Goal: Task Accomplishment & Management: Manage account settings

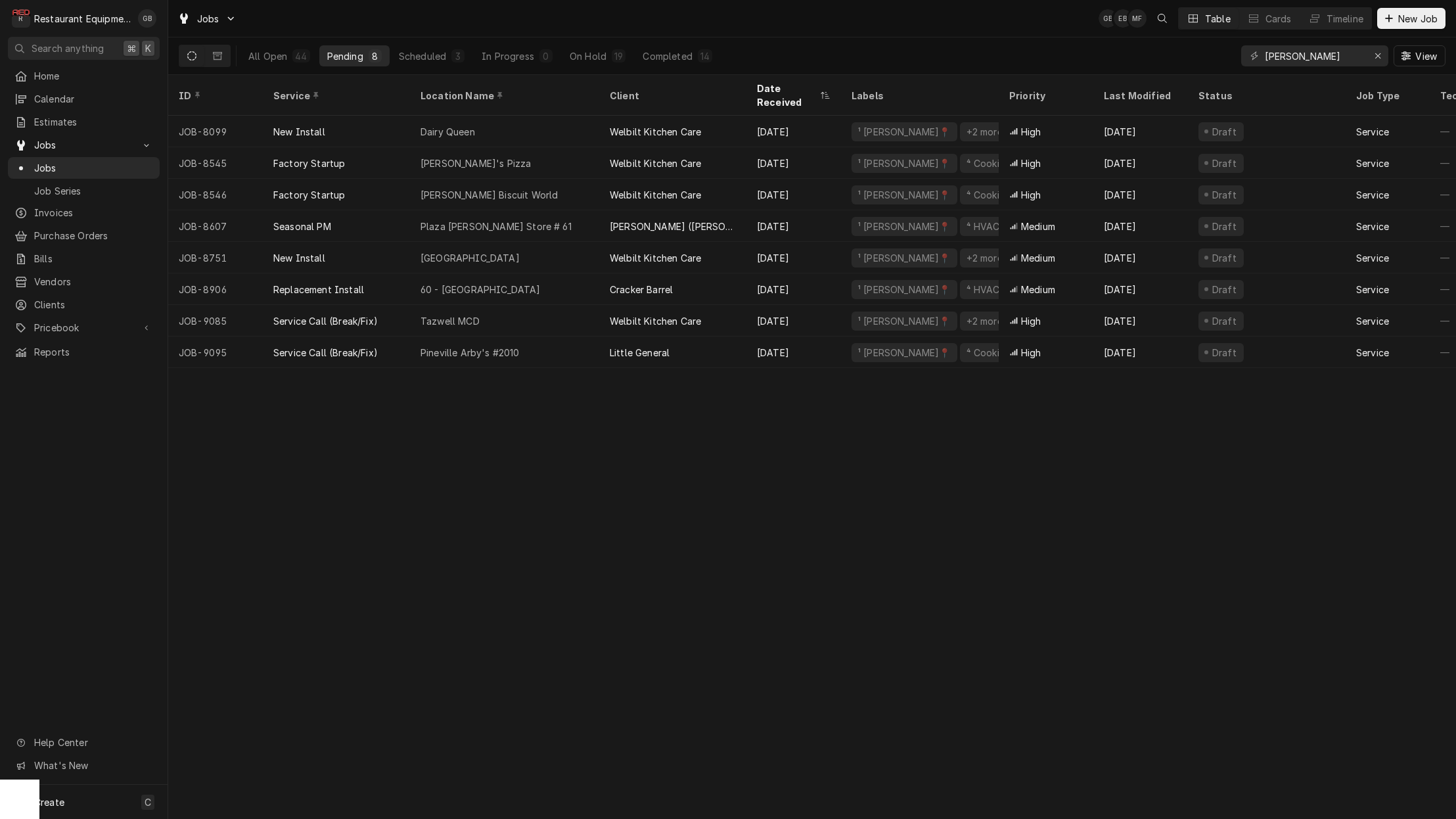
click at [519, 345] on div "Pineville Arby's #2010" at bounding box center [504, 353] width 189 height 32
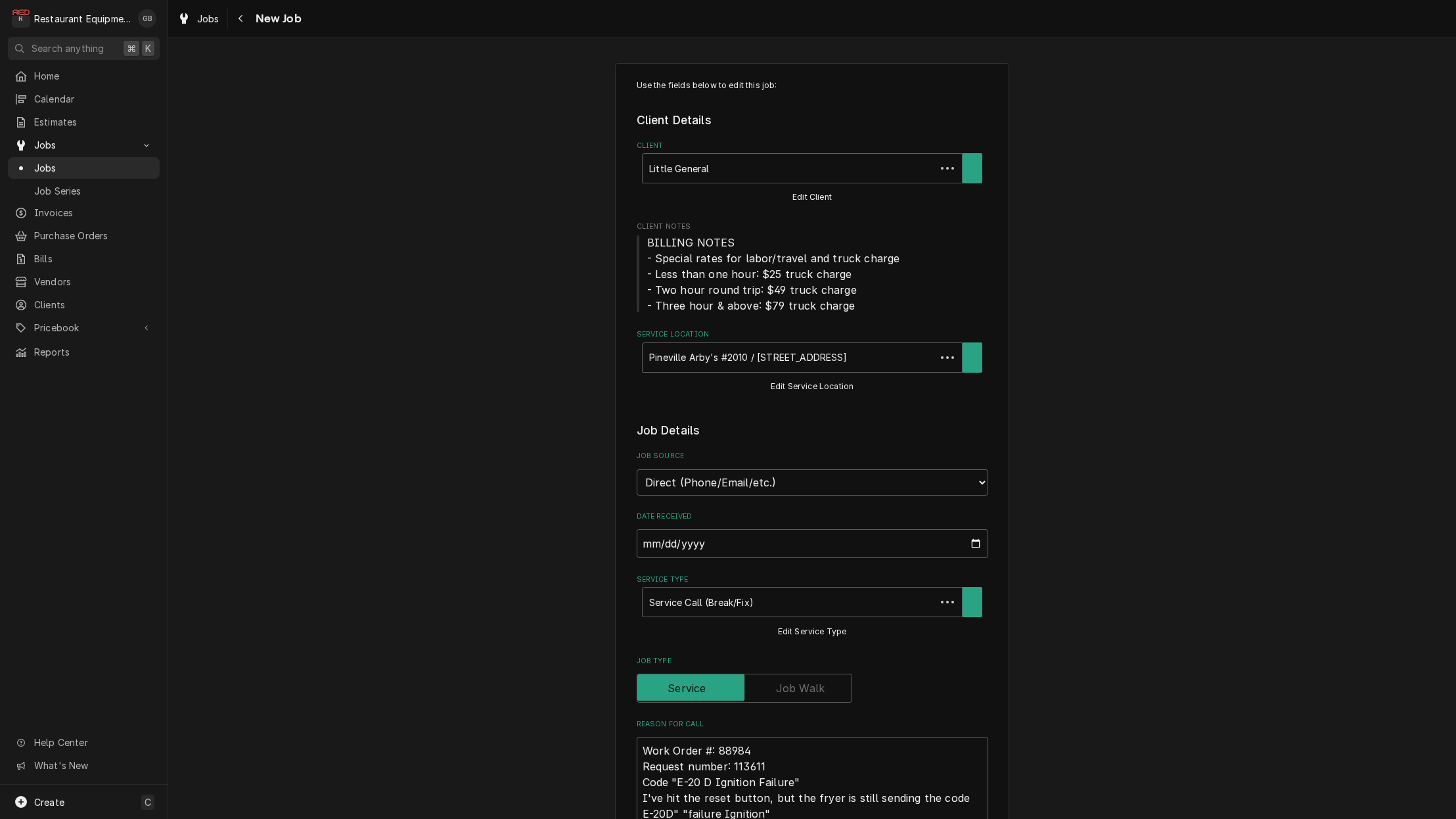
type textarea "x"
click at [238, 18] on icon "Navigate back" at bounding box center [241, 18] width 6 height 9
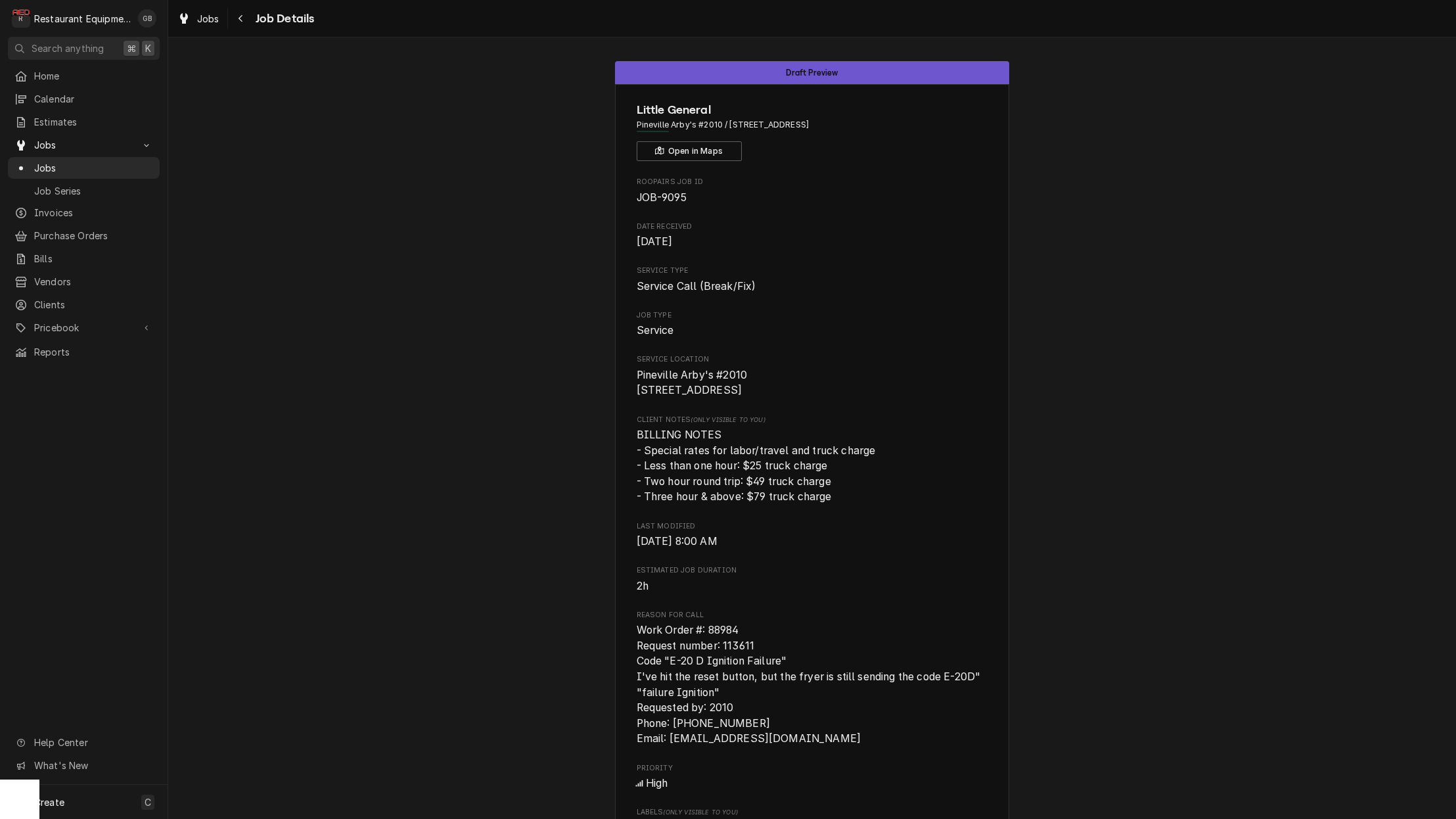
click at [238, 20] on icon "Navigate back" at bounding box center [241, 18] width 6 height 9
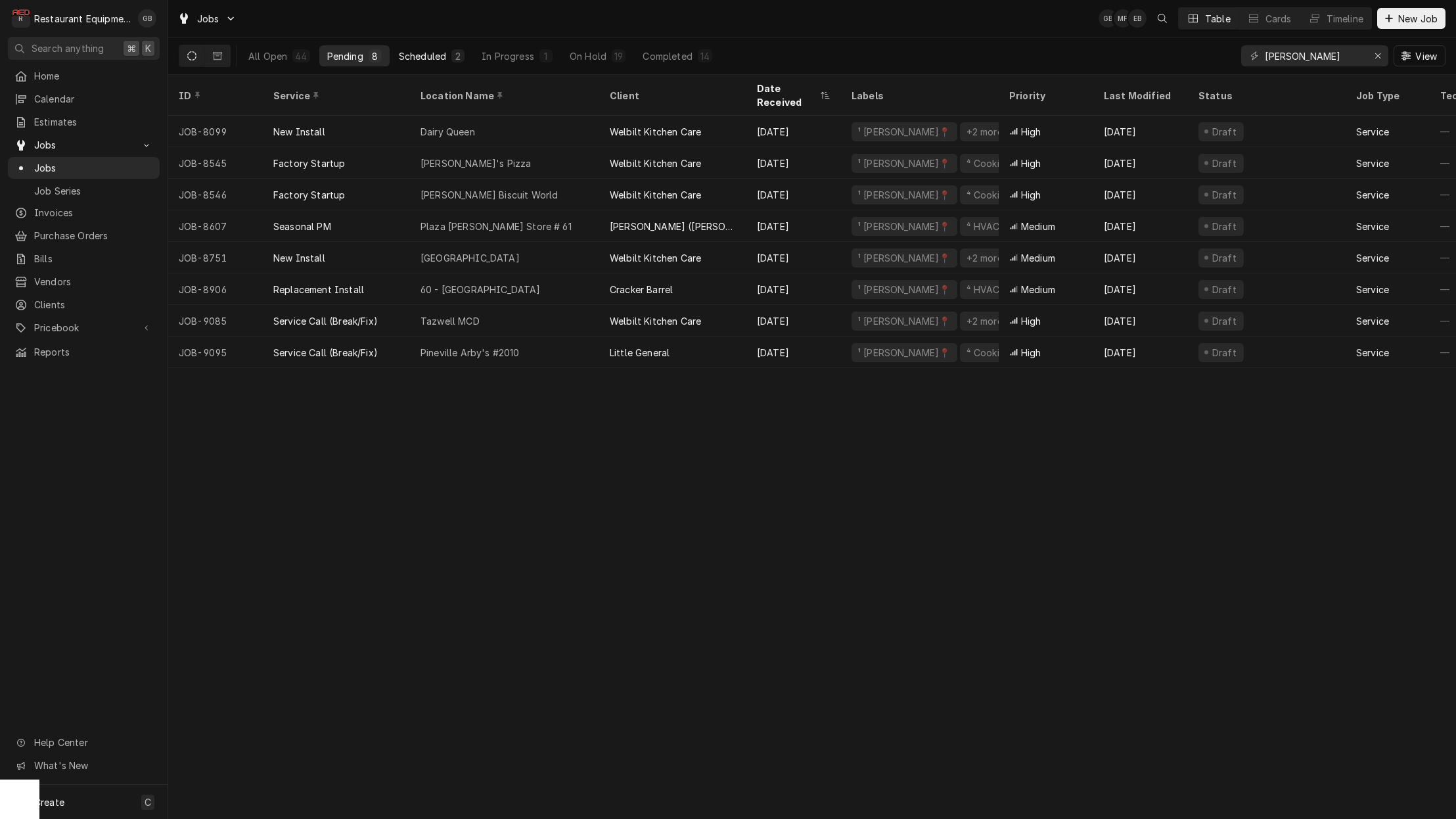
drag, startPoint x: 0, startPoint y: 0, endPoint x: 443, endPoint y: 54, distance: 446.3
click at [443, 54] on div "Scheduled" at bounding box center [422, 56] width 47 height 14
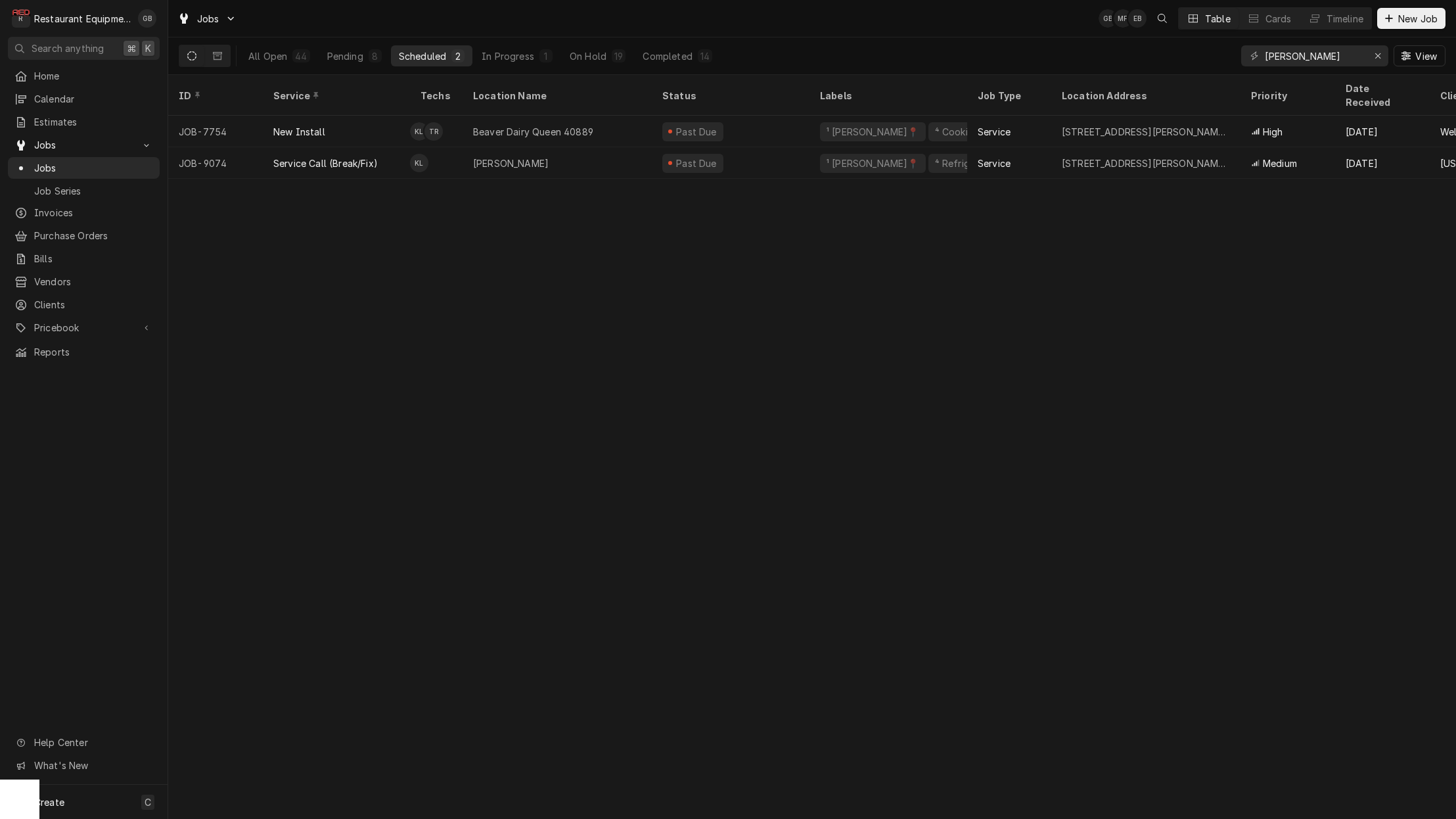
click at [496, 51] on div "In Progress" at bounding box center [508, 56] width 53 height 14
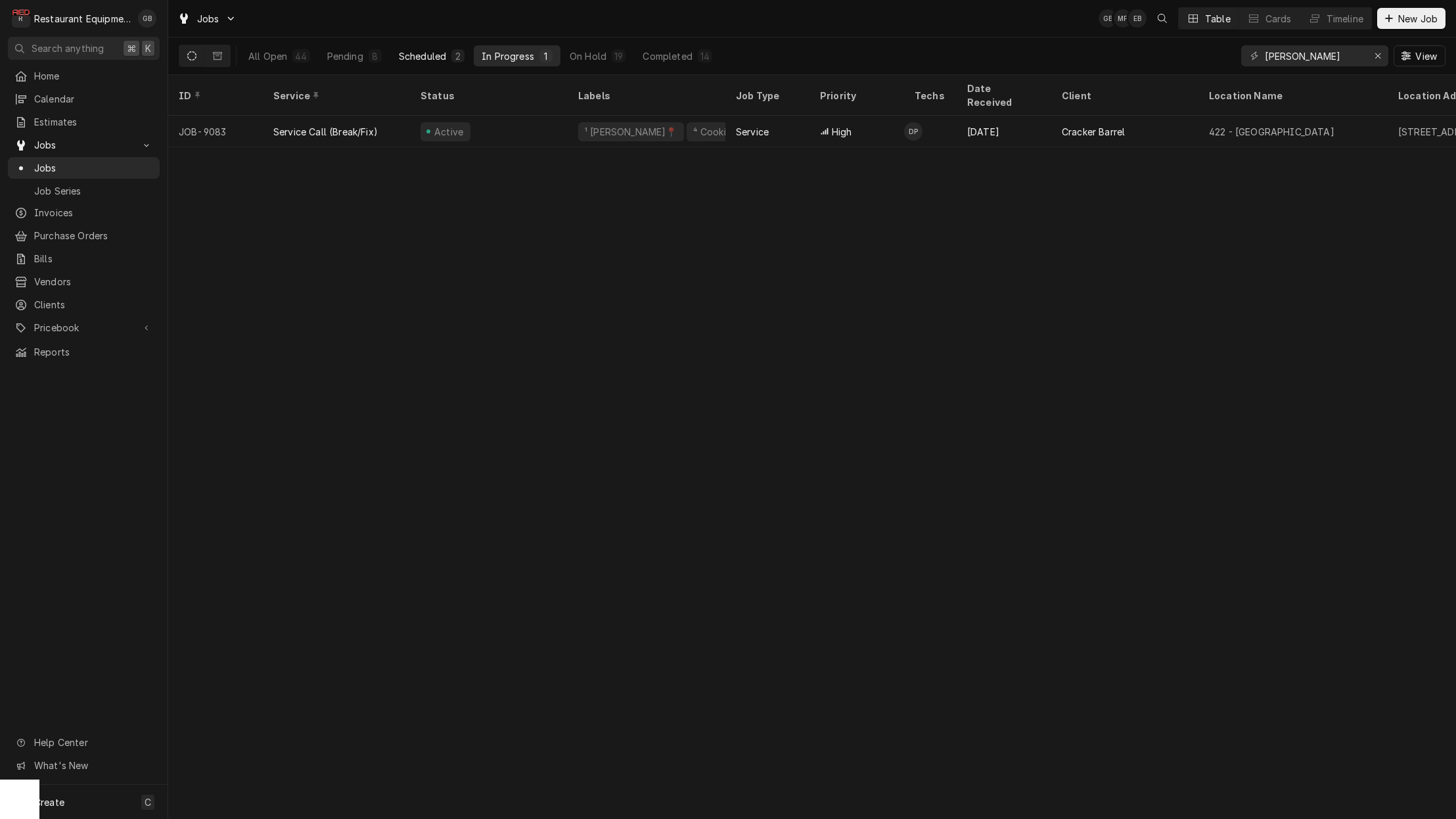
click at [405, 54] on div "Scheduled" at bounding box center [422, 56] width 47 height 14
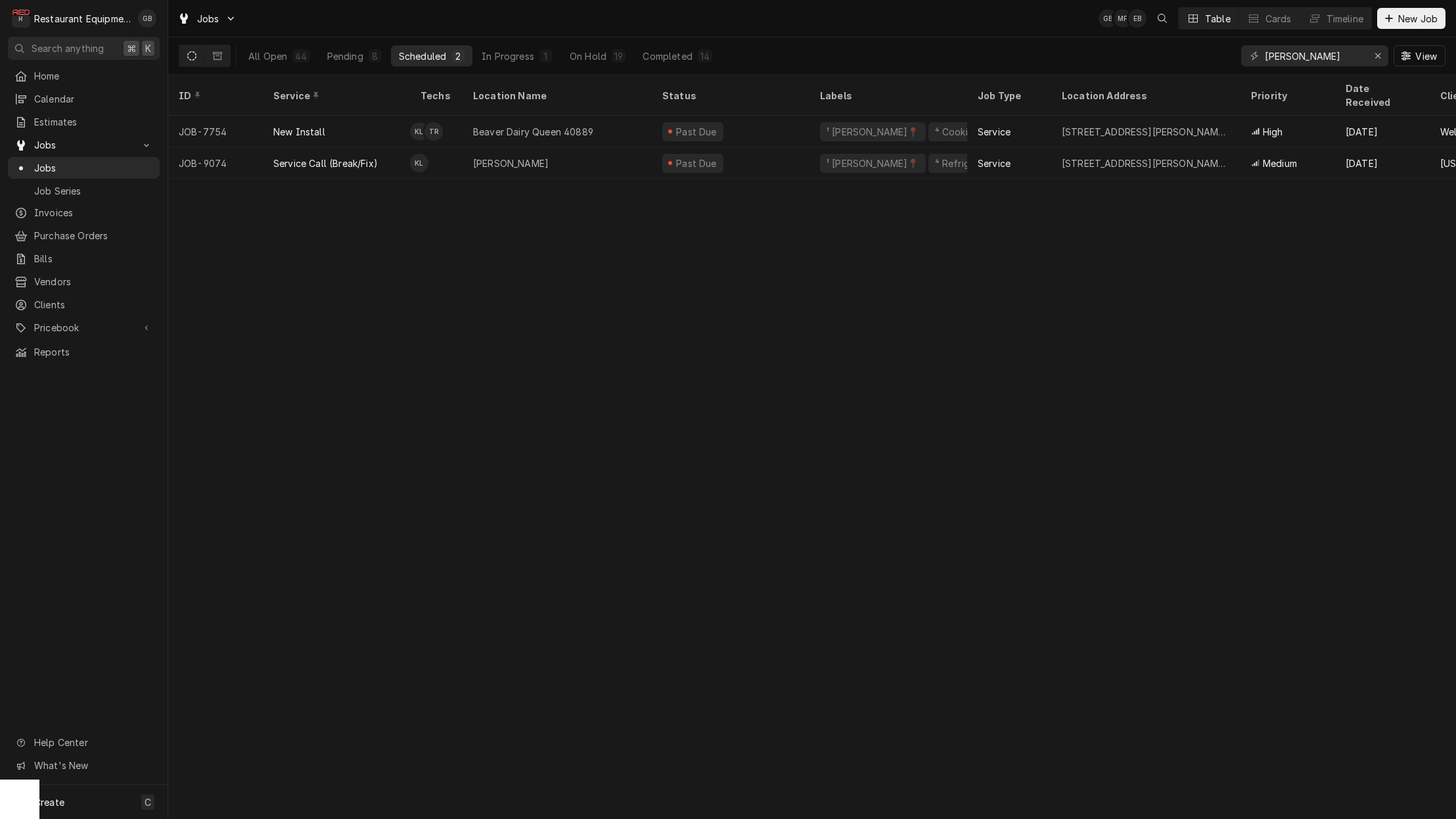
click at [507, 156] on div "[PERSON_NAME]" at bounding box center [511, 163] width 76 height 14
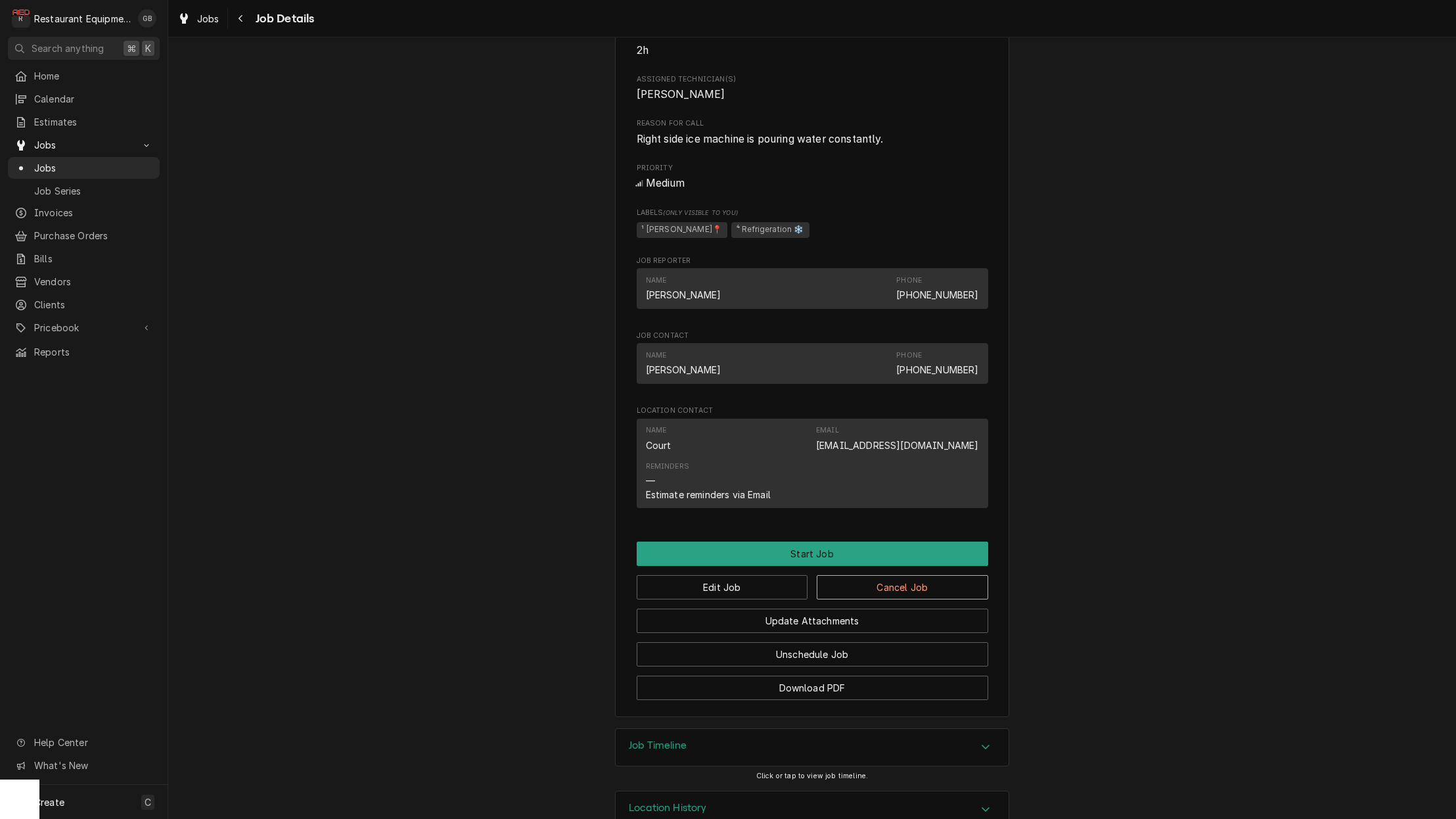
scroll to position [578, 0]
drag, startPoint x: 787, startPoint y: 586, endPoint x: 775, endPoint y: 579, distance: 13.9
click at [775, 579] on button "Edit Job" at bounding box center [722, 587] width 171 height 25
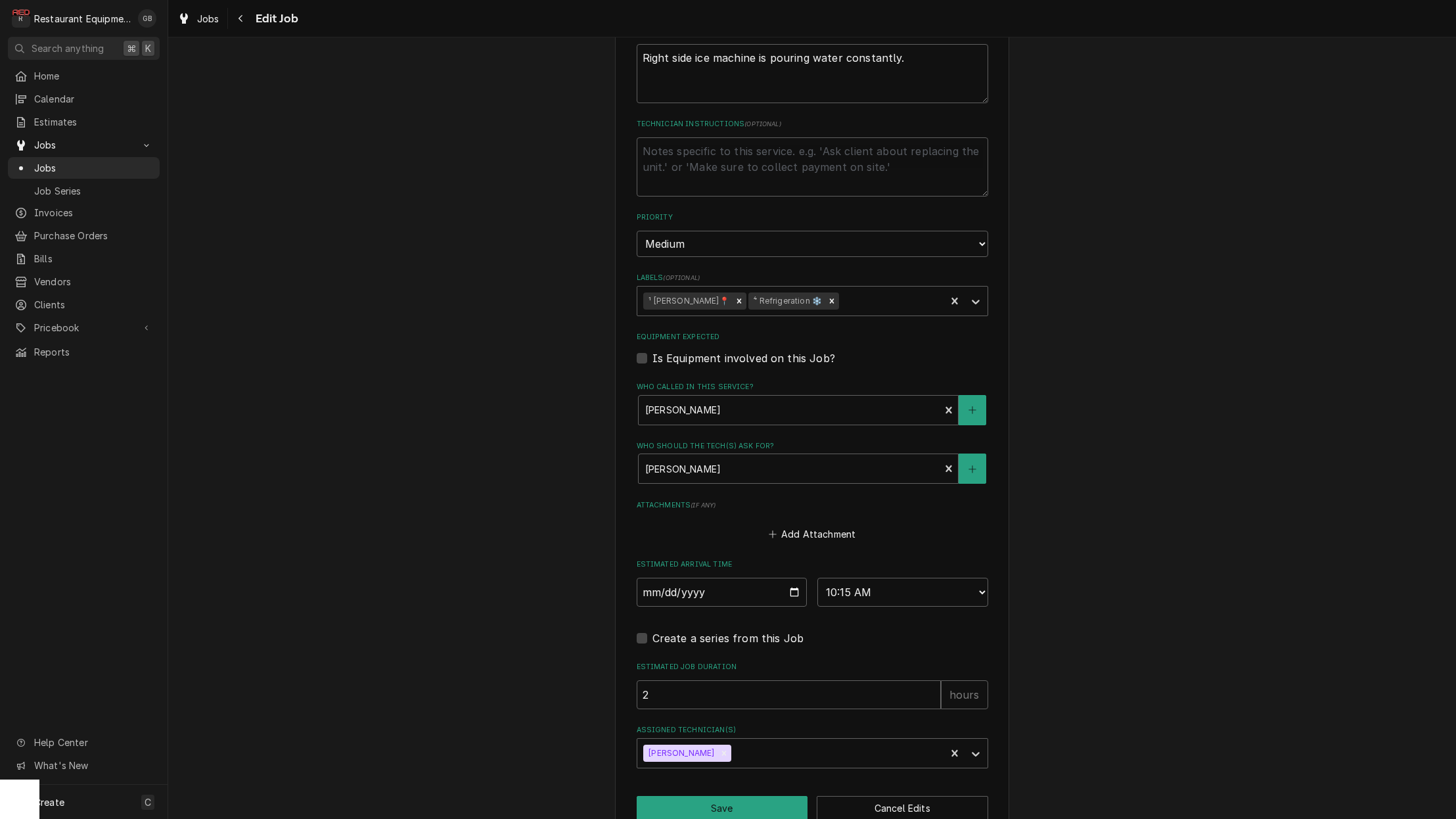
scroll to position [645, 0]
click at [720, 750] on icon "Remove Kaleb Lewis" at bounding box center [724, 754] width 9 height 9
click at [707, 747] on div "Select technicians..." at bounding box center [801, 753] width 314 height 14
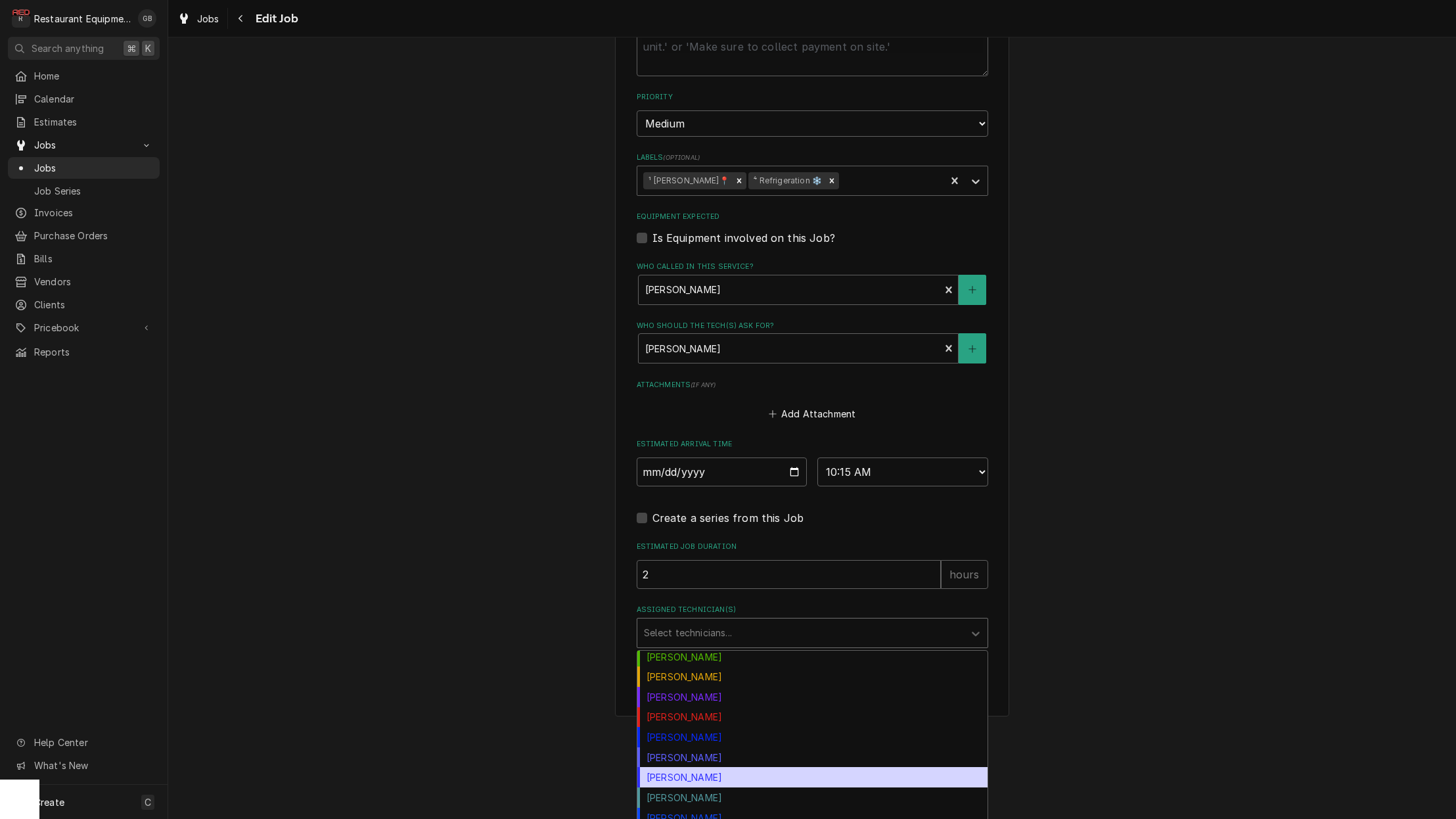
click at [698, 747] on div "Paxton Turner" at bounding box center [812, 758] width 350 height 20
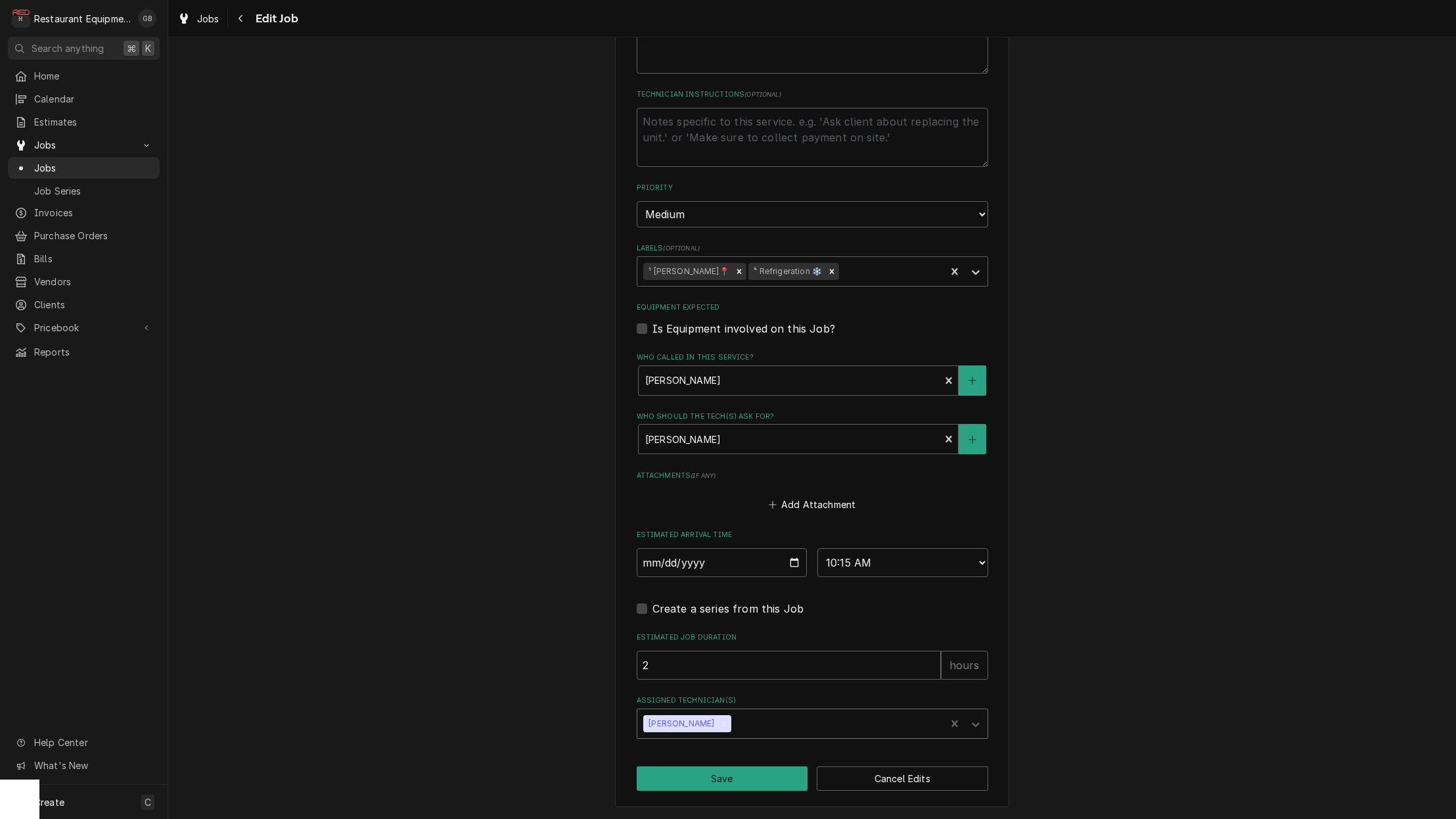
scroll to position [645, 0]
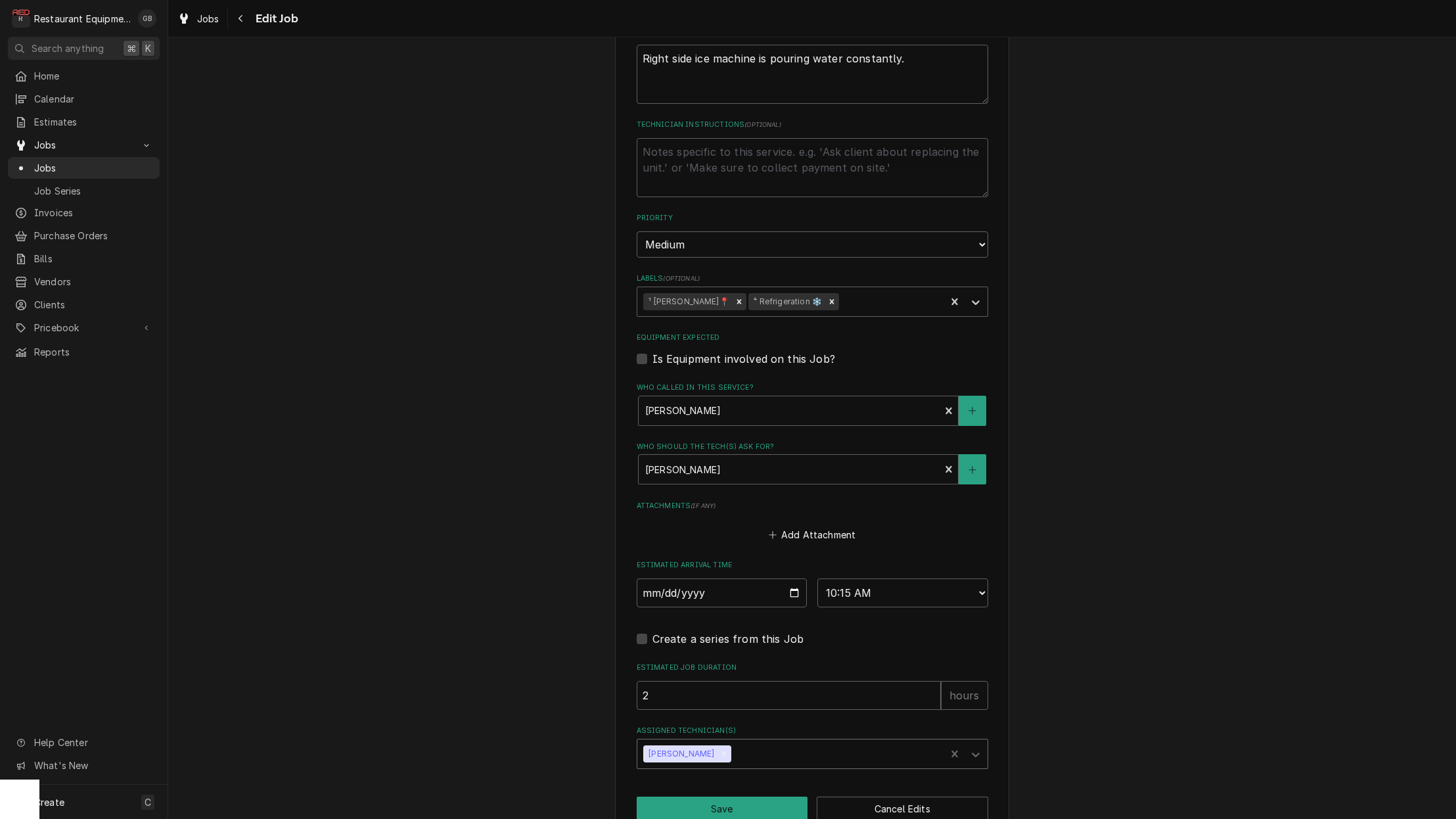
type textarea "x"
click at [692, 583] on fieldset "Job Details Job Source Direct (Phone/Email/etc.) Service Channel Corrigo Ecotra…" at bounding box center [812, 249] width 352 height 1039
click at [700, 578] on input "2025-10-01" at bounding box center [722, 593] width 171 height 29
type input "2025-10-02"
type textarea "x"
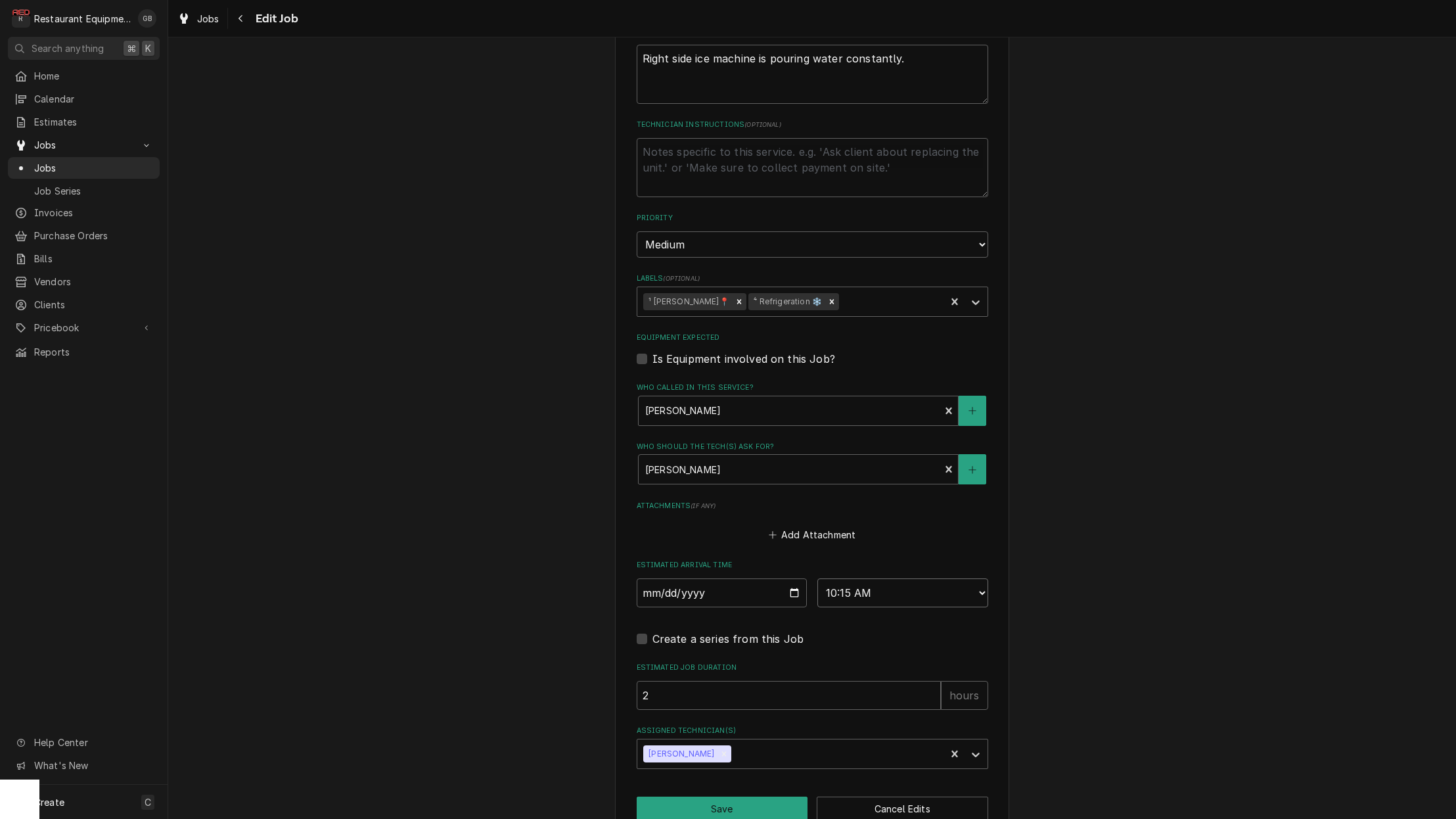
select select "11:00:00"
click at [725, 797] on button "Save" at bounding box center [722, 809] width 171 height 25
type textarea "x"
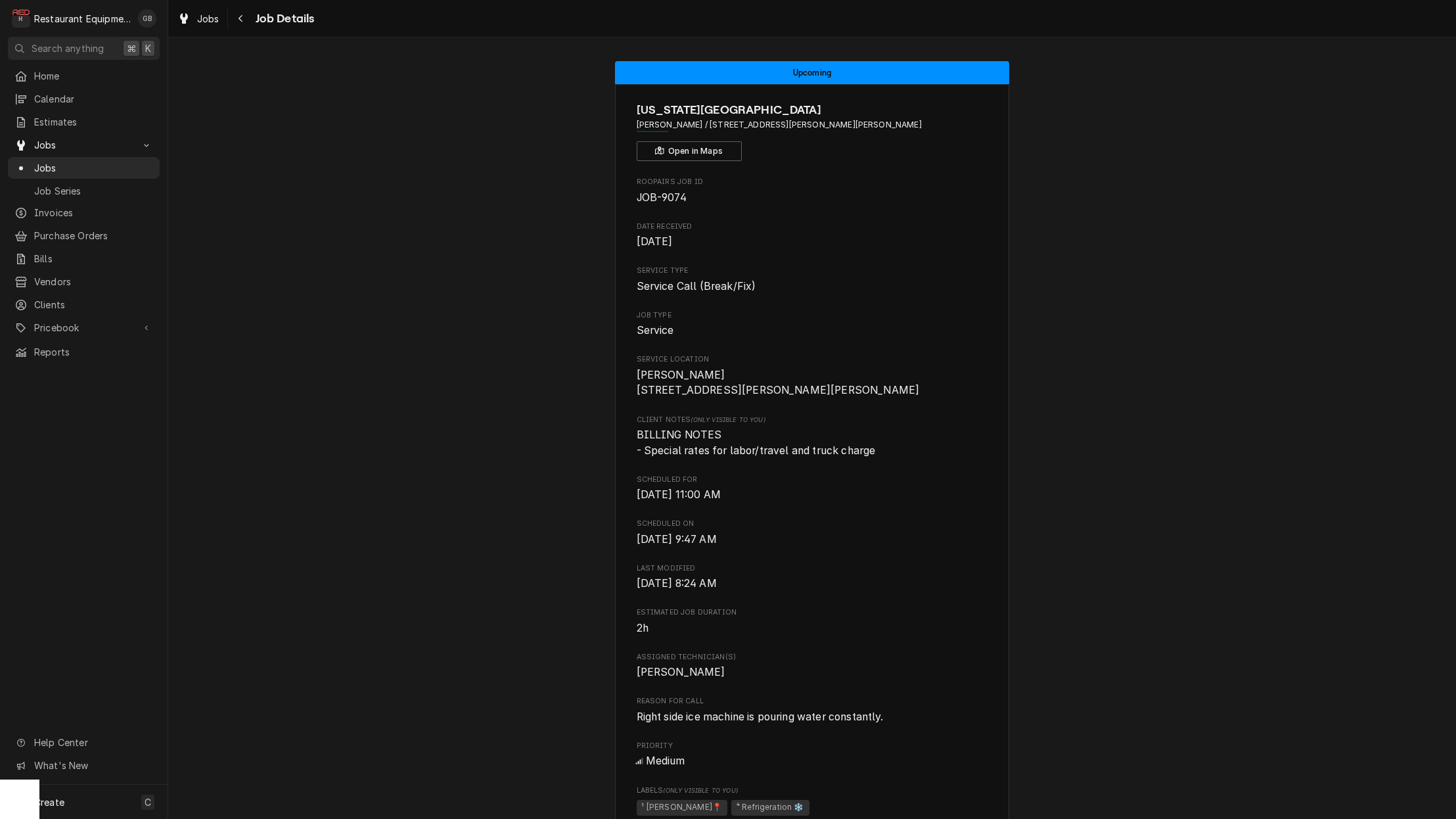
click at [235, 18] on div "Navigate back" at bounding box center [241, 18] width 13 height 13
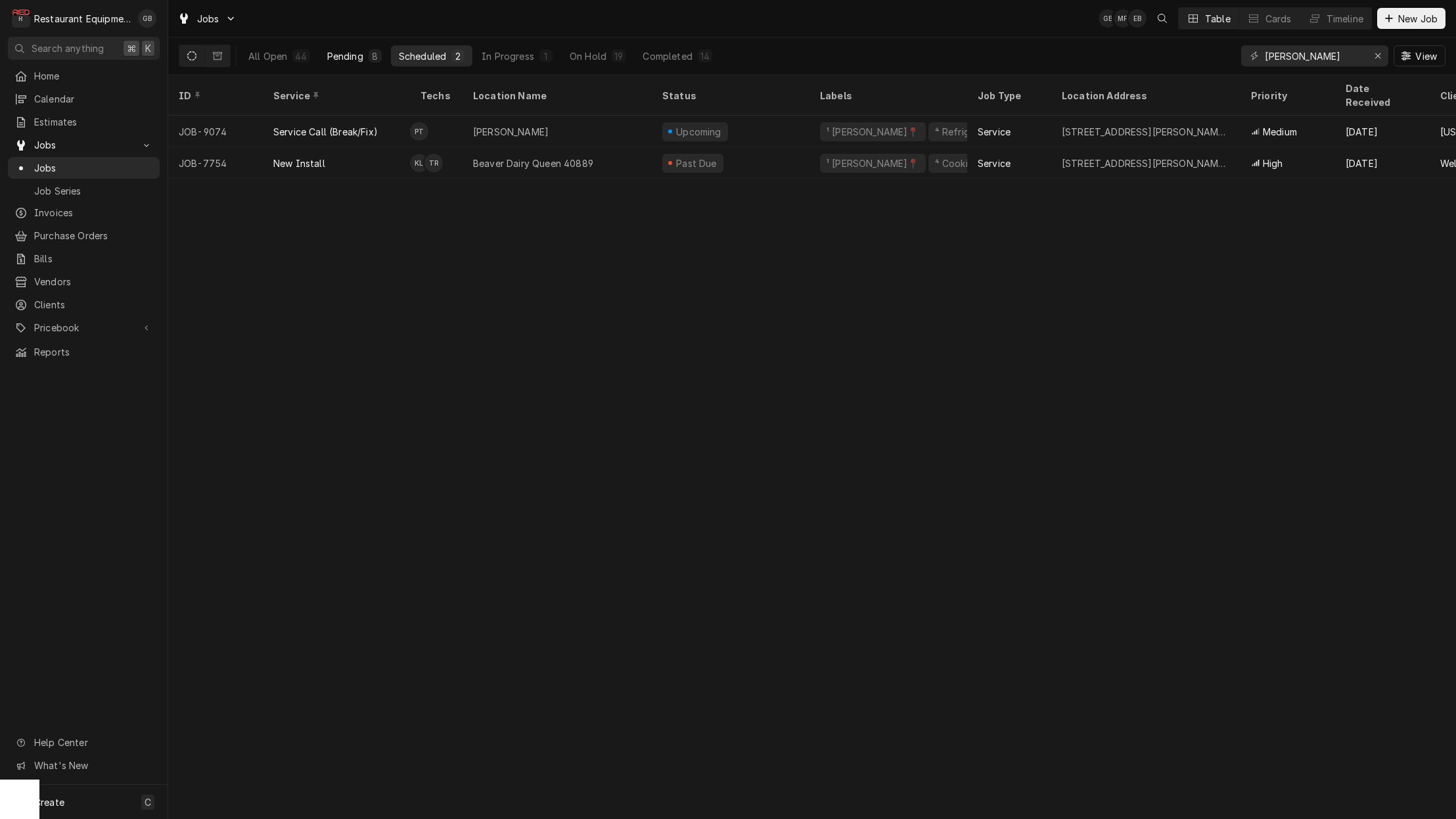
drag, startPoint x: 0, startPoint y: 0, endPoint x: 376, endPoint y: 61, distance: 380.9
click at [376, 61] on button "Pending 8" at bounding box center [354, 56] width 70 height 21
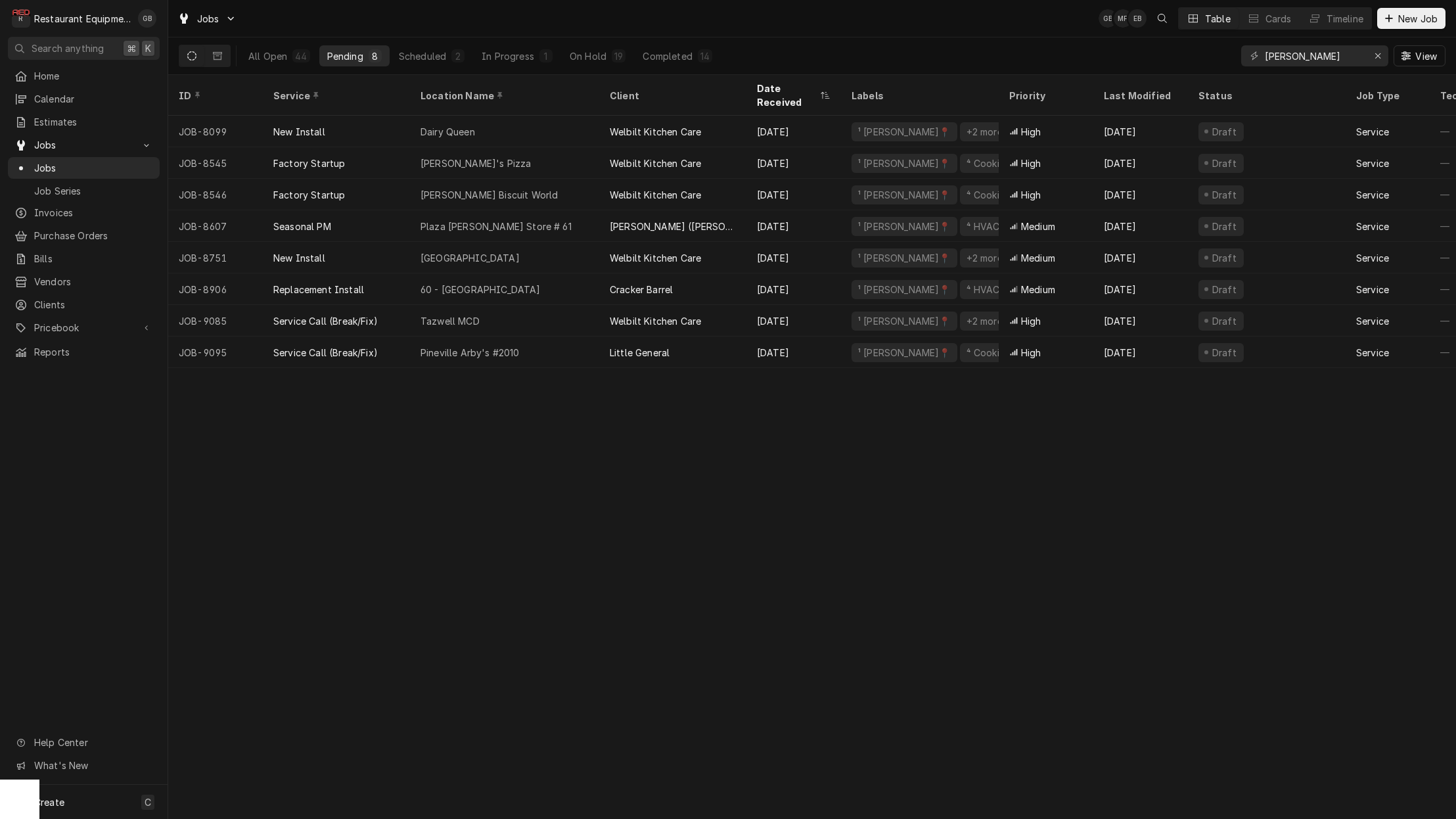
click at [491, 345] on div "Pineville Arby's #2010" at bounding box center [504, 353] width 189 height 32
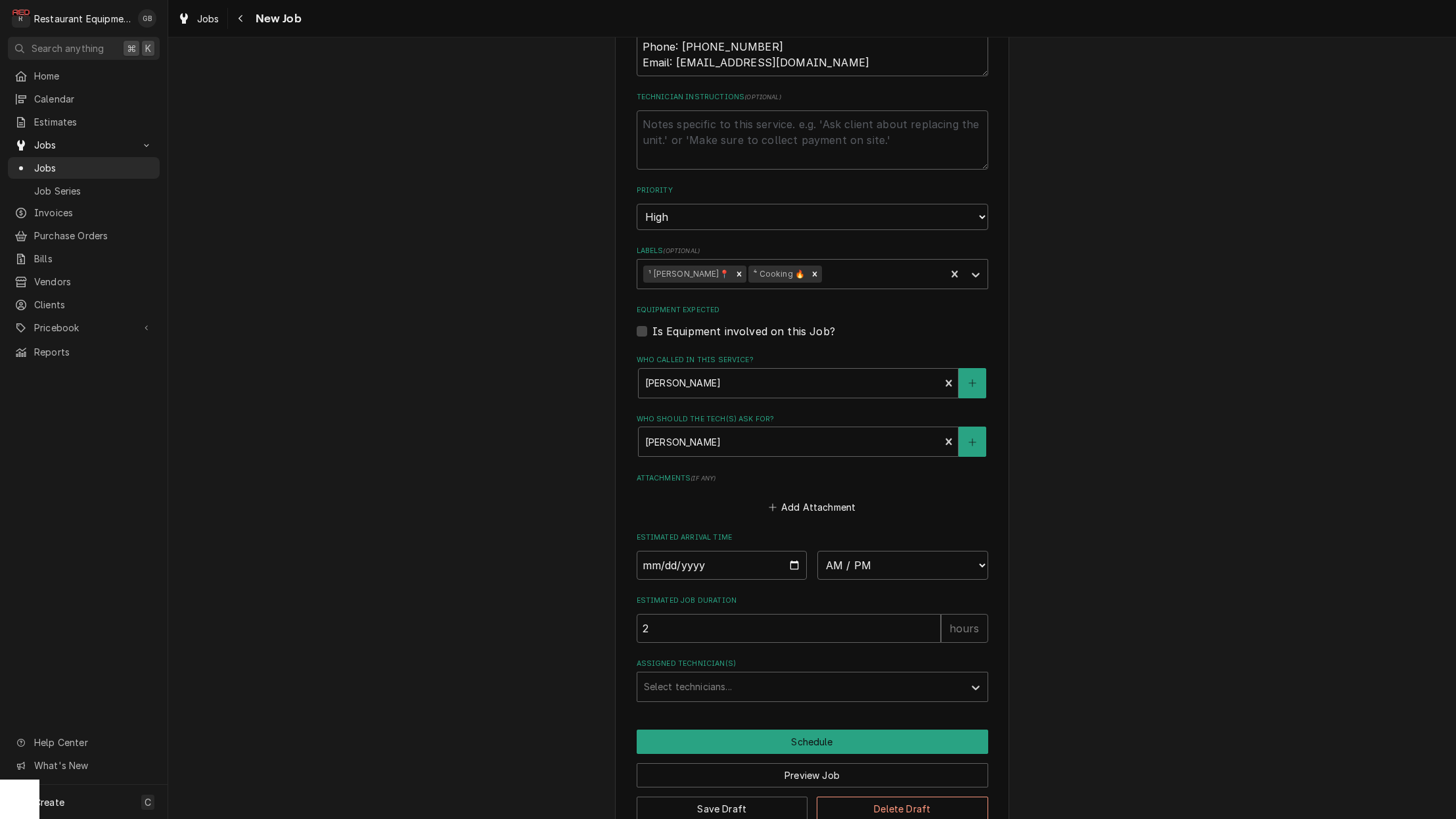
scroll to position [1, 0]
click at [783, 675] on div "Assigned Technician(s)" at bounding box center [801, 687] width 314 height 24
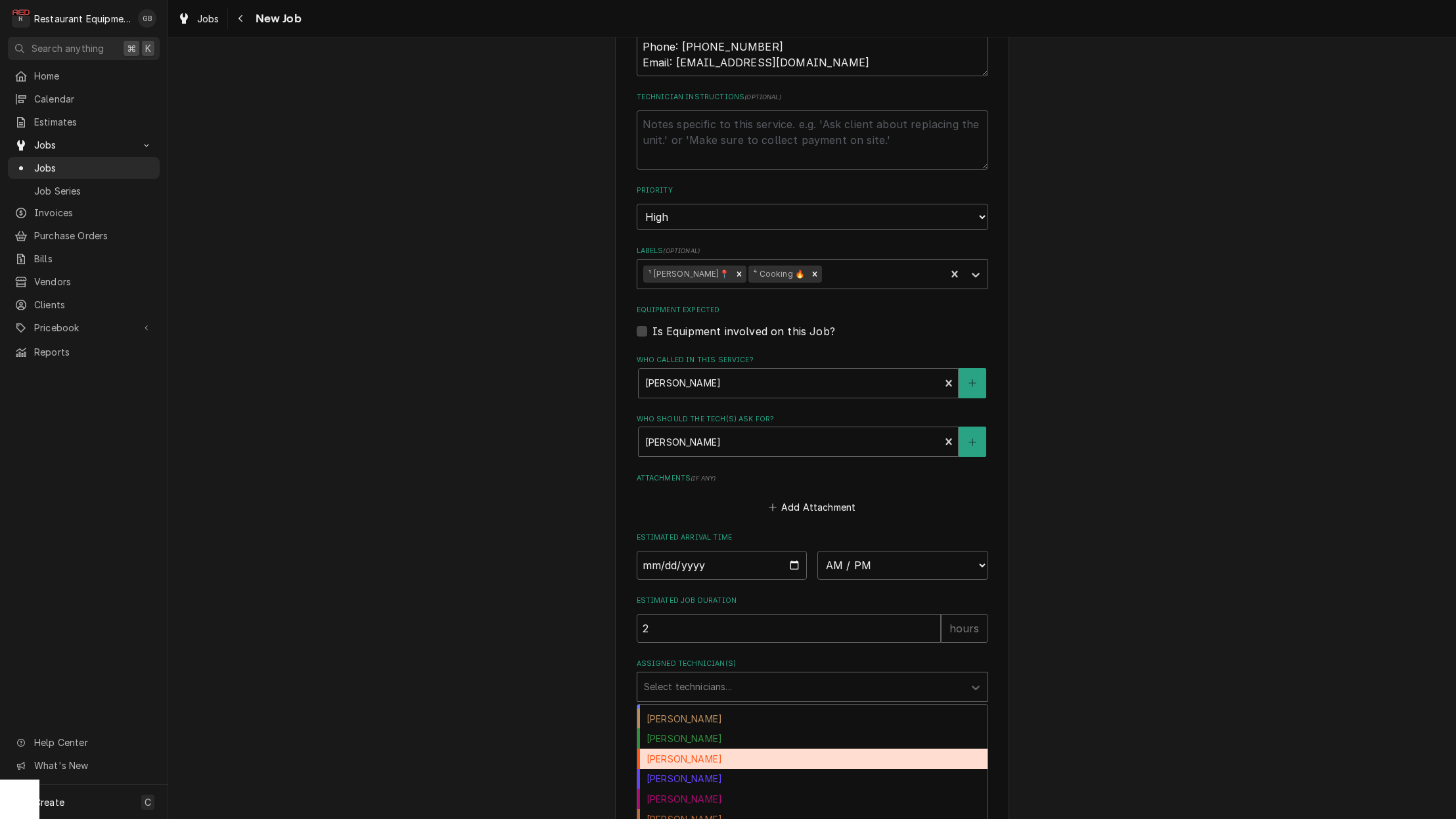
scroll to position [14, 0]
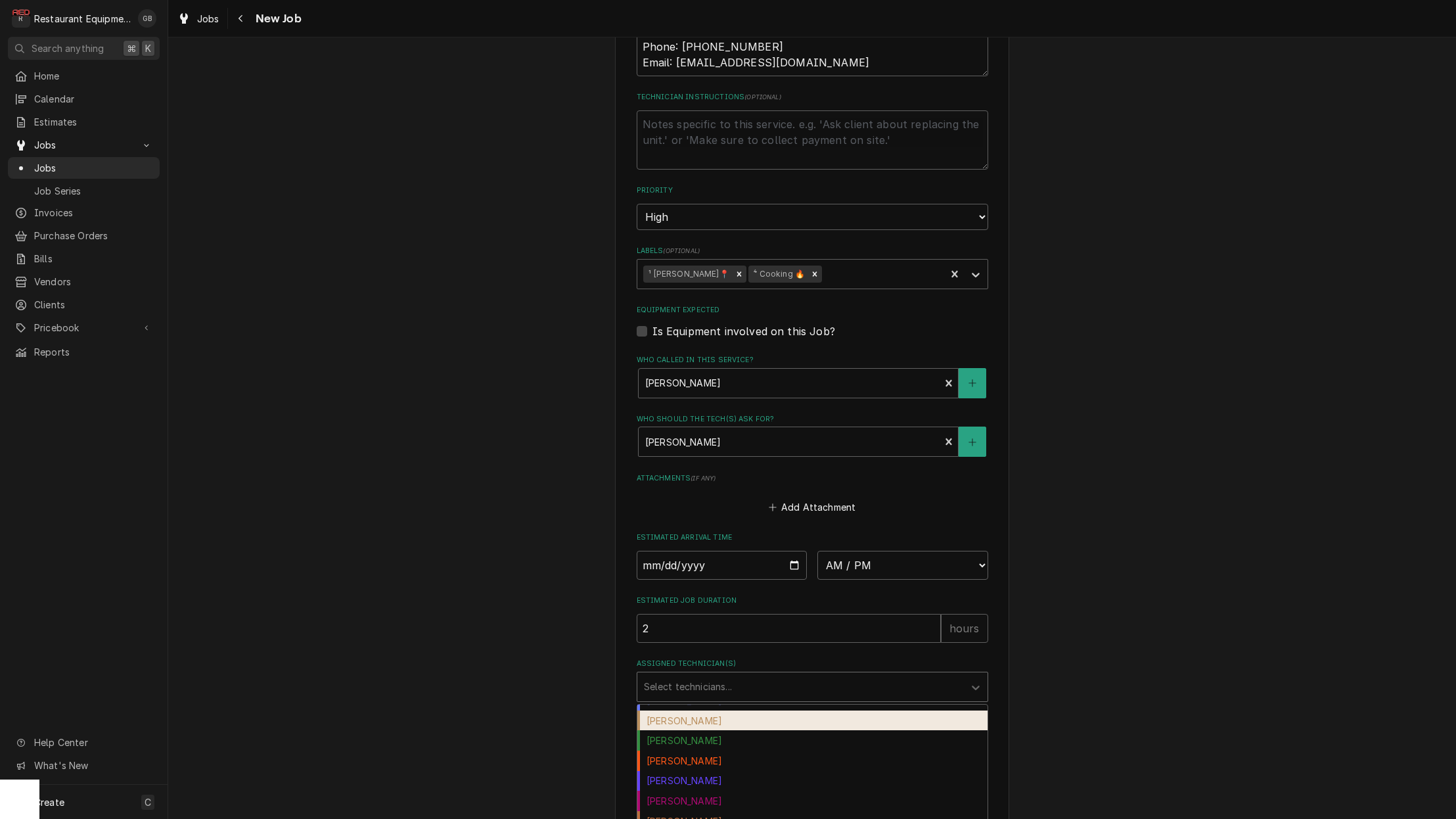
click at [696, 711] on div "Chuck Almond" at bounding box center [812, 721] width 350 height 20
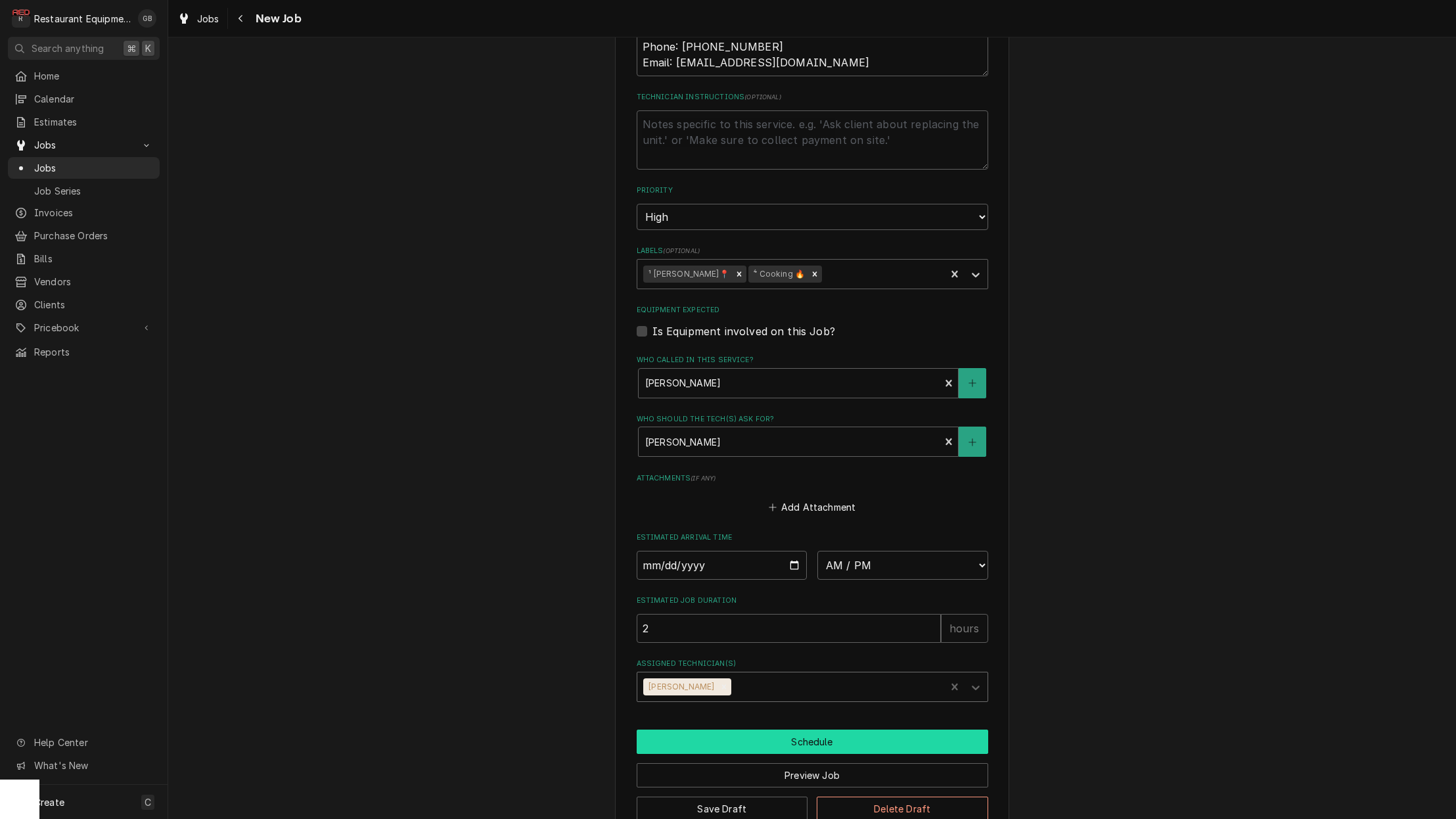
drag, startPoint x: 696, startPoint y: 692, endPoint x: 750, endPoint y: 711, distance: 57.2
click at [750, 729] on button "Schedule" at bounding box center [812, 742] width 352 height 25
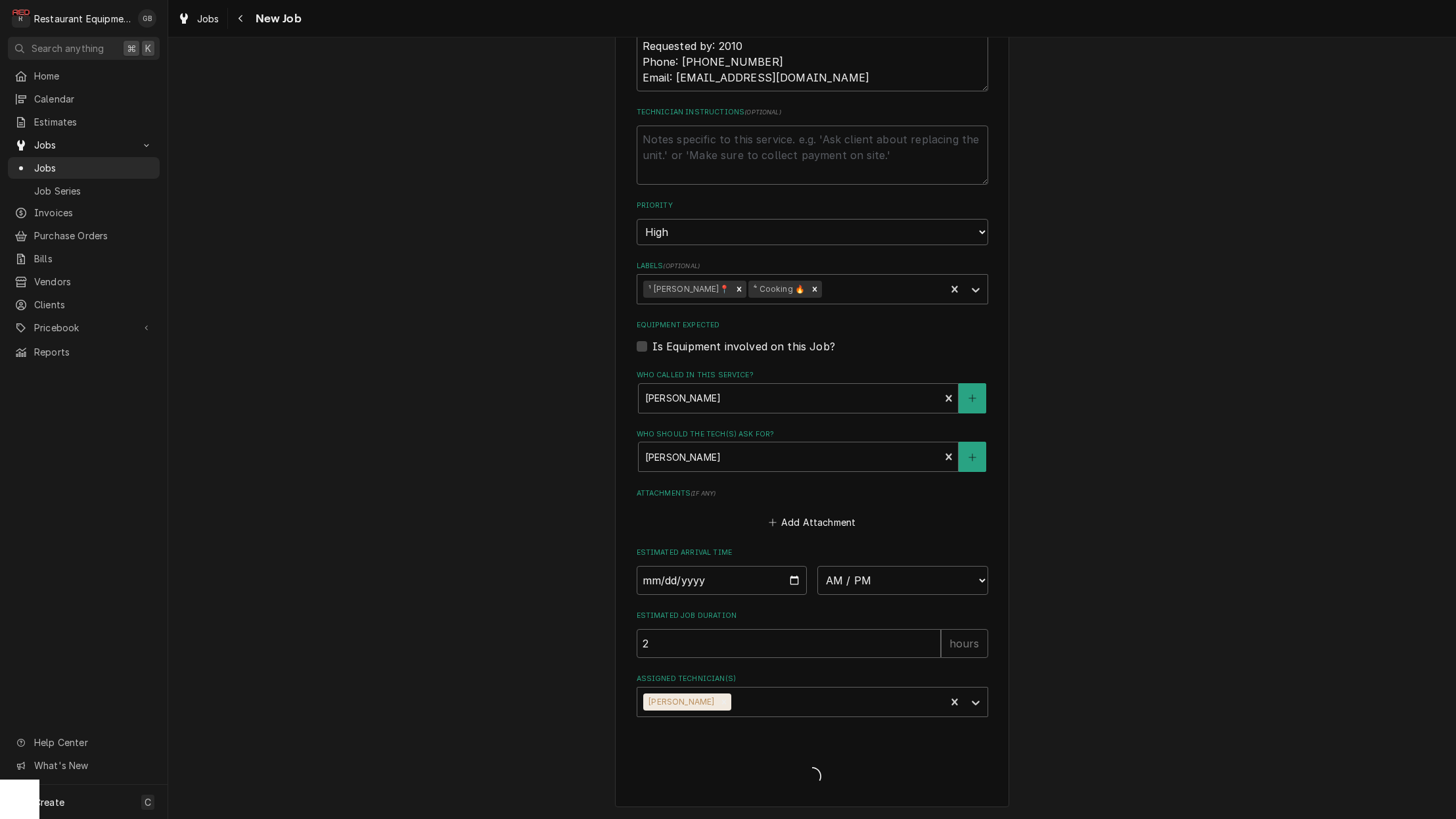
scroll to position [753, 0]
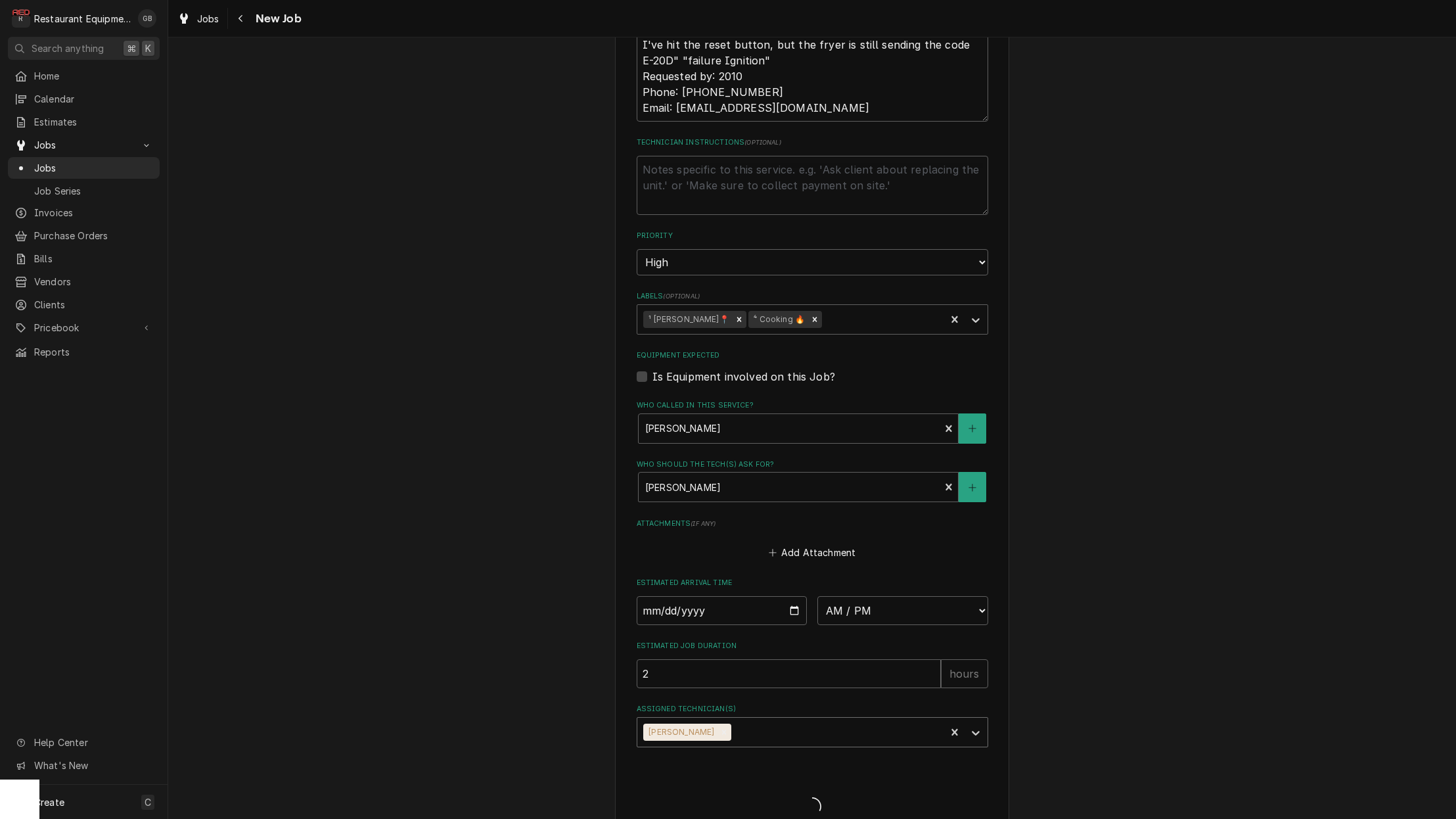
type textarea "x"
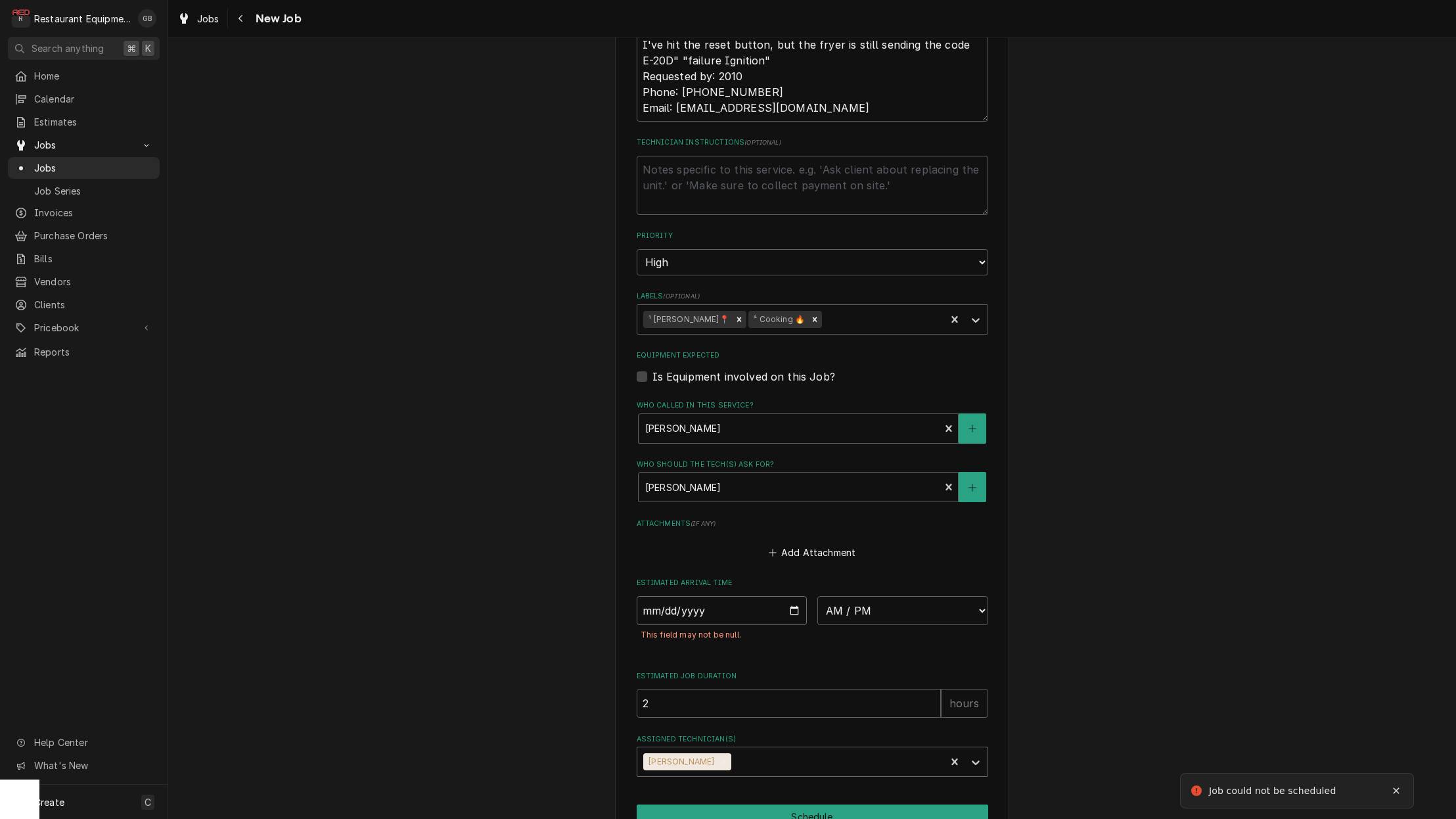
click at [676, 596] on input "Date" at bounding box center [722, 611] width 171 height 29
click at [667, 596] on input "Date" at bounding box center [722, 611] width 171 height 29
type input "[DATE]"
type textarea "x"
drag, startPoint x: 750, startPoint y: 711, endPoint x: 867, endPoint y: 567, distance: 185.5
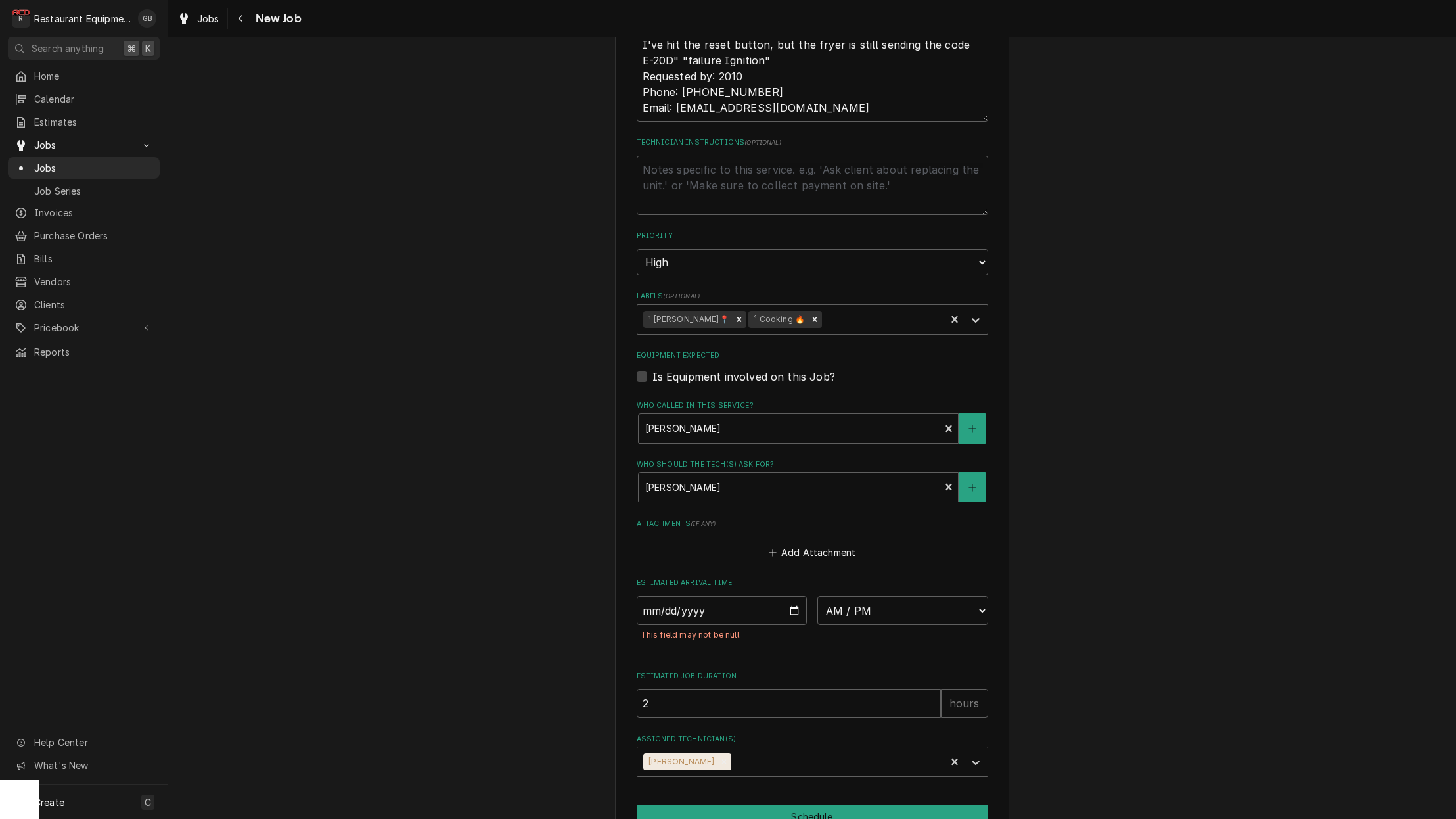
click at [867, 578] on div "Estimated Arrival Time 2025-10-02 AM / PM 6:00 AM 6:15 AM 6:30 AM 6:45 AM 7:00 …" at bounding box center [812, 616] width 352 height 77
select select "08:45:00"
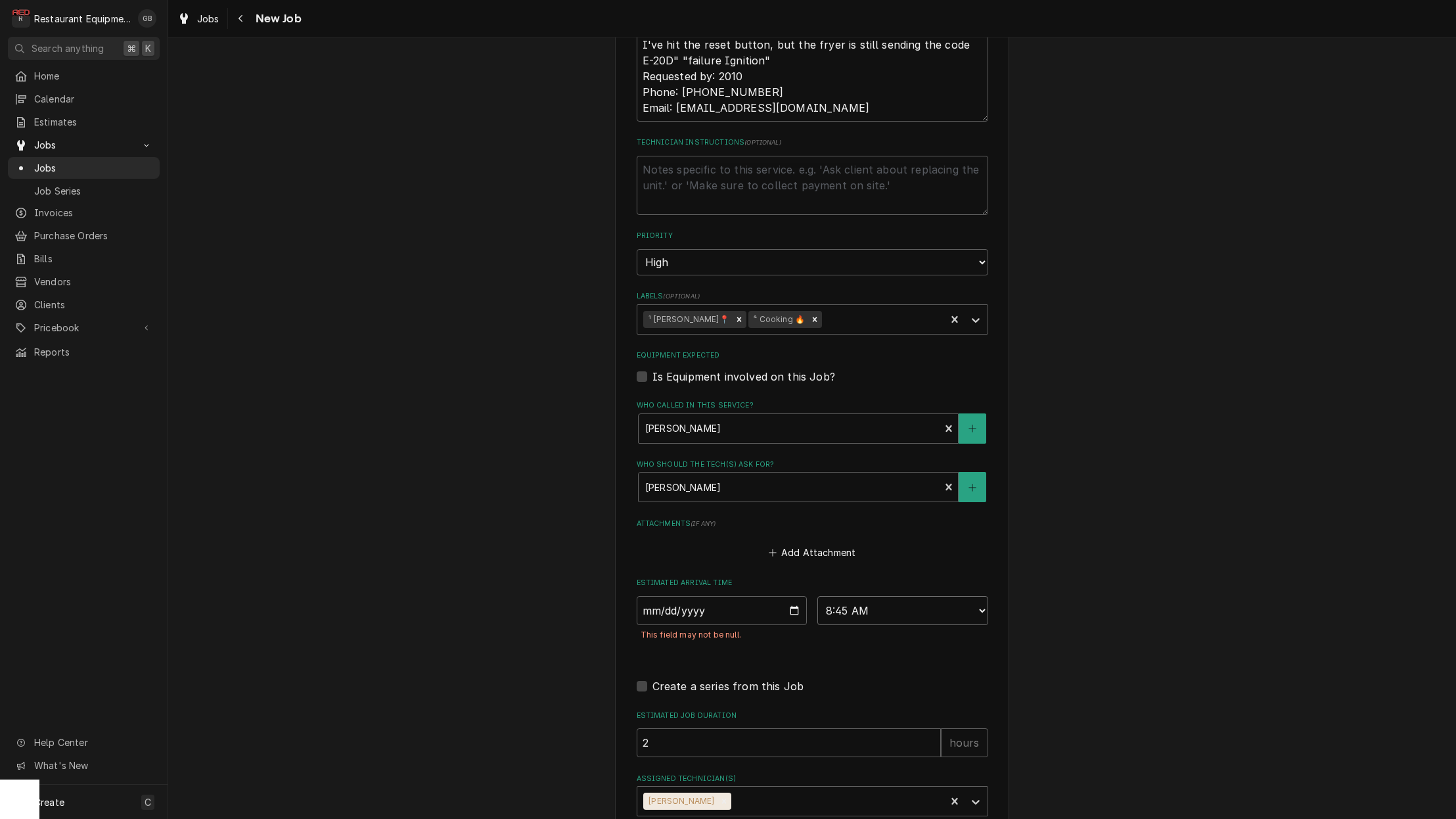
type textarea "x"
select select "09:30:00"
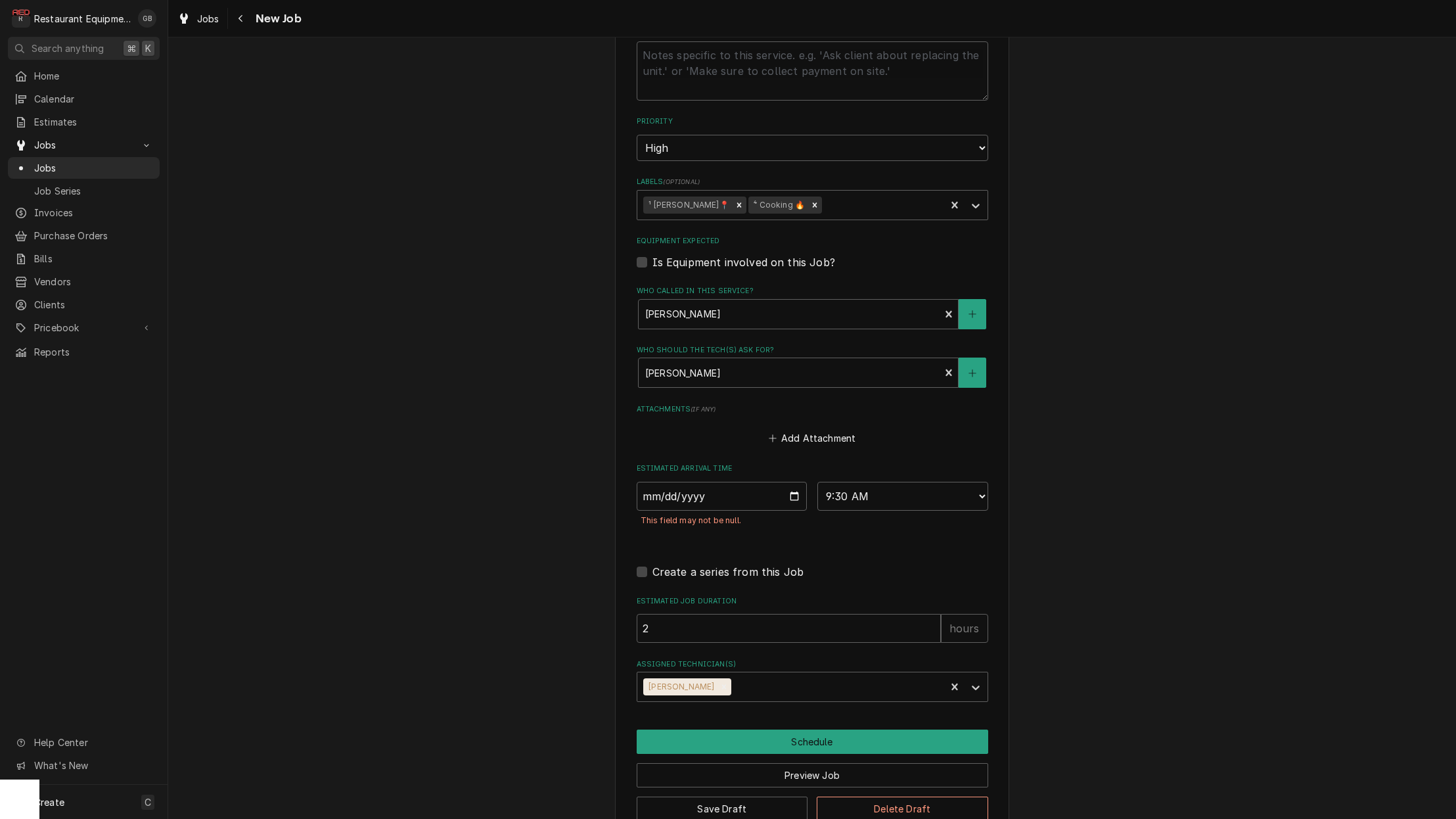
click at [785, 729] on button "Schedule" at bounding box center [812, 742] width 352 height 25
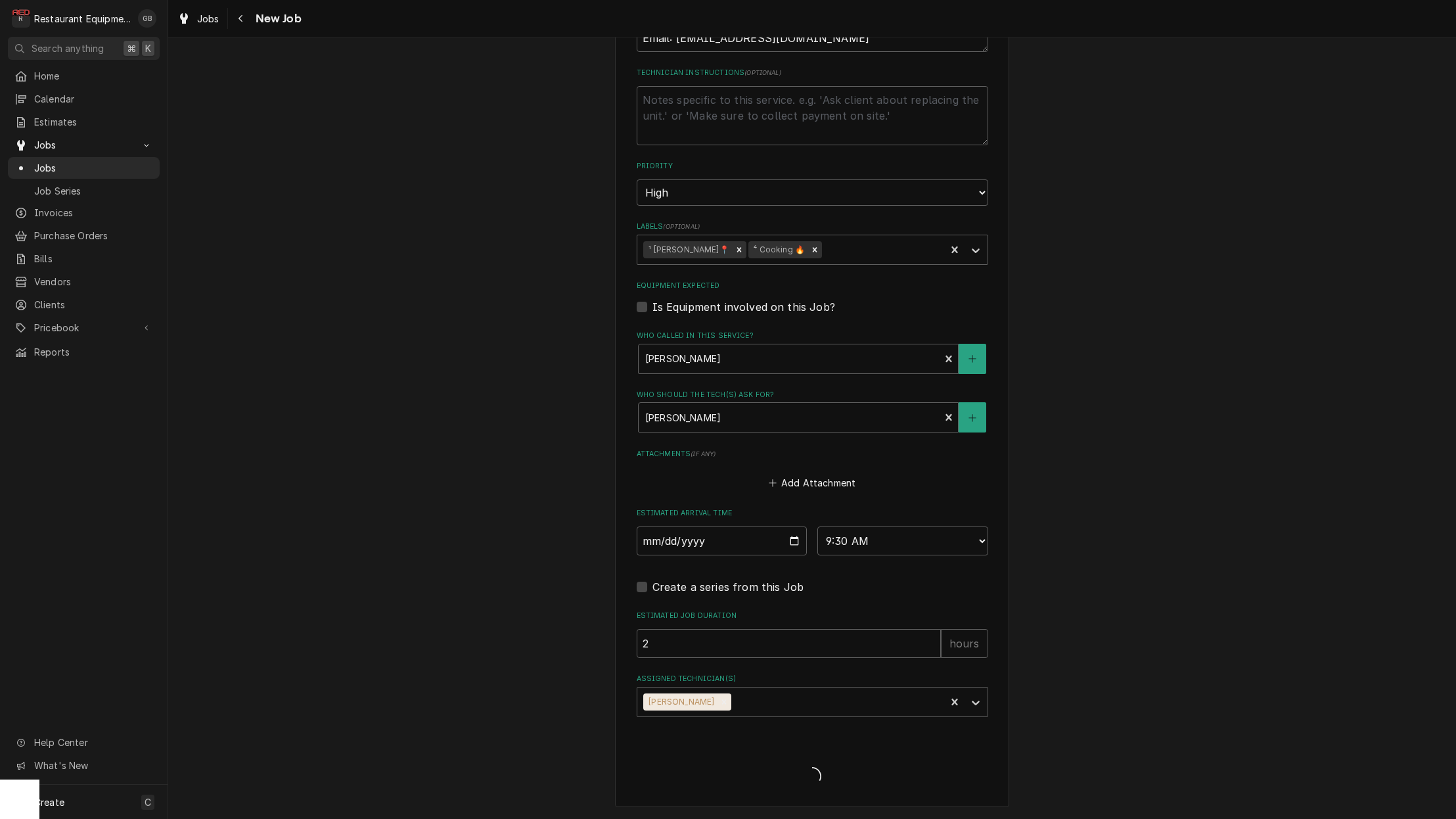
scroll to position [793, 0]
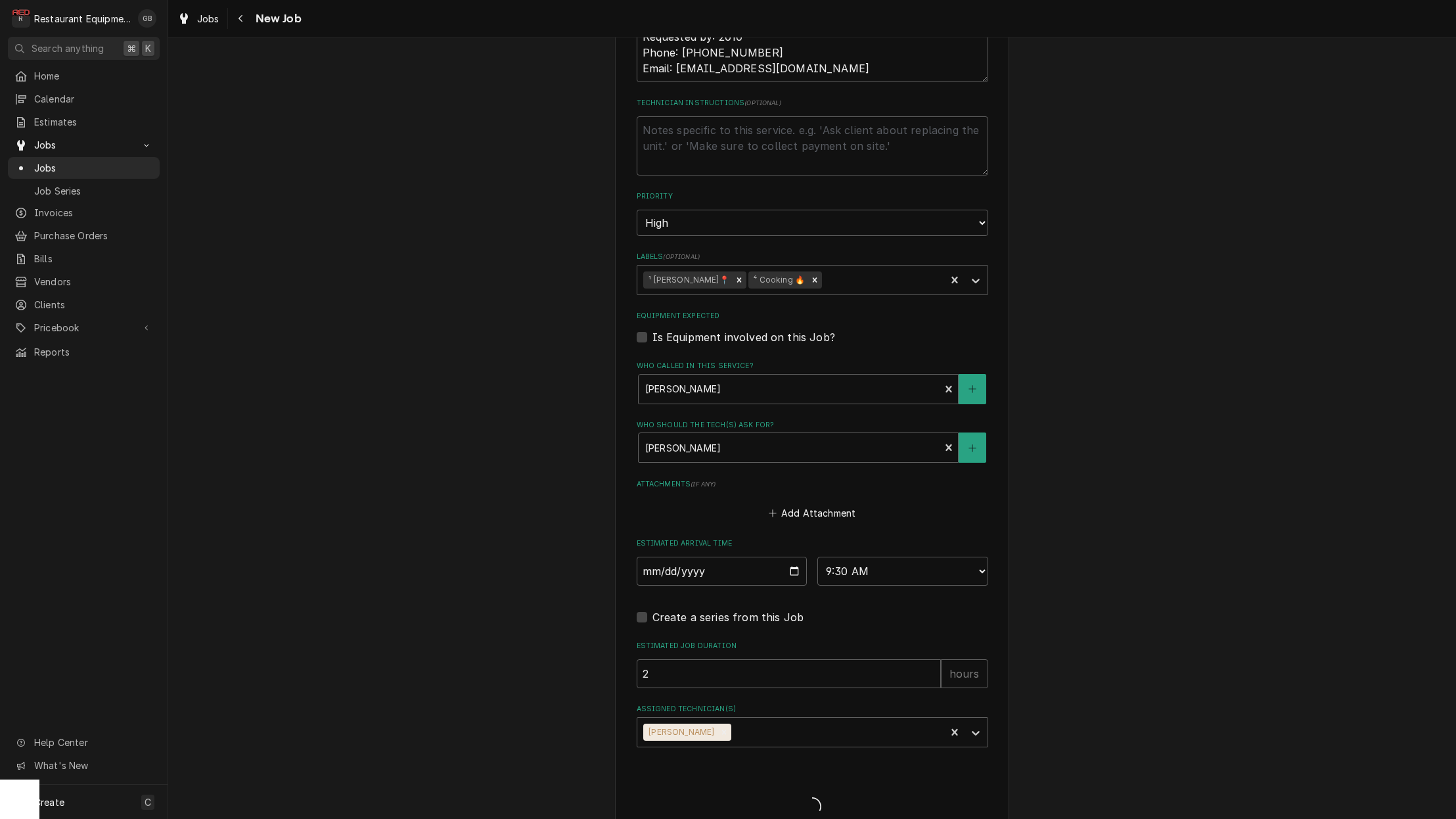
type textarea "x"
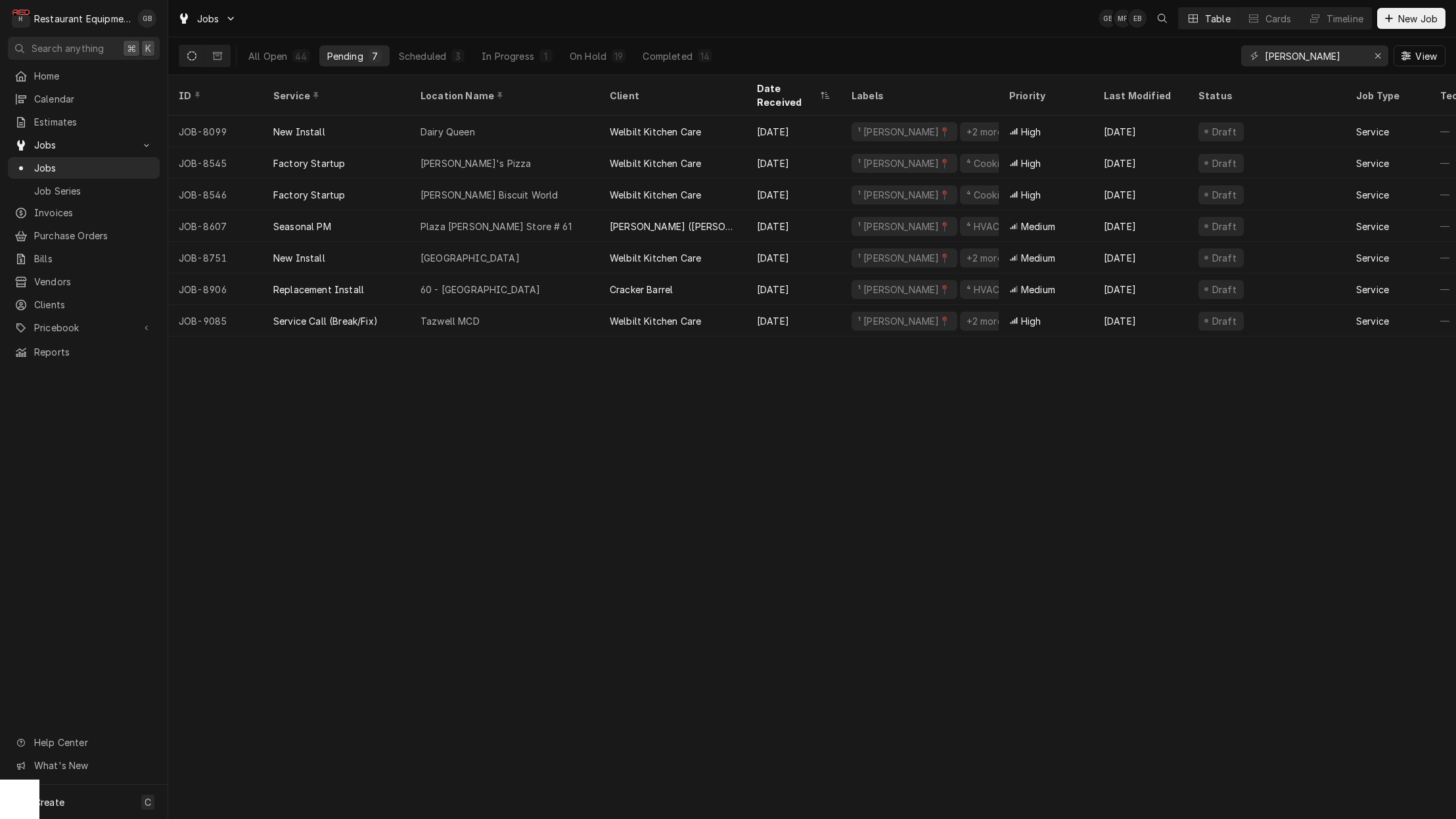
click at [577, 53] on div "On Hold" at bounding box center [587, 56] width 37 height 14
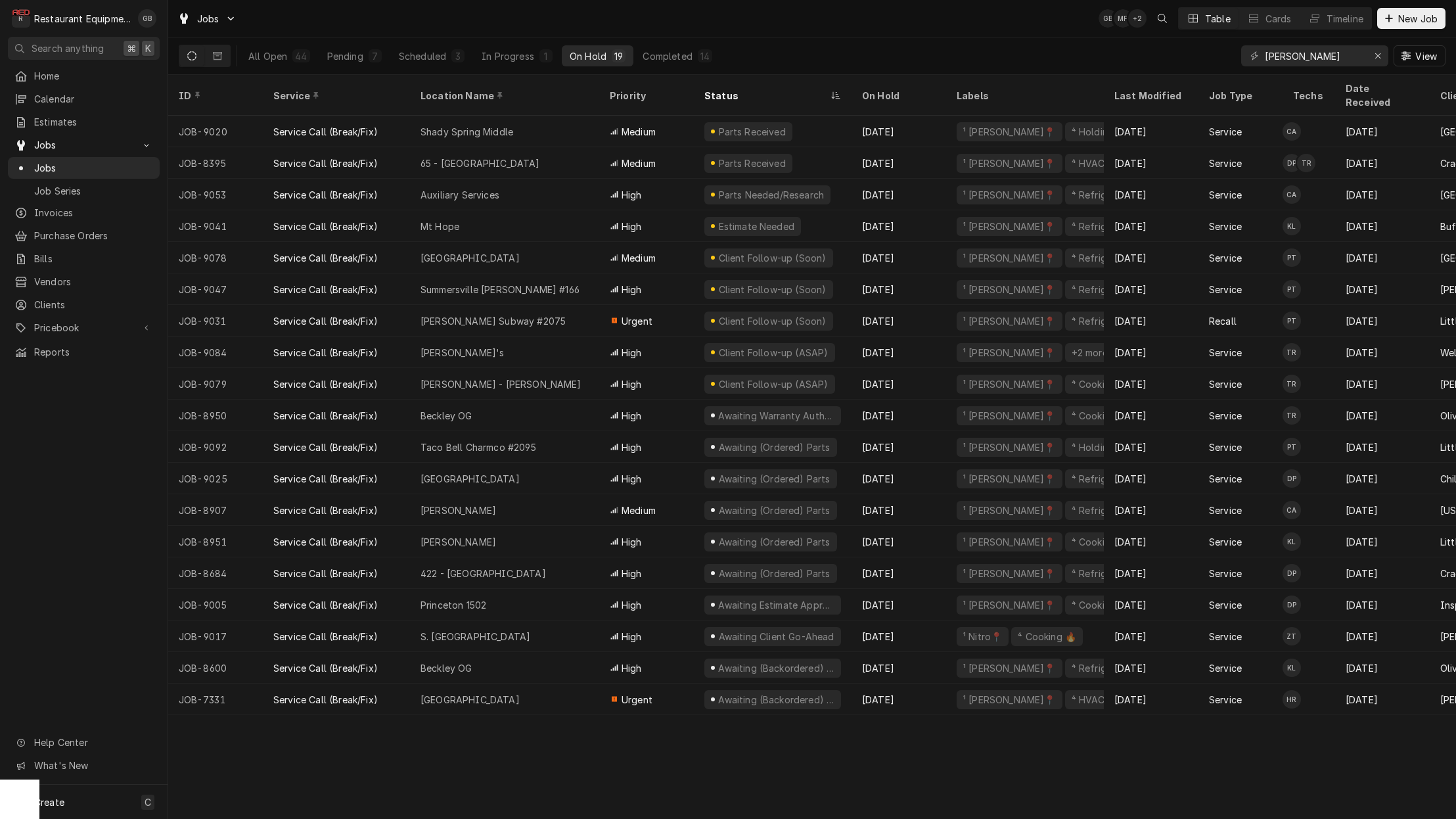
scroll to position [0, 3]
click at [495, 123] on div "Shady Spring Middle" at bounding box center [504, 132] width 189 height 32
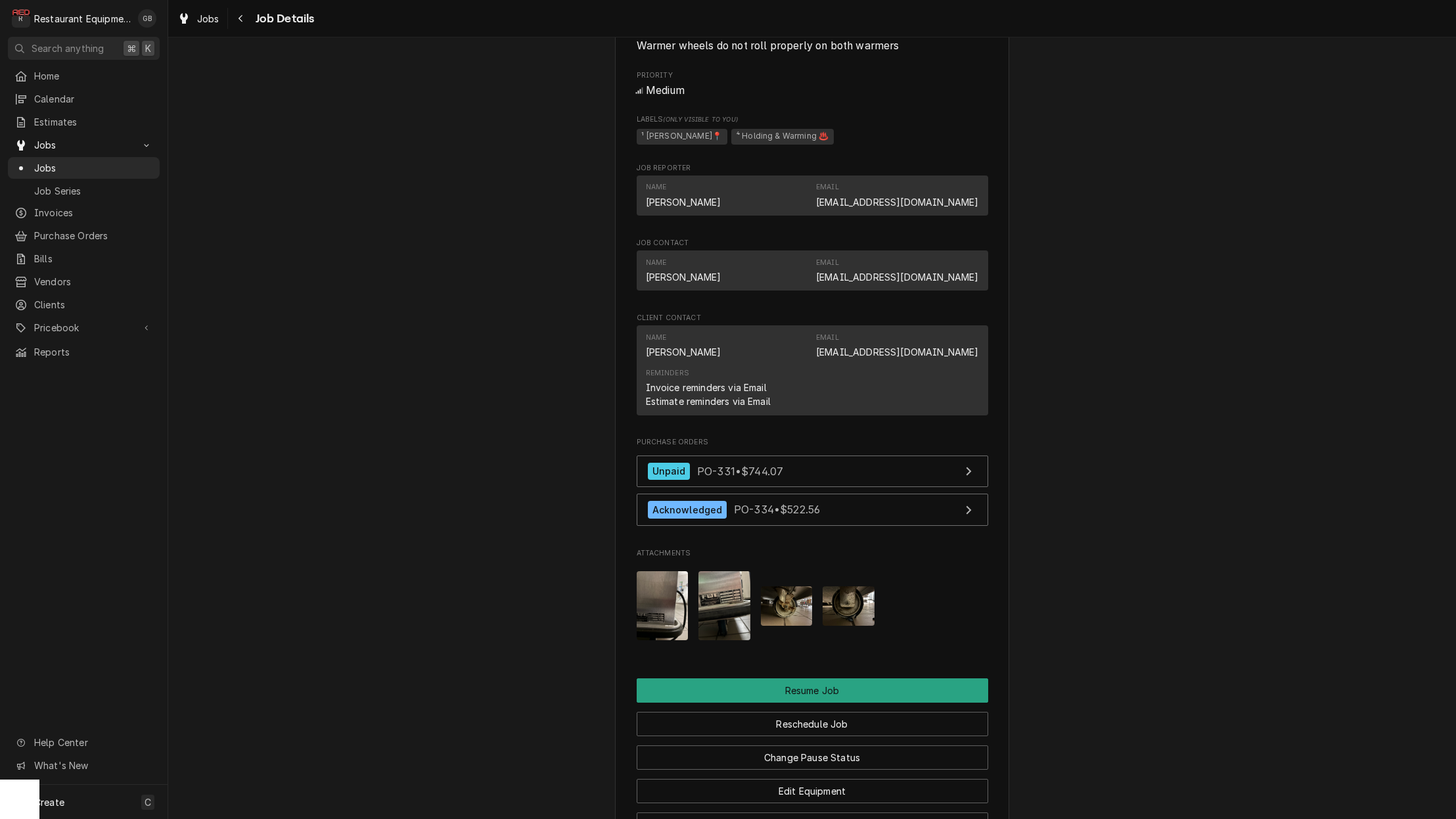
scroll to position [1020, 0]
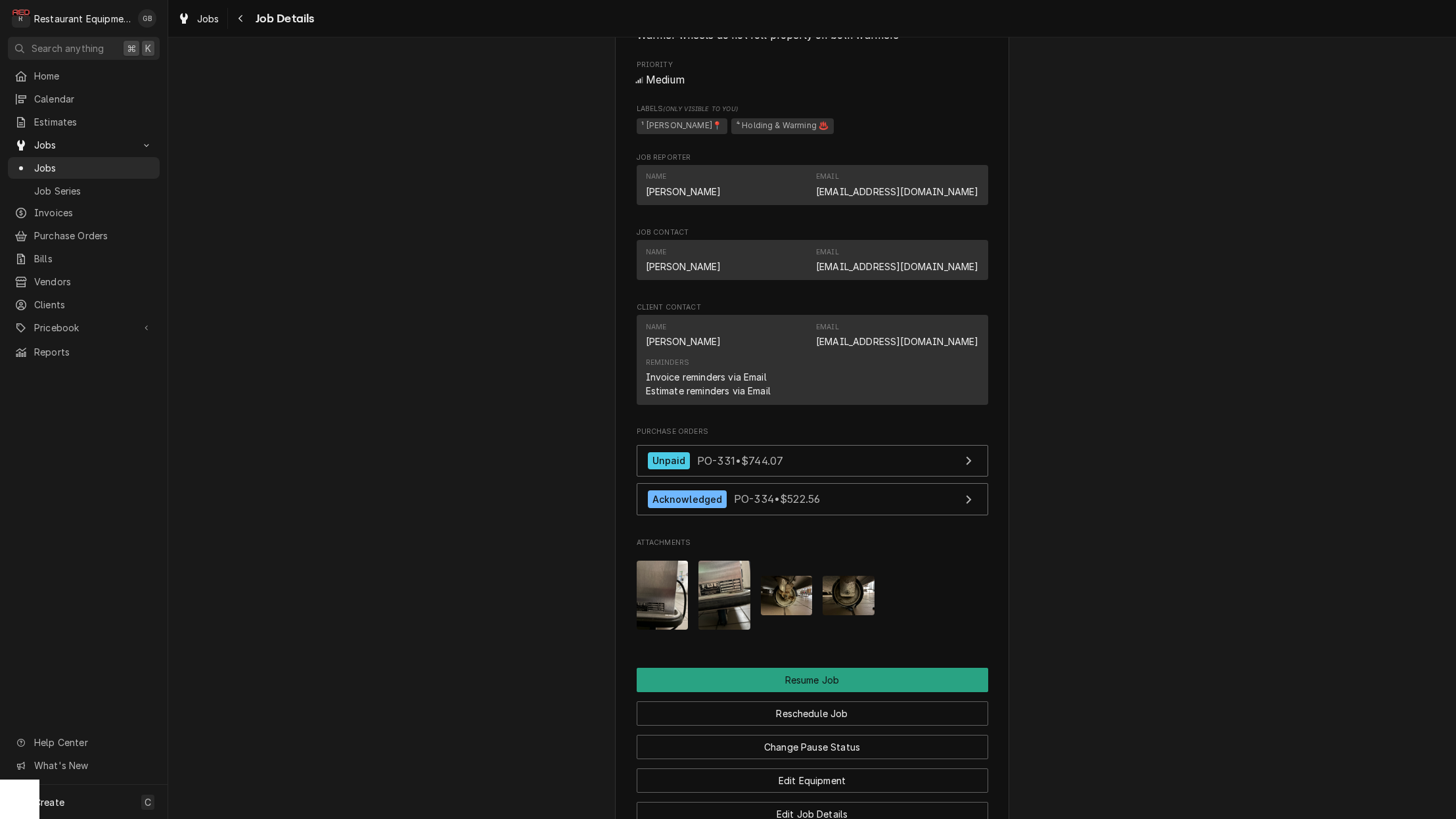
click at [800, 711] on button "Reschedule Job" at bounding box center [812, 713] width 352 height 25
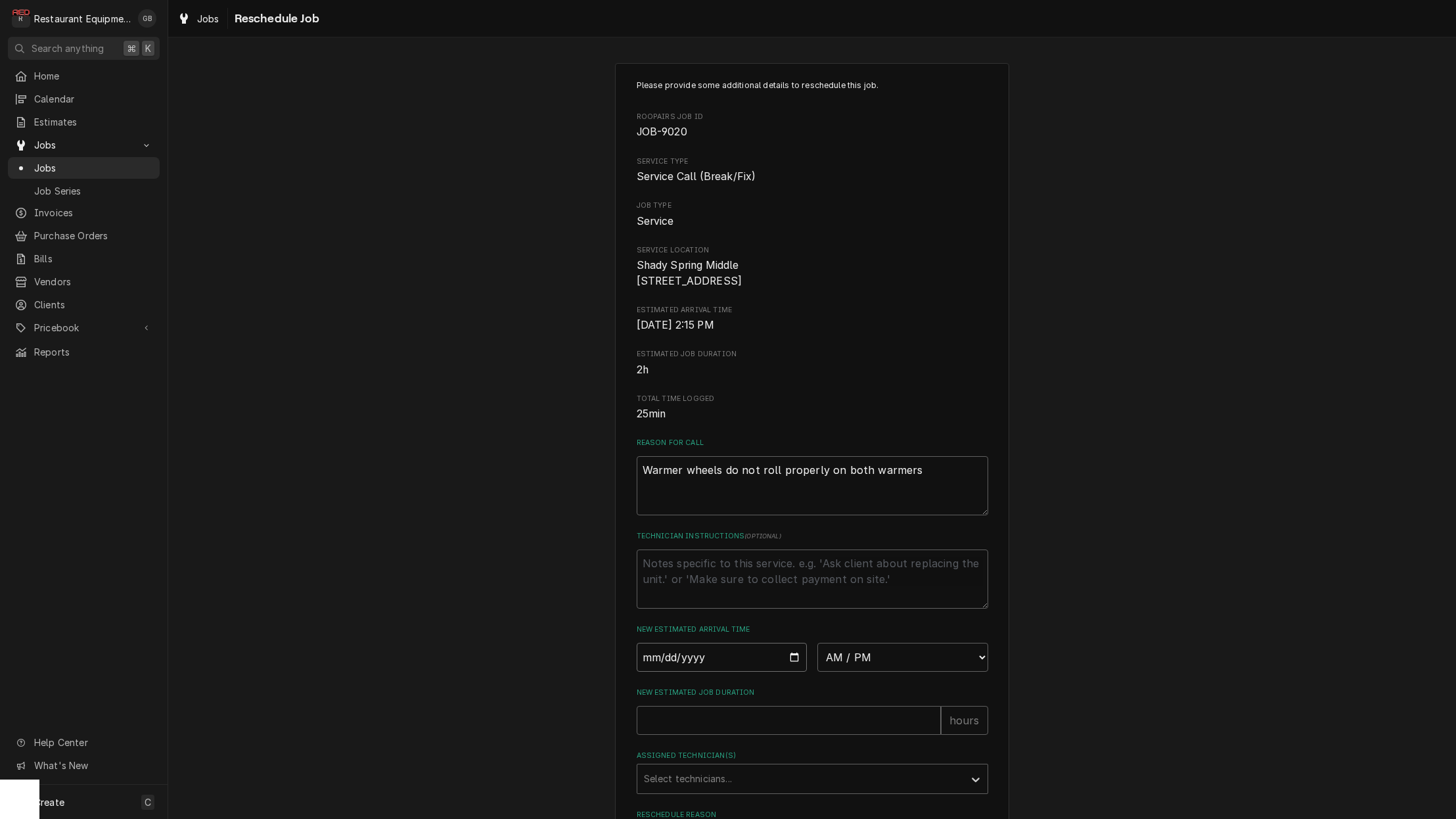
click at [685, 664] on input "Date" at bounding box center [722, 657] width 171 height 29
type input "[DATE]"
type textarea "x"
select select "09:00:00"
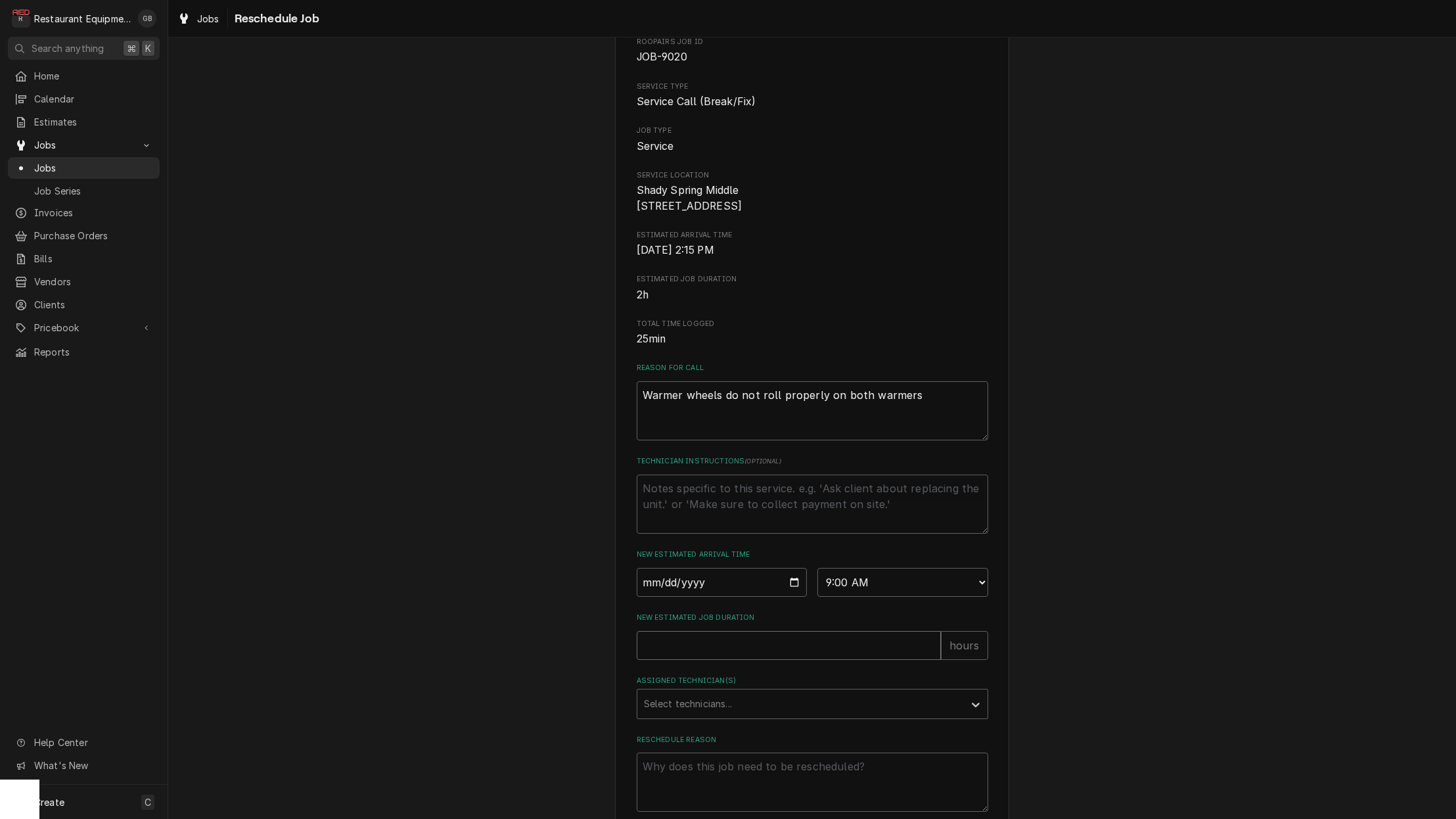
click at [663, 657] on input "New Estimated Job Duration" at bounding box center [788, 646] width 304 height 29
click at [684, 648] on input "New Estimated Job Duration" at bounding box center [788, 644] width 304 height 29
type textarea "x"
type input "2"
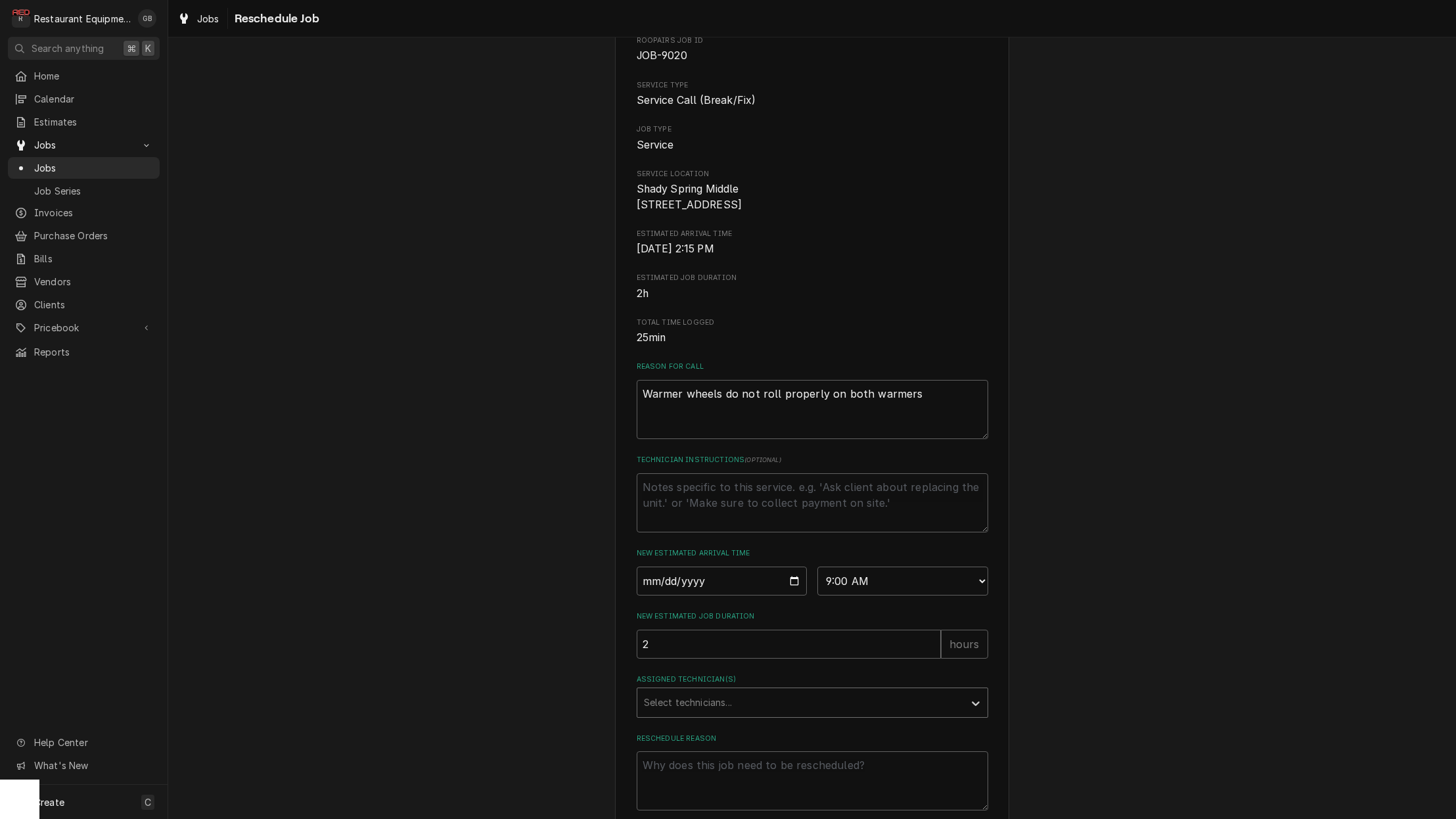
drag, startPoint x: 663, startPoint y: 657, endPoint x: 711, endPoint y: 700, distance: 64.4
click at [711, 700] on div "Assigned Technician(s)" at bounding box center [801, 703] width 314 height 24
type input "ch"
click at [708, 741] on div "[PERSON_NAME]" at bounding box center [812, 731] width 350 height 20
type textarea "x"
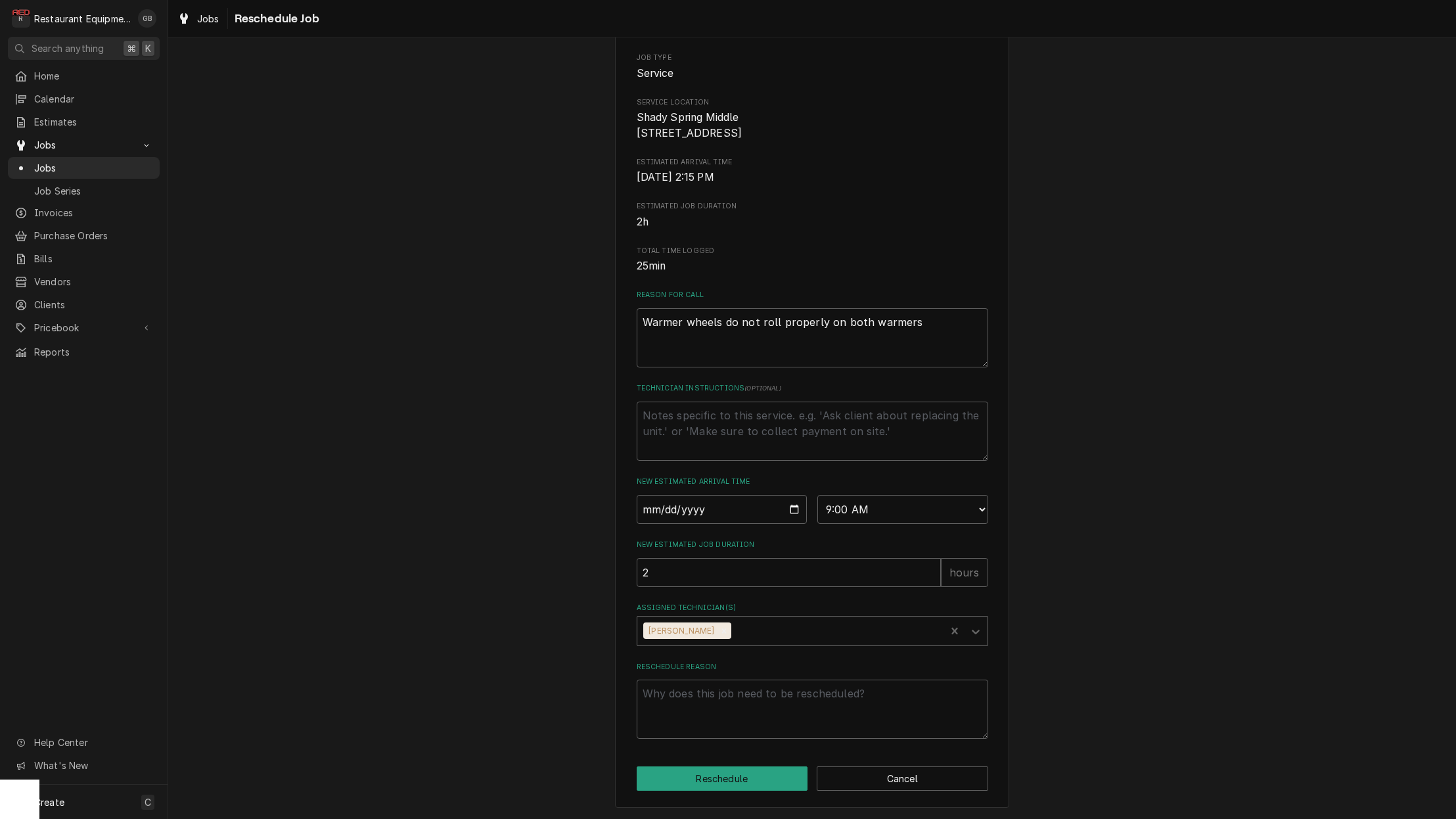
scroll to position [153, 0]
click at [679, 697] on textarea "Reschedule Reason" at bounding box center [812, 709] width 352 height 59
type textarea "x"
type textarea "p"
type textarea "x"
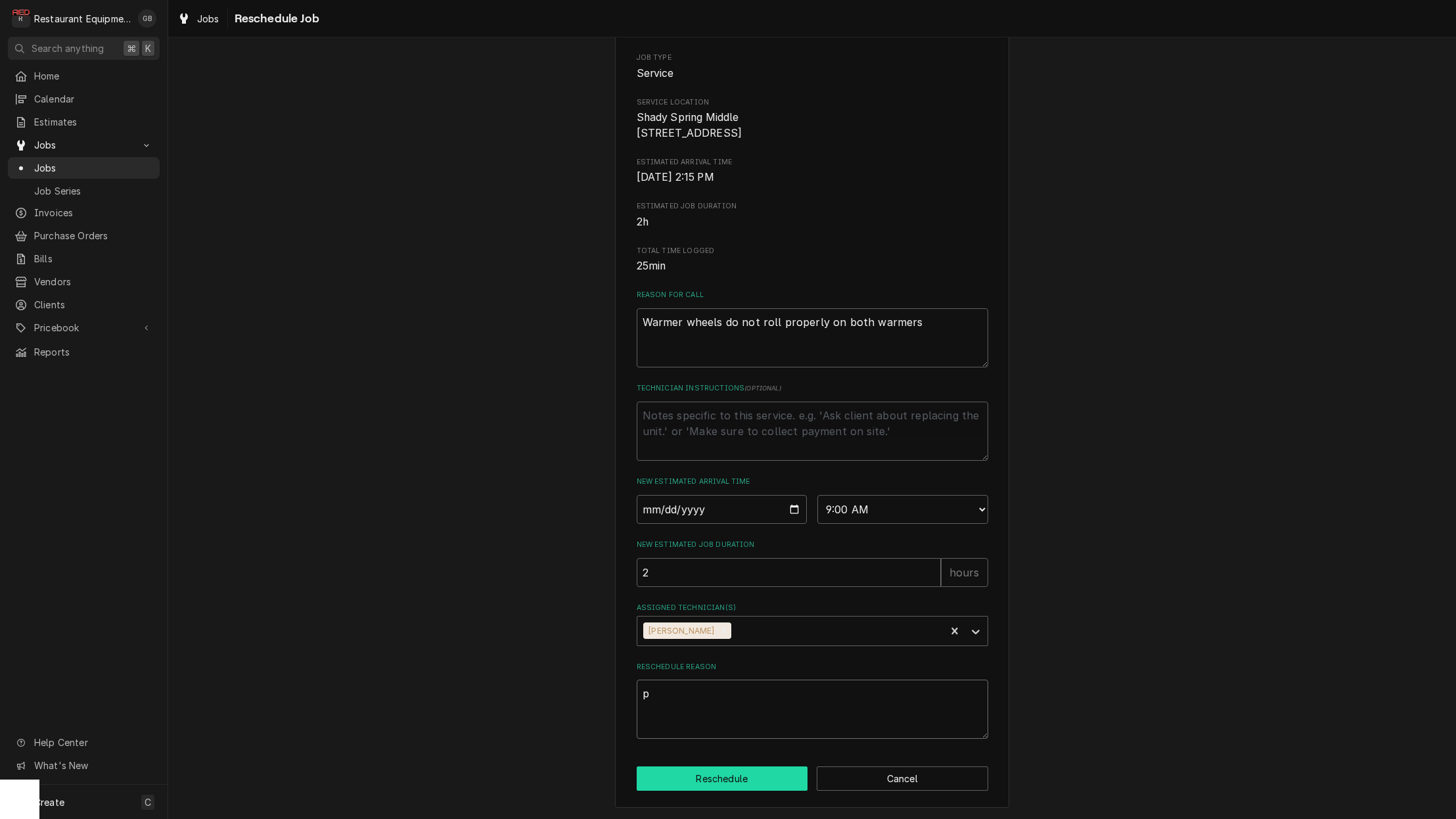
type textarea "pa"
type textarea "x"
type textarea "par"
type textarea "x"
type textarea "part"
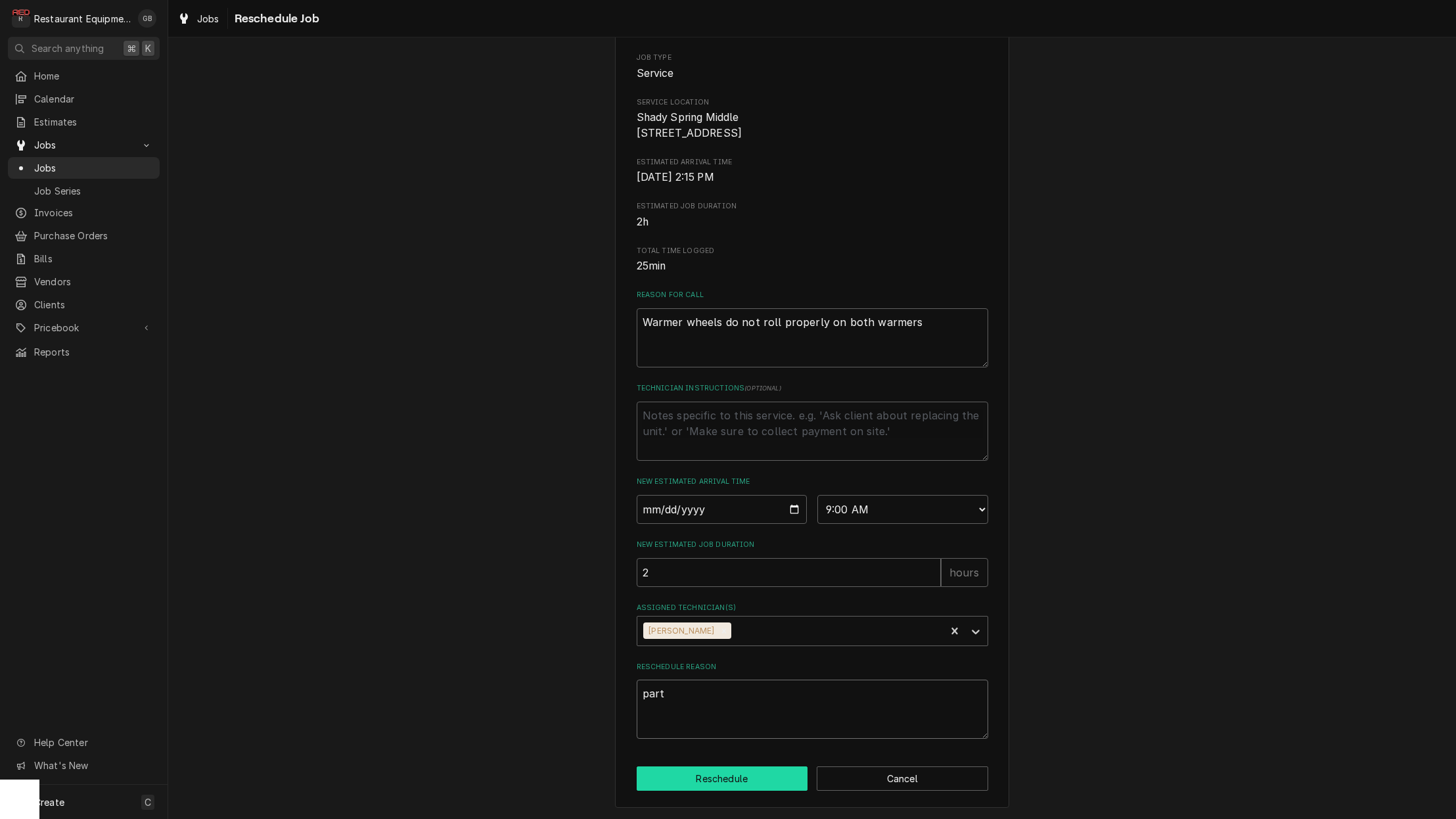
type textarea "x"
type textarea "parts"
drag, startPoint x: 731, startPoint y: 781, endPoint x: 724, endPoint y: 773, distance: 10.6
click at [724, 773] on button "Reschedule" at bounding box center [722, 779] width 171 height 25
type textarea "x"
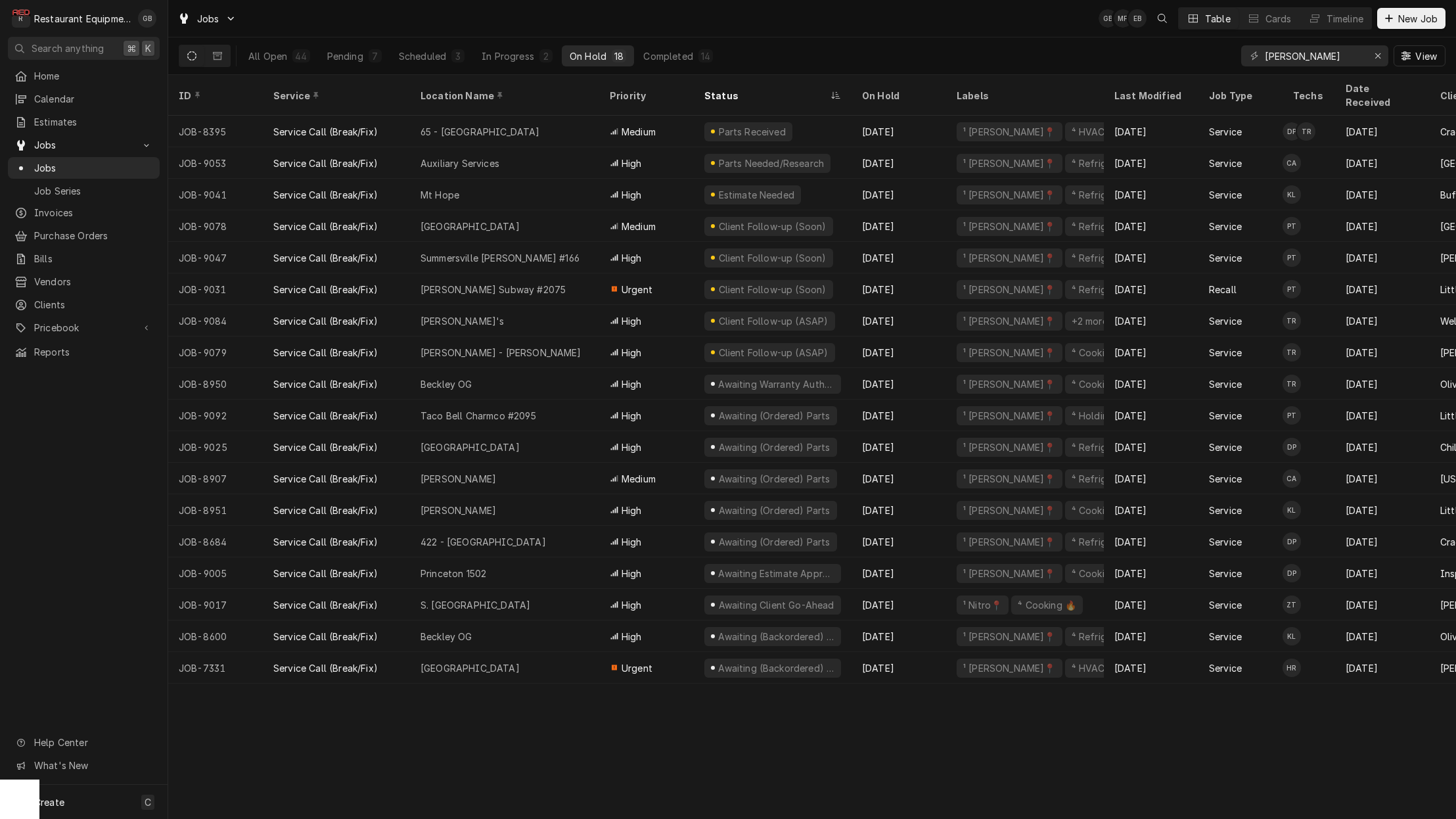
click at [354, 59] on div "Pending" at bounding box center [345, 56] width 36 height 14
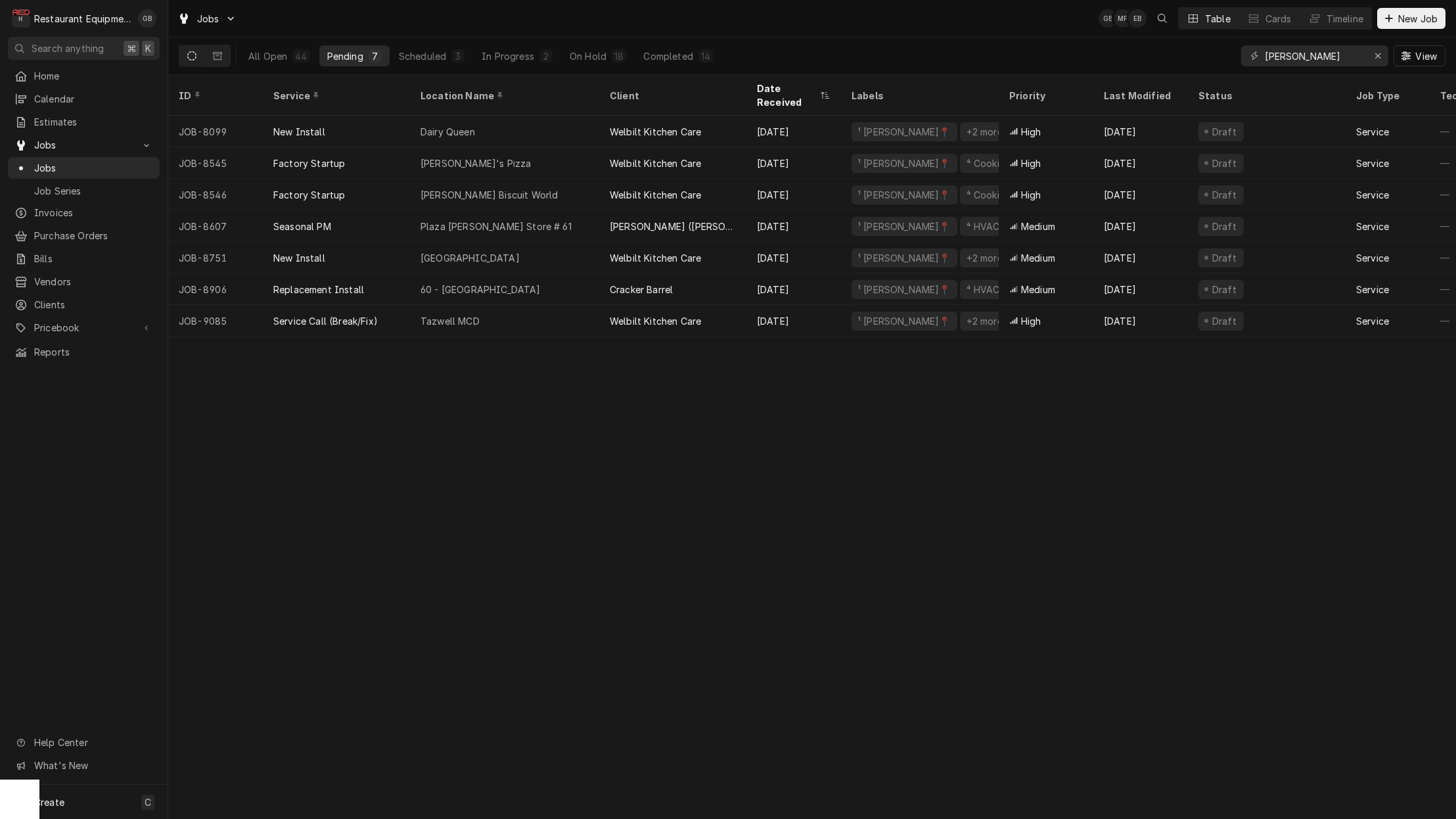
click at [404, 62] on button "Scheduled 3" at bounding box center [431, 56] width 82 height 21
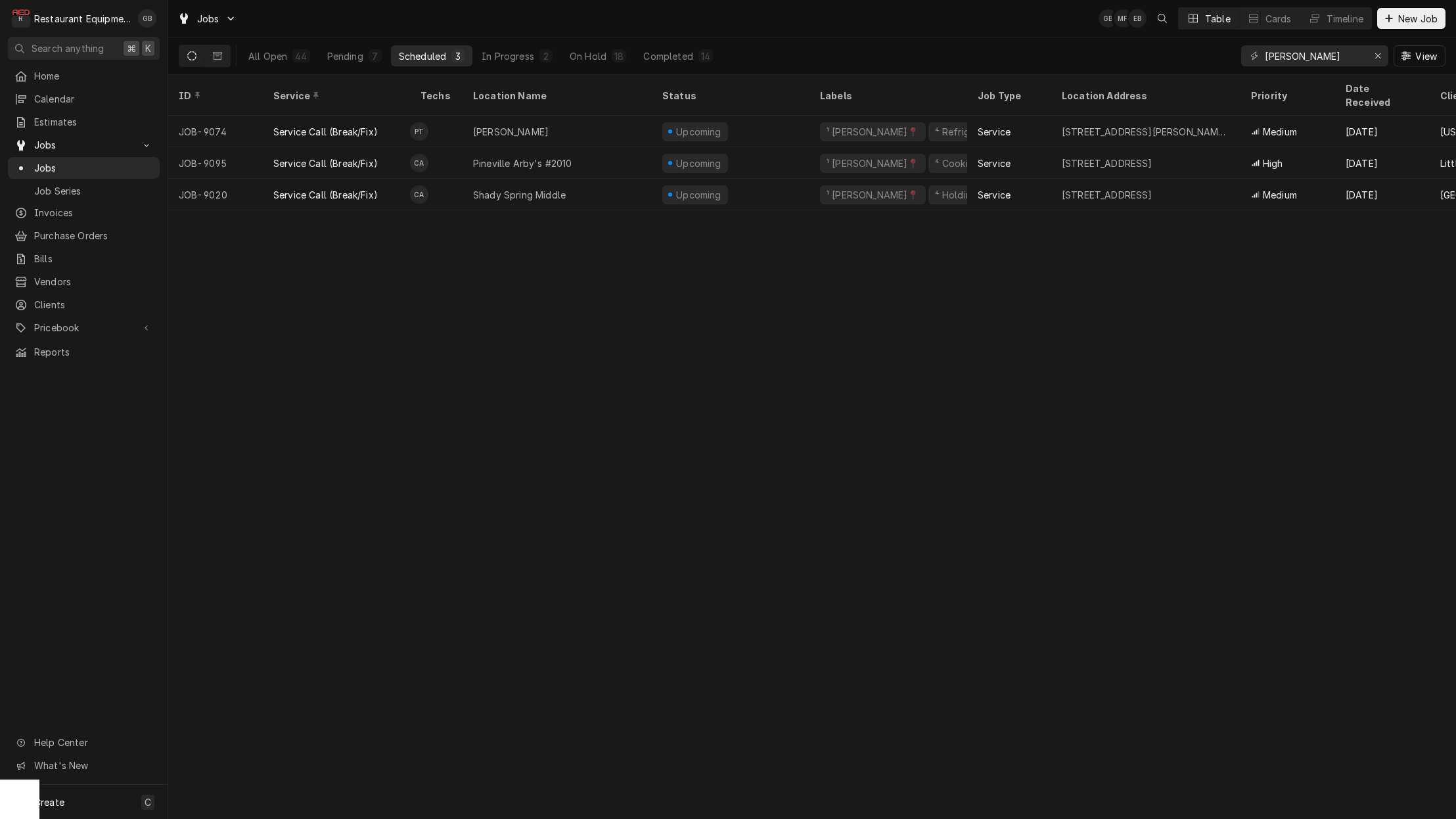
click at [498, 156] on div "Pineville Arby's #2010" at bounding box center [522, 163] width 99 height 14
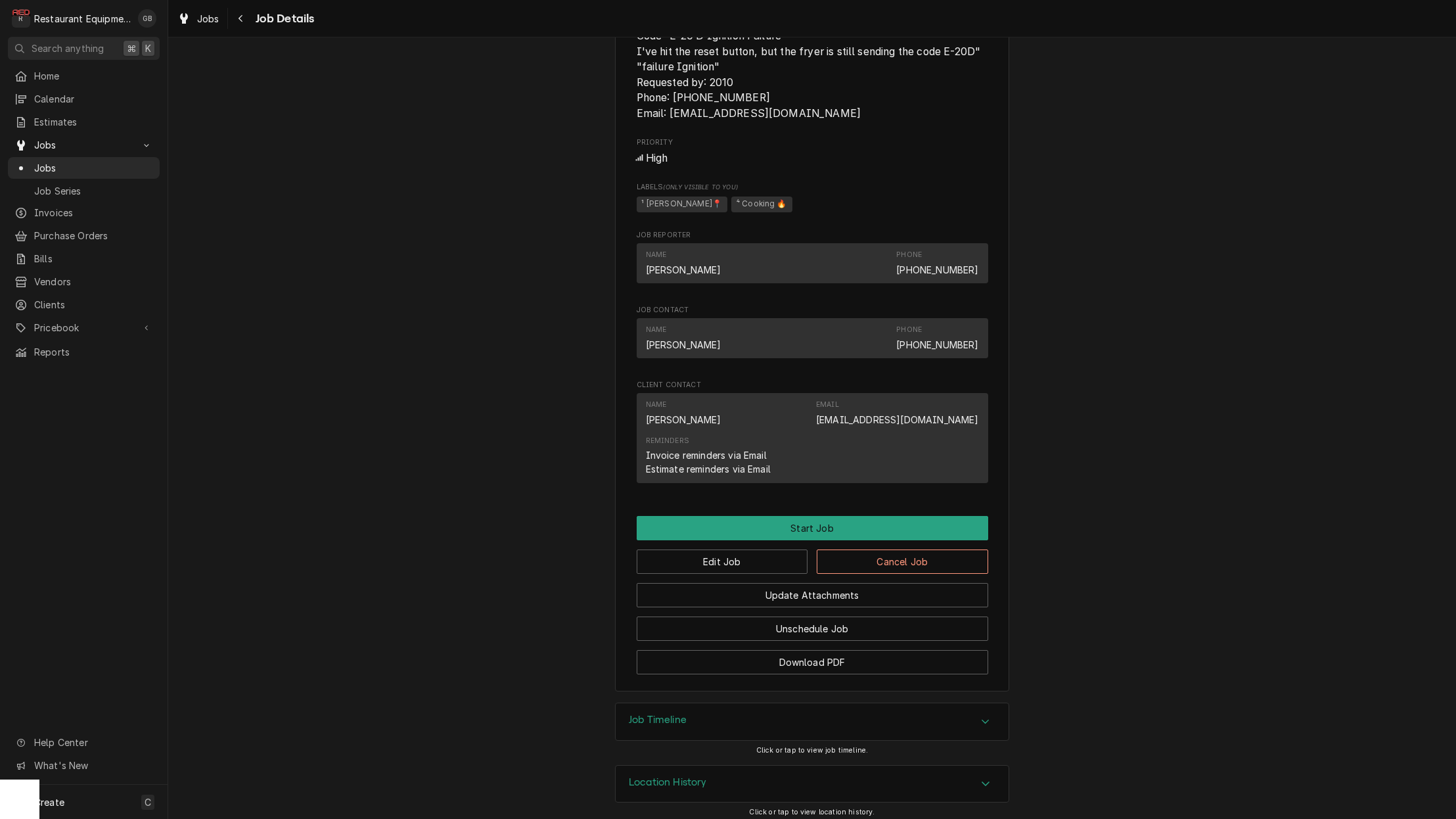
scroll to position [758, 0]
click at [738, 567] on button "Edit Job" at bounding box center [722, 562] width 171 height 25
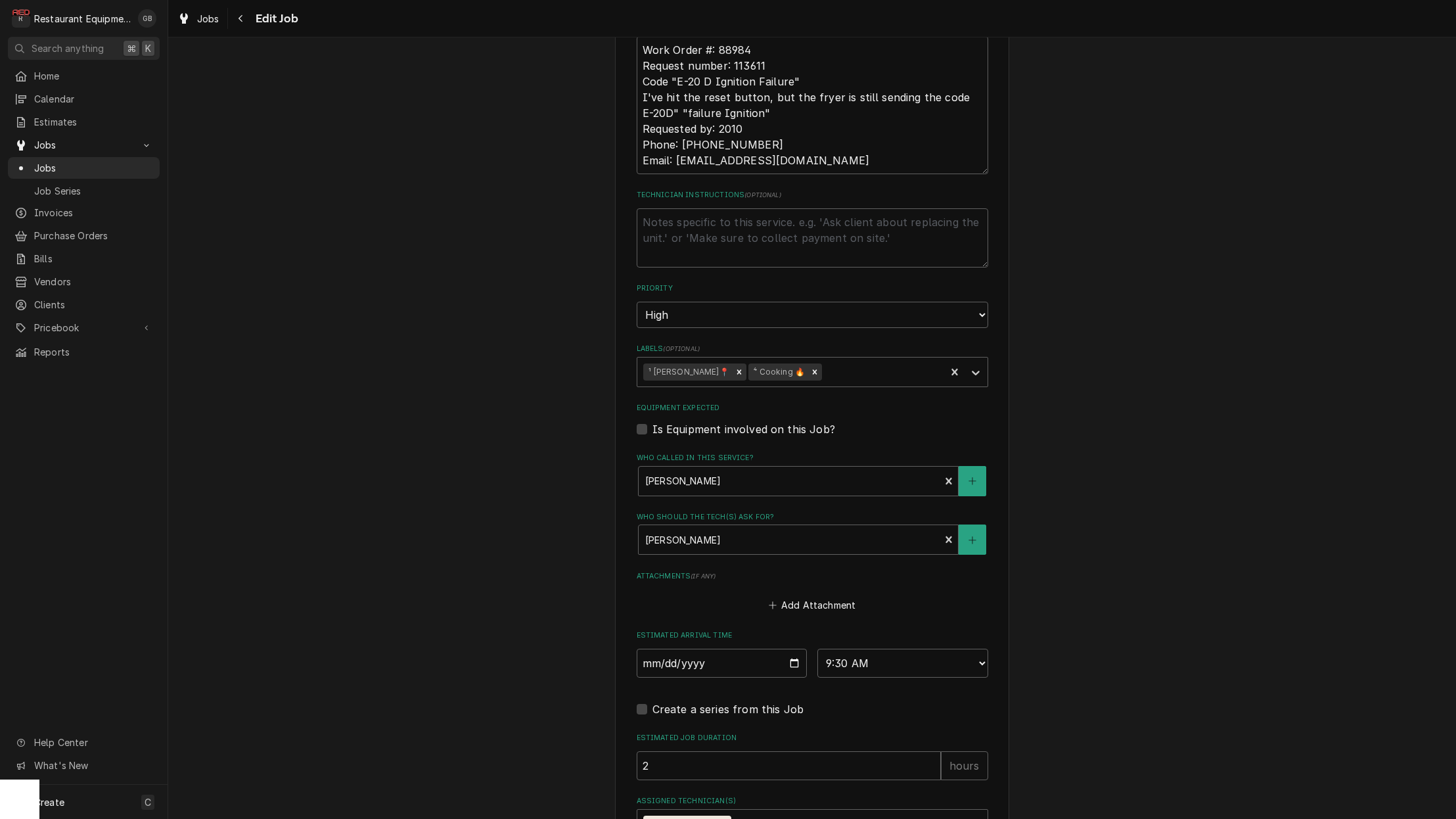
scroll to position [701, 0]
click at [720, 818] on icon "Remove Chuck Almond" at bounding box center [724, 823] width 9 height 9
click at [717, 817] on div "Select technicians..." at bounding box center [801, 823] width 314 height 14
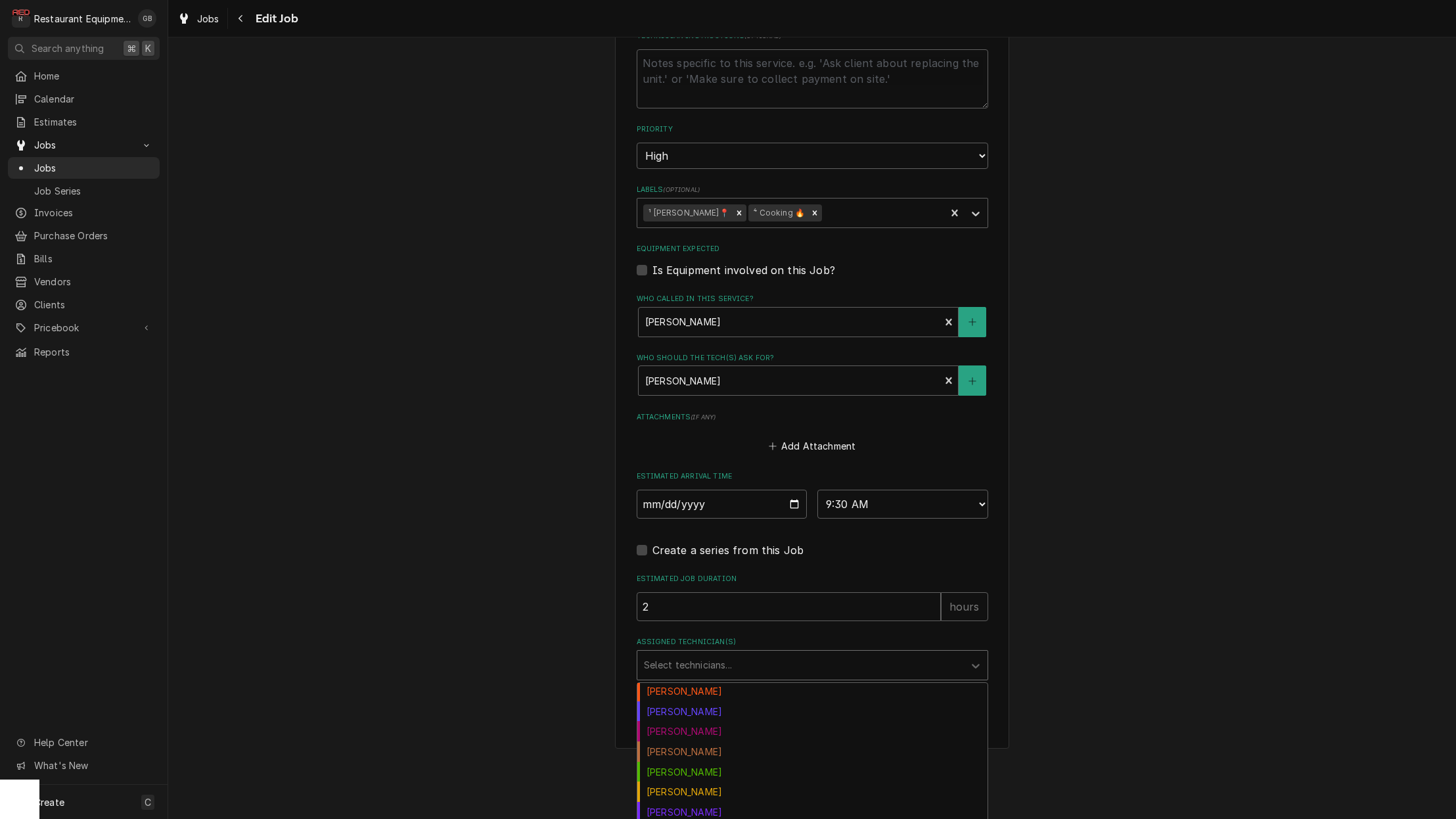
scroll to position [0, 0]
drag, startPoint x: 692, startPoint y: 744, endPoint x: 686, endPoint y: 727, distance: 18.0
click at [686, 742] on div "Hunter Ralston" at bounding box center [812, 752] width 350 height 20
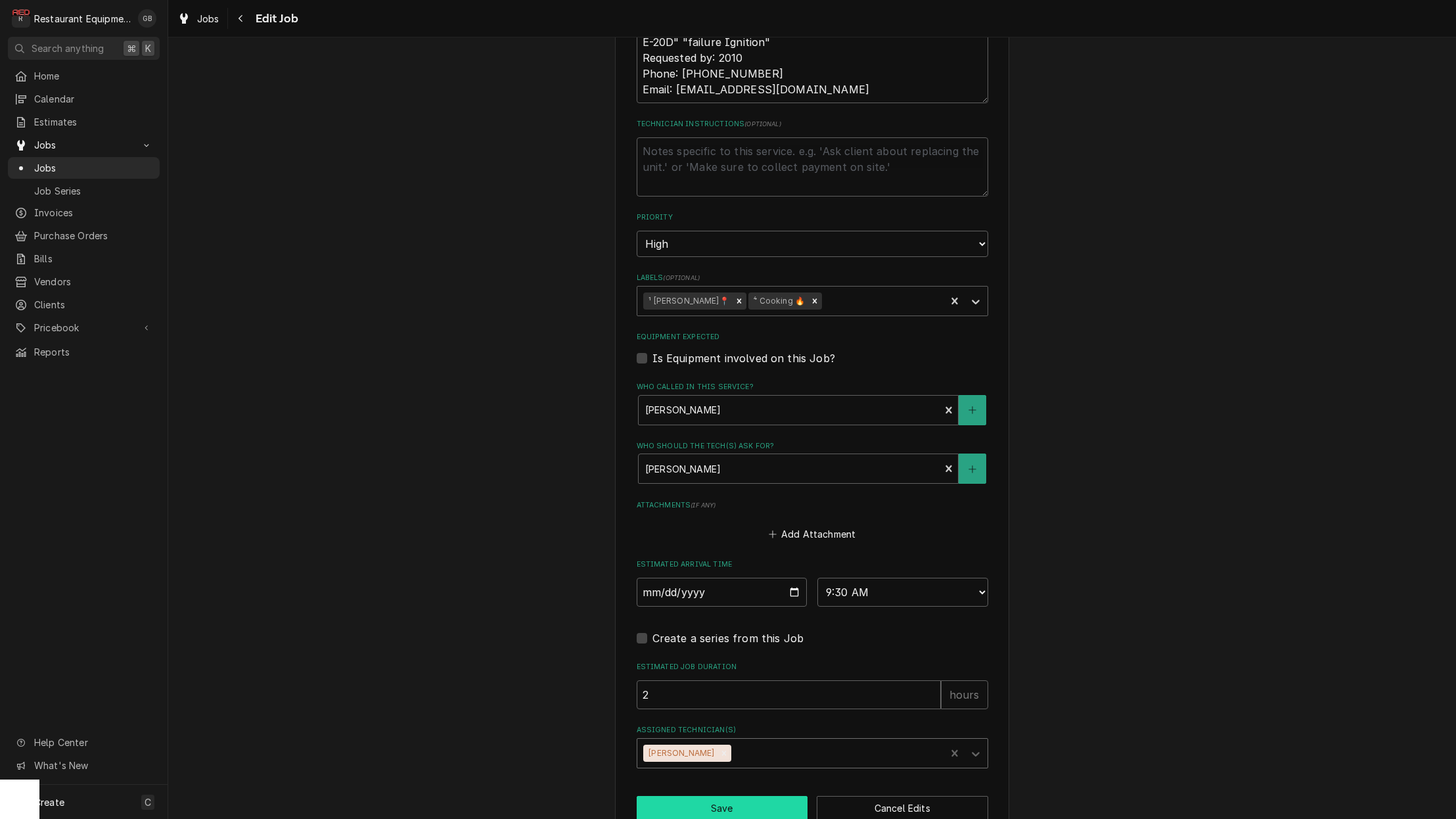
scroll to position [771, 0]
click at [770, 797] on button "Save" at bounding box center [722, 809] width 171 height 25
type textarea "x"
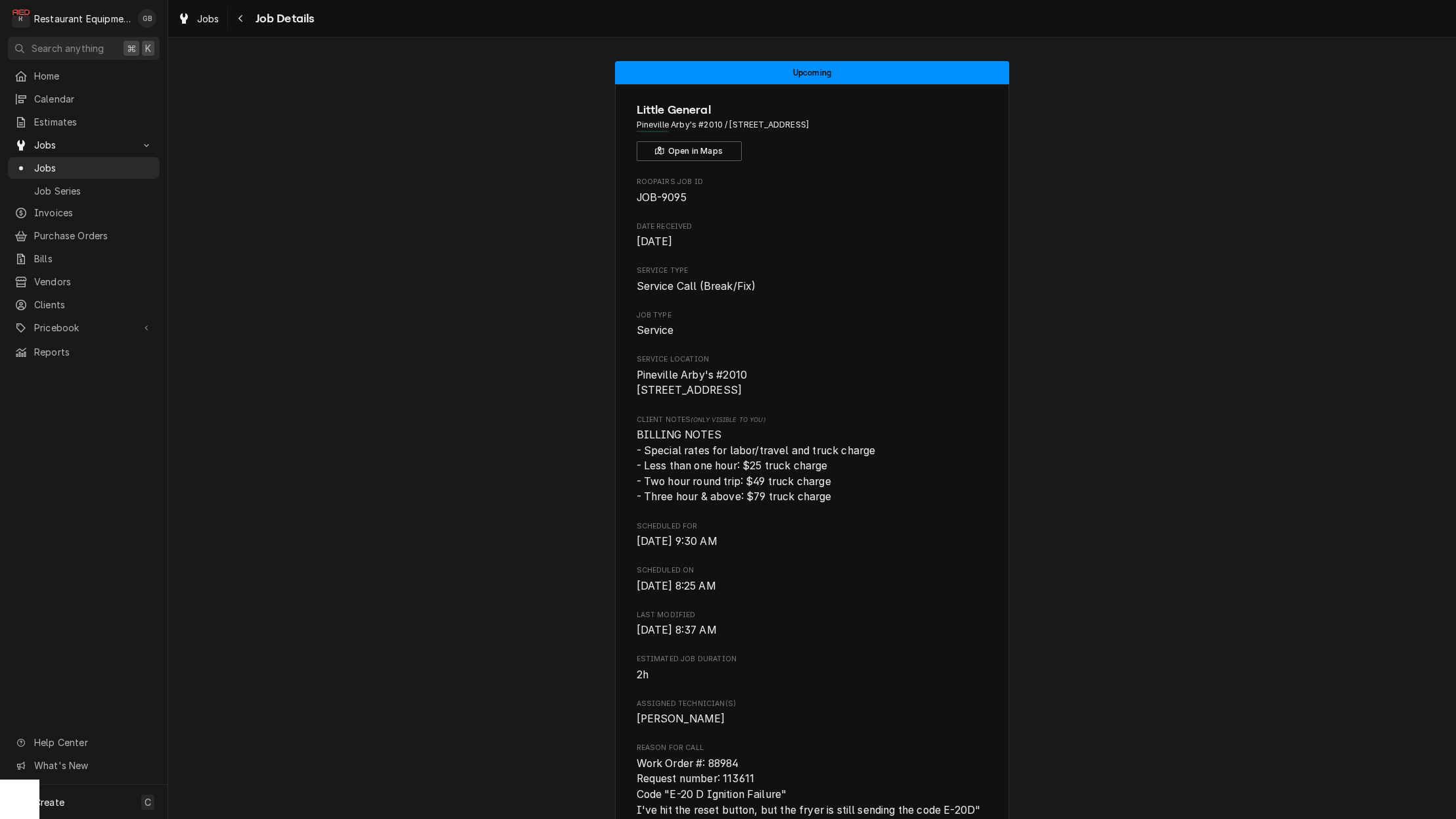
click at [241, 21] on icon "Navigate back" at bounding box center [241, 18] width 6 height 9
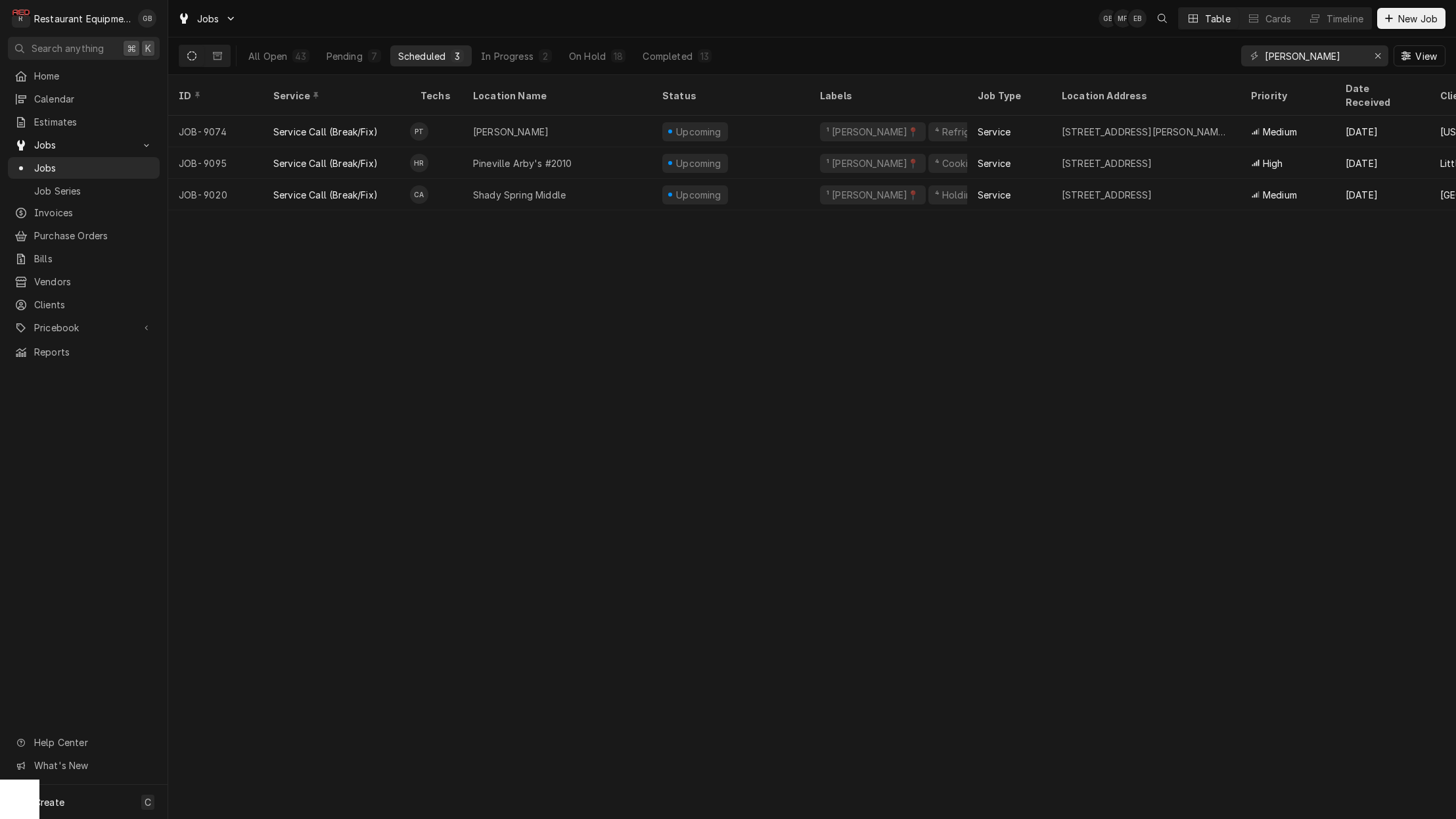
click at [345, 51] on div "Pending" at bounding box center [345, 56] width 36 height 14
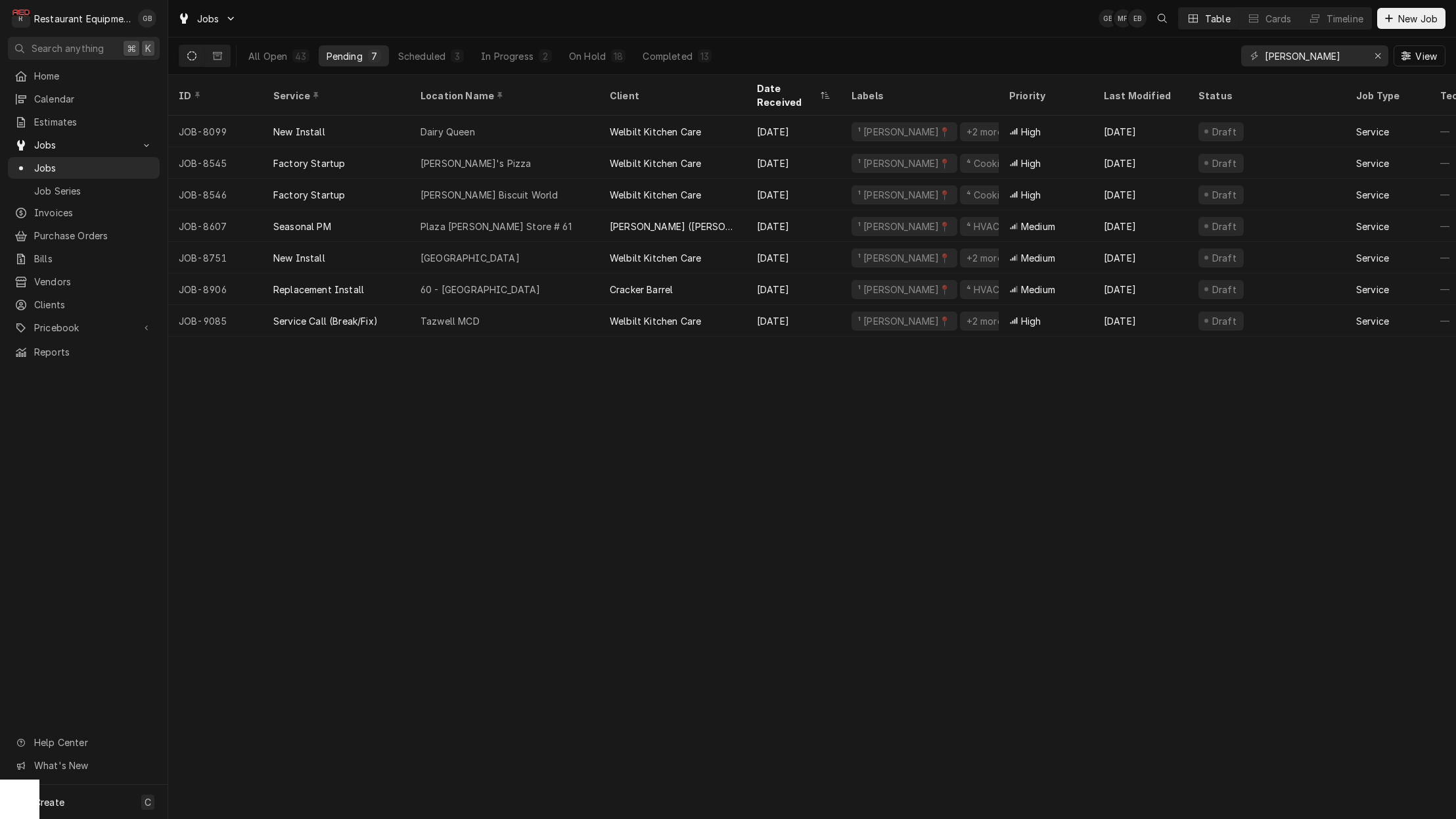
click at [587, 58] on div "On Hold" at bounding box center [587, 56] width 37 height 14
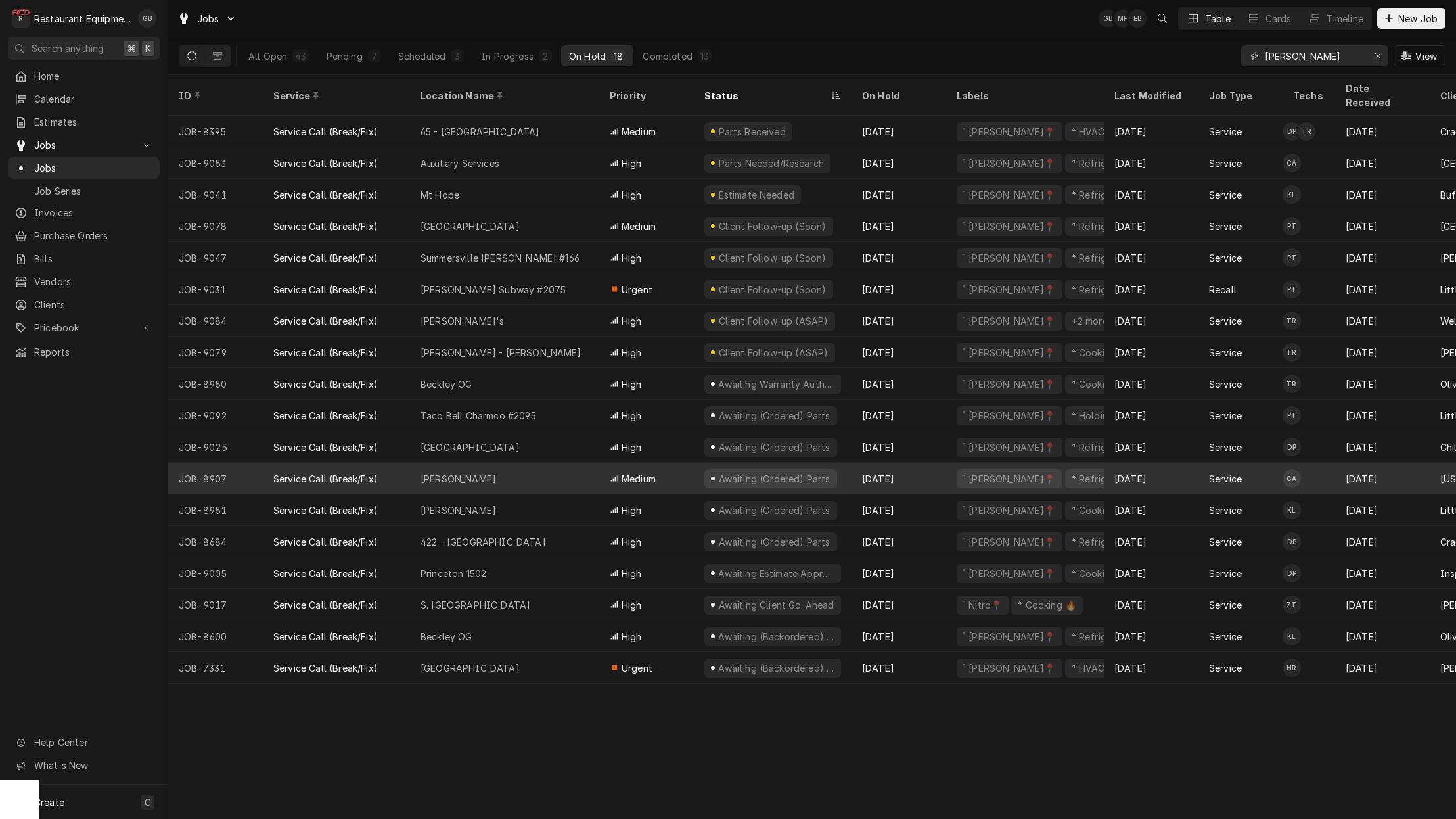
click at [488, 463] on div "Beckley" at bounding box center [504, 479] width 189 height 32
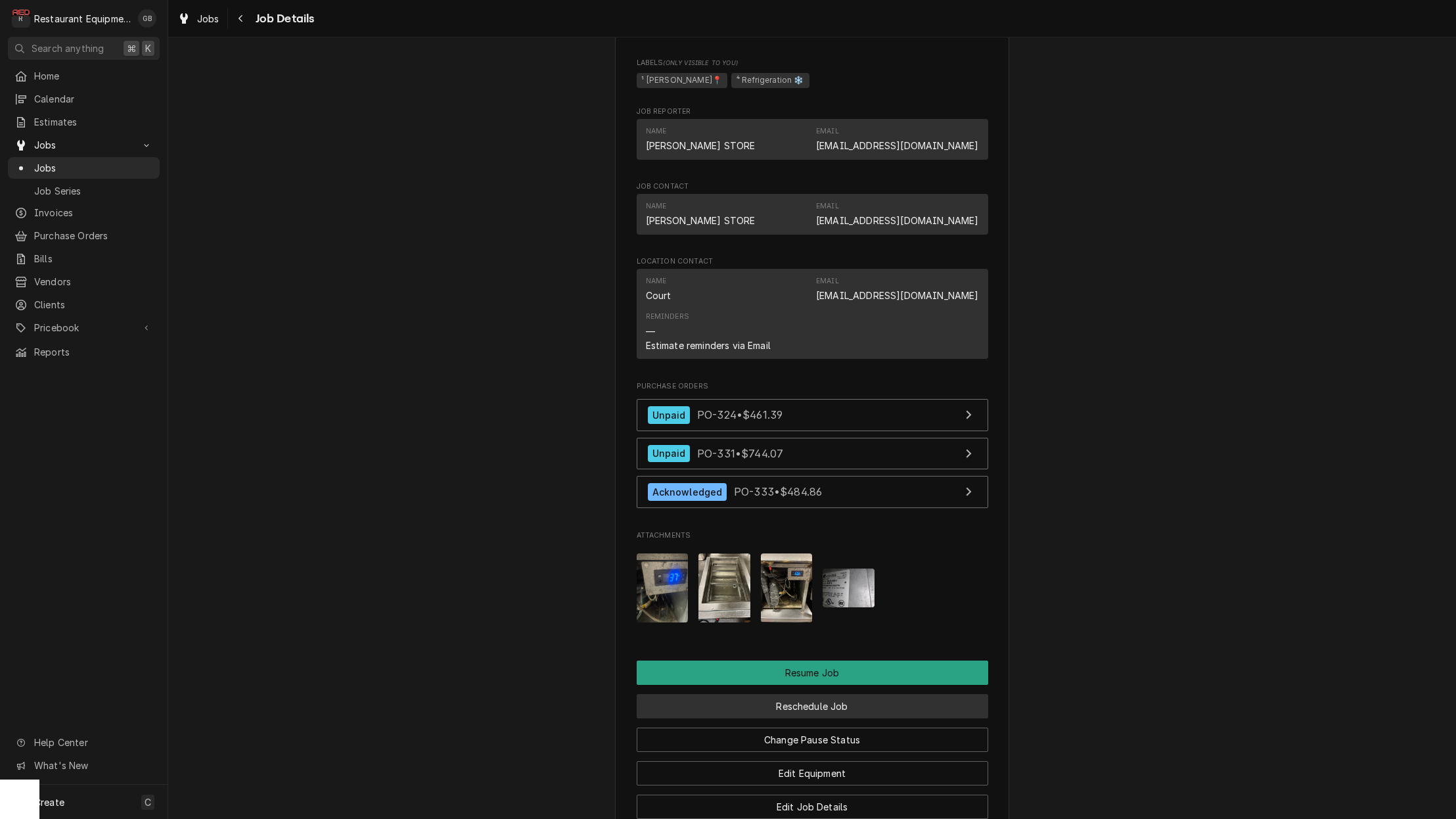
scroll to position [1052, 0]
click at [801, 693] on button "Reschedule Job" at bounding box center [812, 706] width 352 height 25
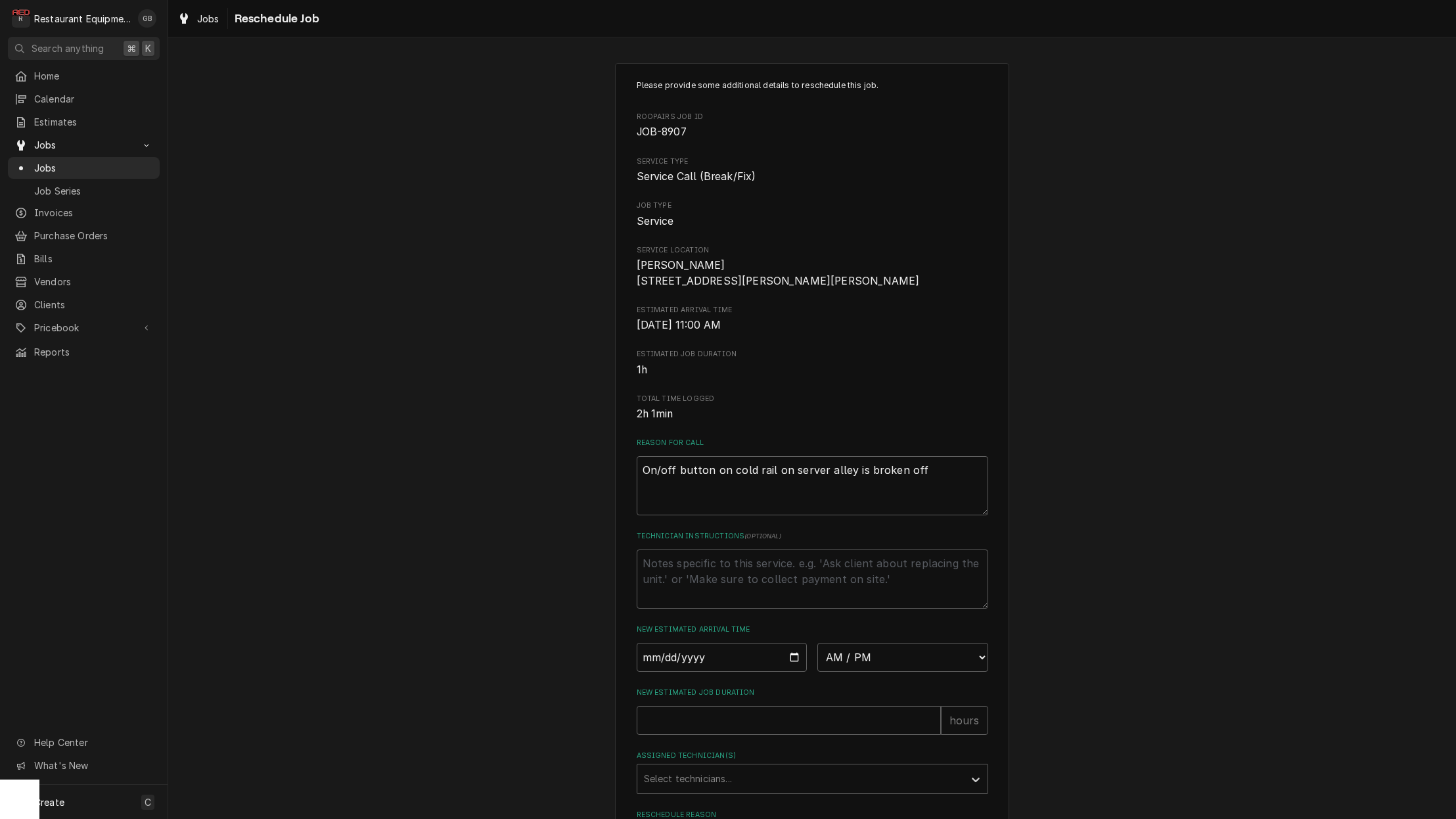
scroll to position [12, 0]
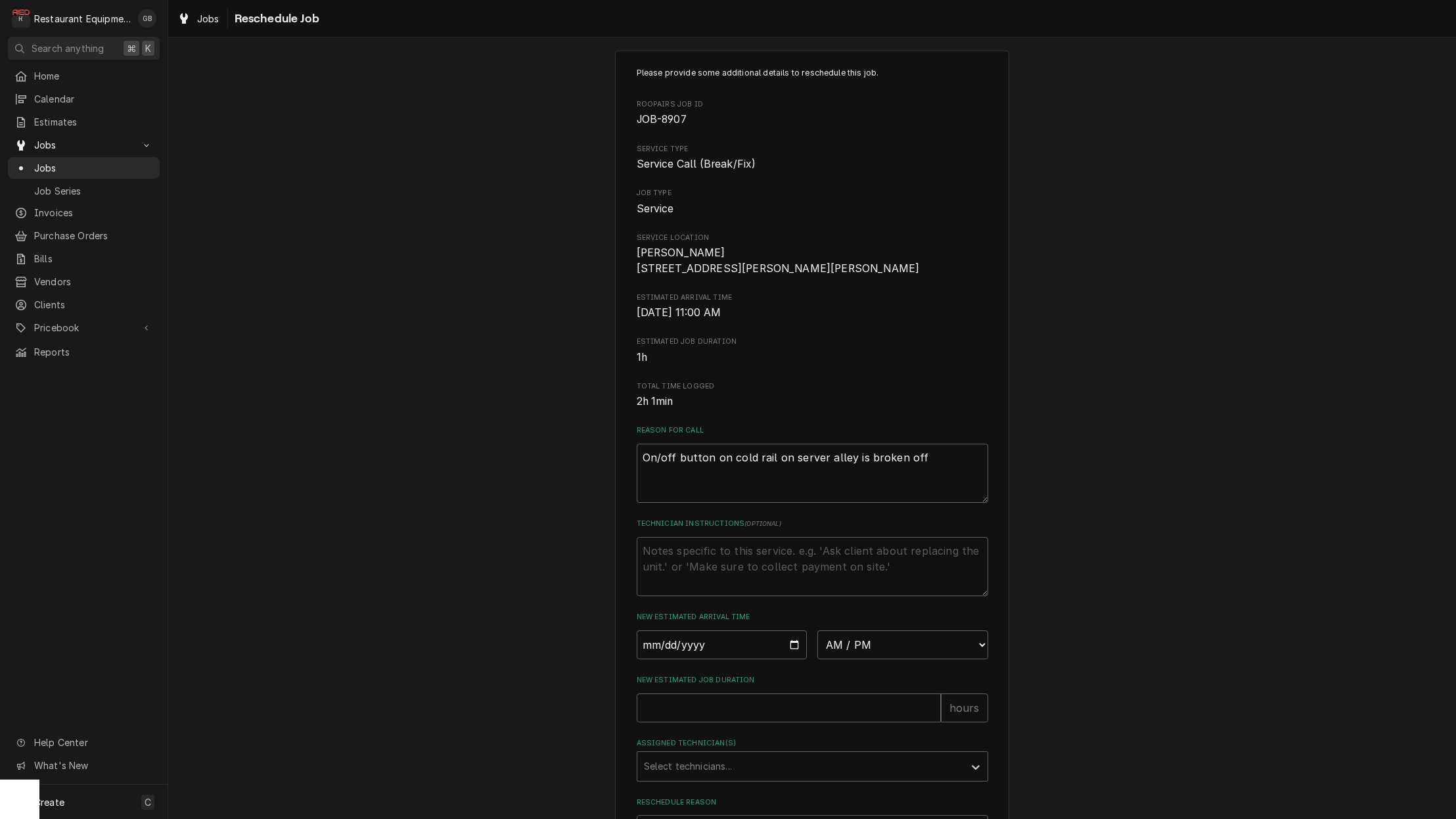
click at [660, 669] on div "Please provide some additional details to reschedule this job. Roopairs Job ID …" at bounding box center [812, 471] width 352 height 807
click at [669, 650] on input "Date" at bounding box center [722, 645] width 171 height 29
type input "2025-10-02"
type textarea "x"
select select "10:00:00"
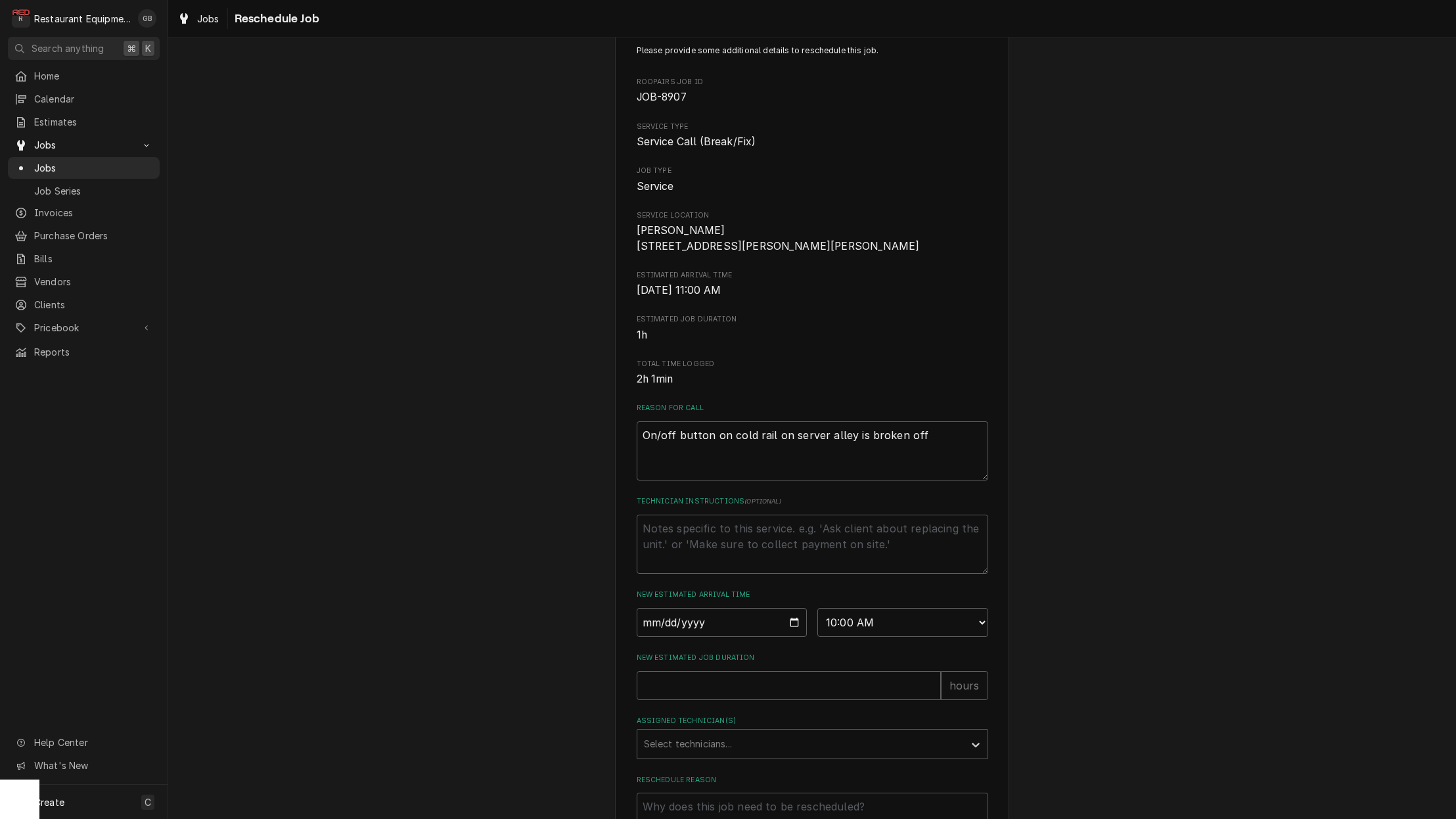
scroll to position [38, 0]
click at [744, 709] on div "Please provide some additional details to reschedule this job. Roopairs Job ID …" at bounding box center [812, 445] width 352 height 807
click at [755, 697] on input "New Estimated Job Duration" at bounding box center [788, 683] width 304 height 29
type textarea "x"
type input "2"
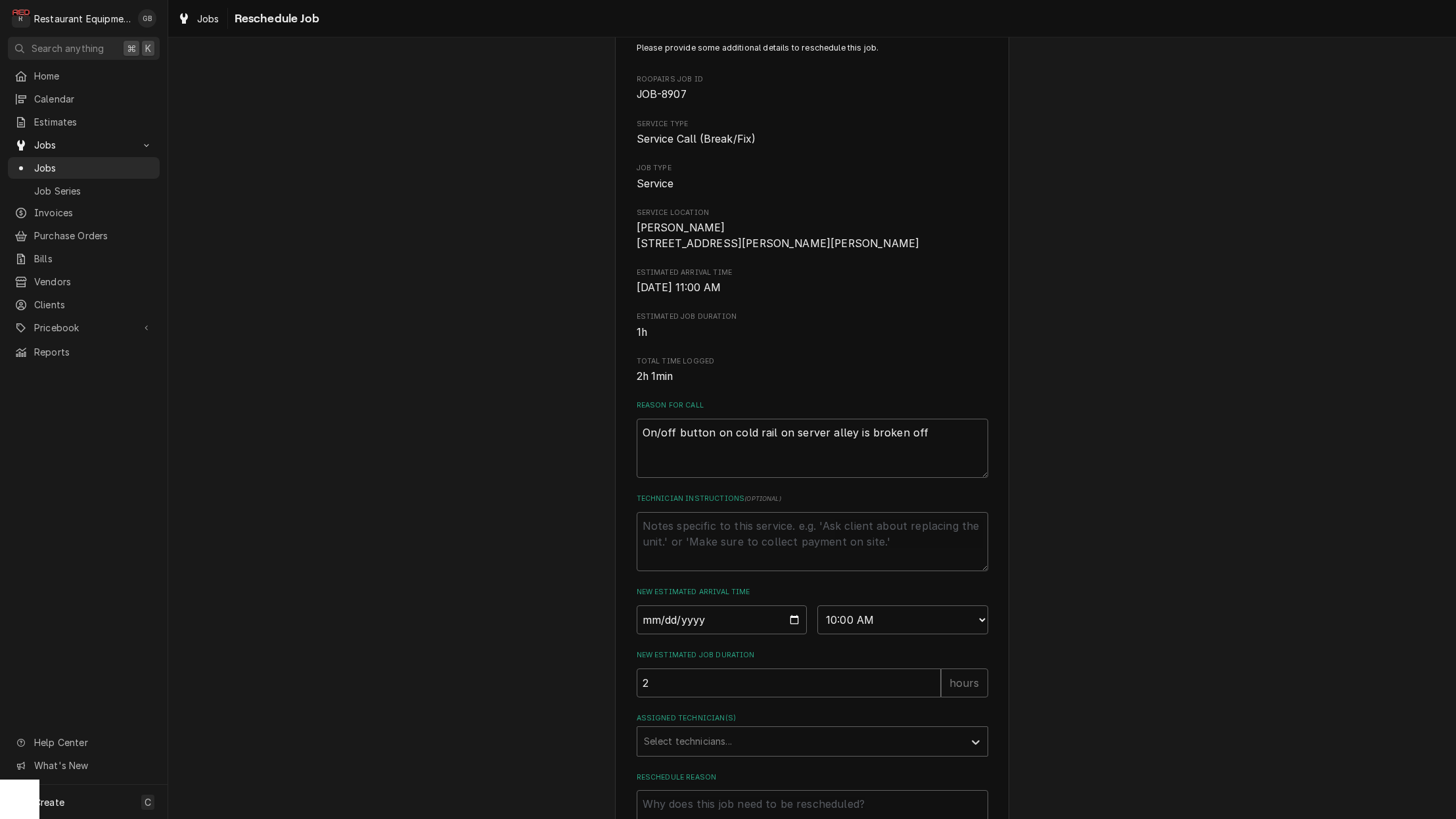
click at [780, 750] on div "Assigned Technician(s)" at bounding box center [801, 741] width 314 height 24
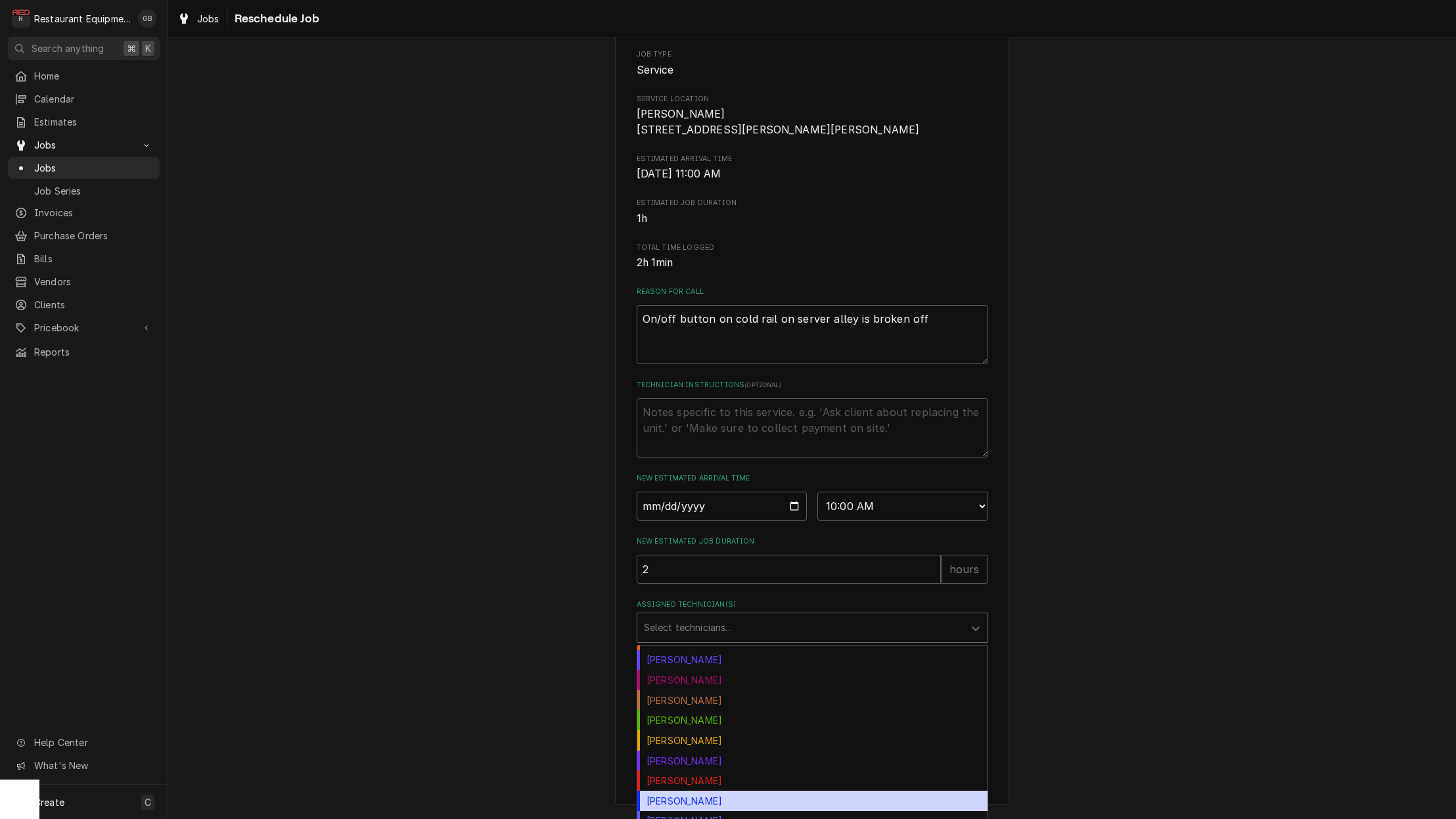
scroll to position [111, 0]
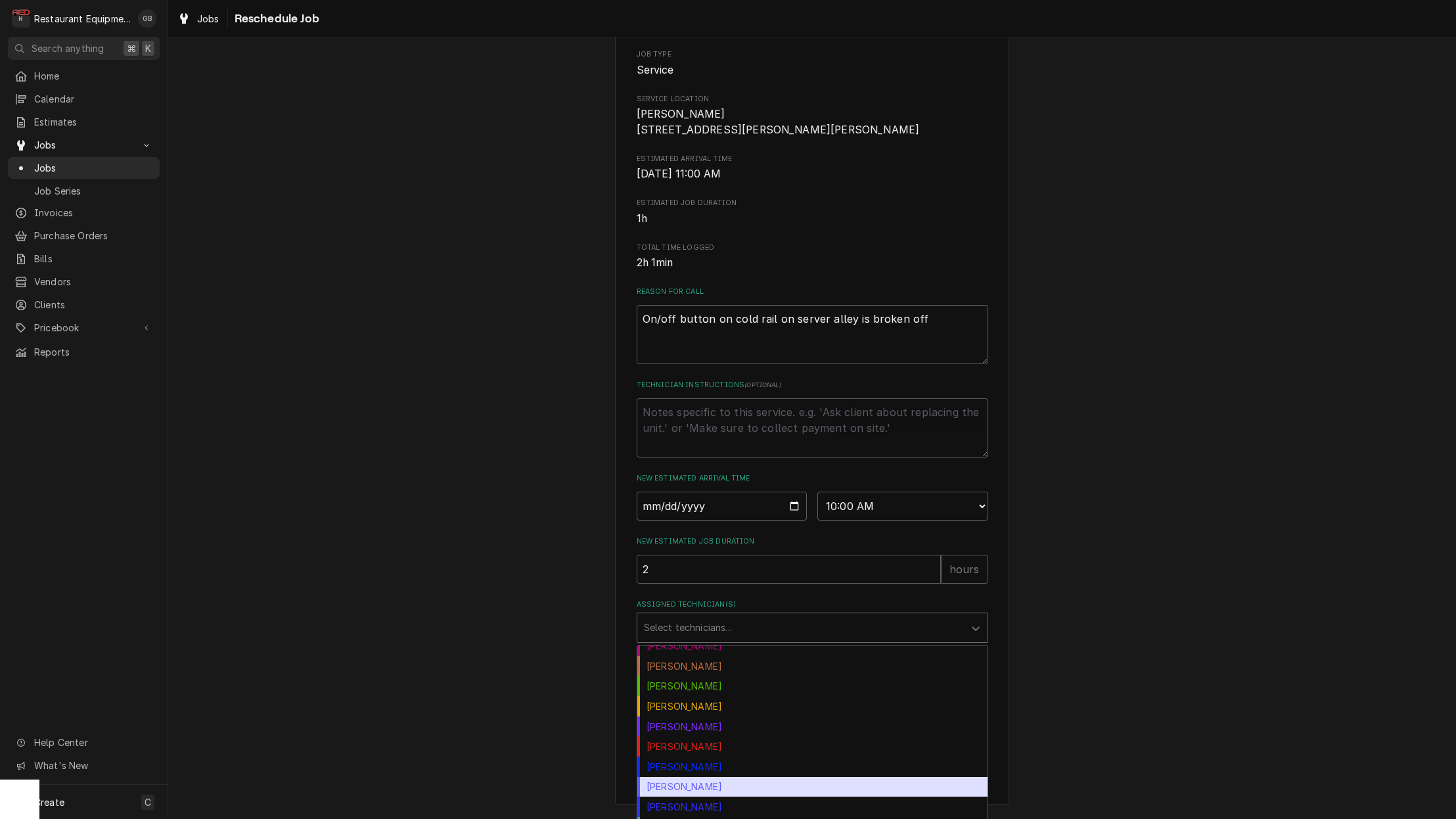
click at [708, 794] on div "Paxton Turner" at bounding box center [812, 787] width 350 height 20
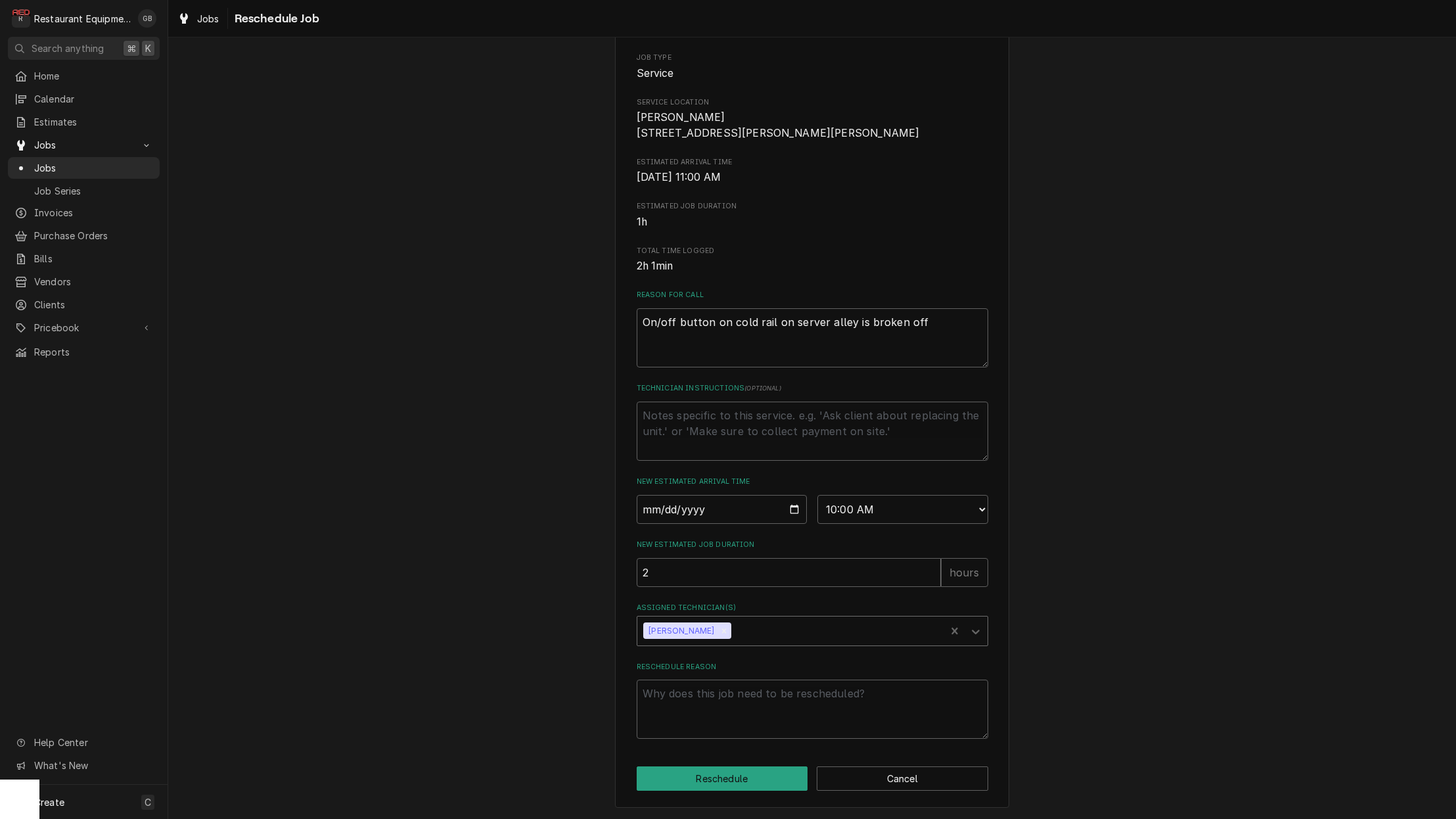
drag, startPoint x: 710, startPoint y: 795, endPoint x: 686, endPoint y: 672, distance: 125.3
click at [686, 672] on label "Reschedule Reason" at bounding box center [812, 667] width 352 height 11
click at [686, 679] on textarea "Reschedule Reason" at bounding box center [812, 709] width 352 height 59
type textarea "x"
type textarea "p"
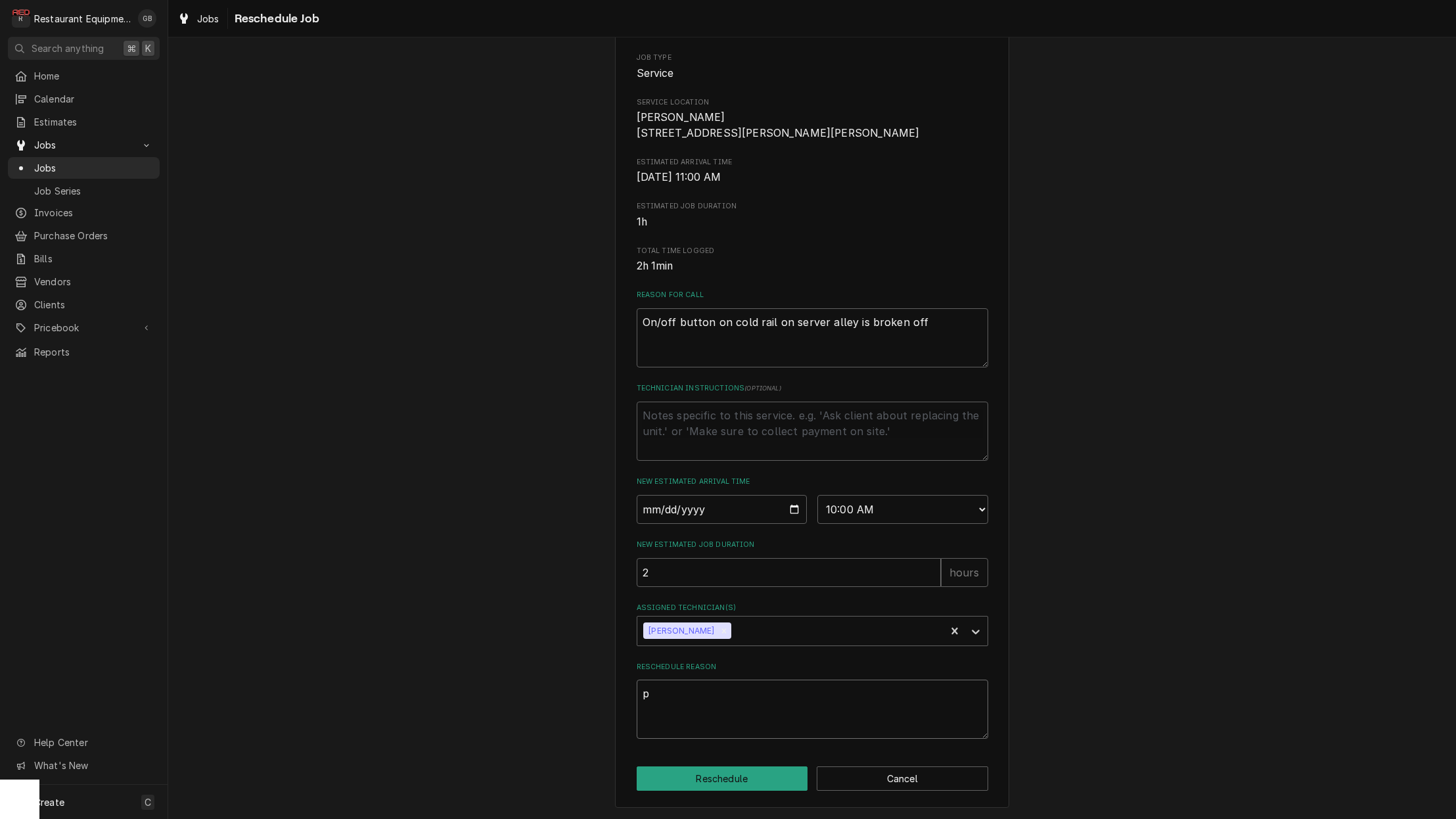
type textarea "x"
type textarea "pa"
type textarea "x"
type textarea "par"
type textarea "x"
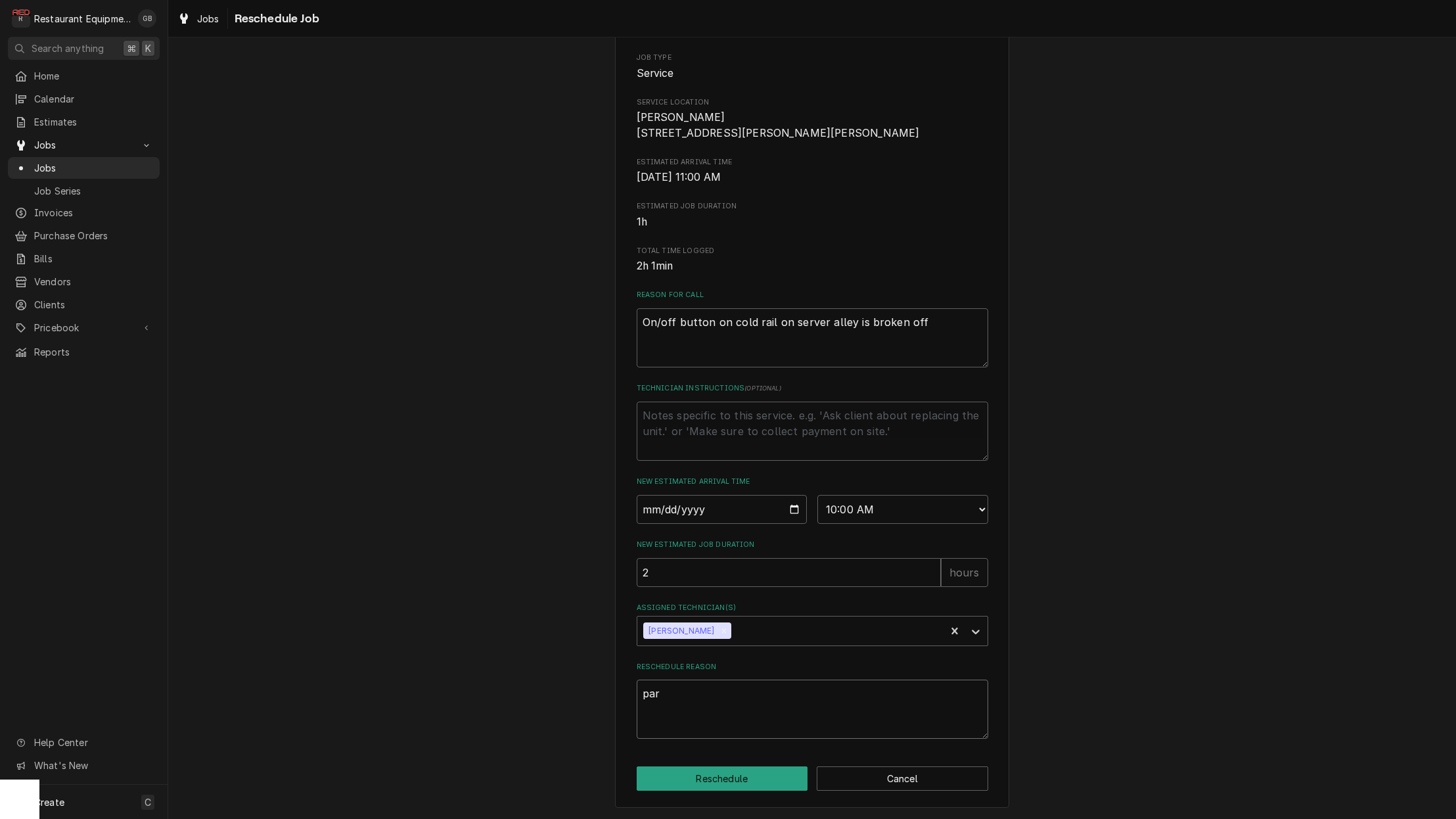
type textarea "part"
type textarea "x"
type textarea "parts"
click at [708, 776] on button "Reschedule" at bounding box center [722, 779] width 171 height 25
type textarea "x"
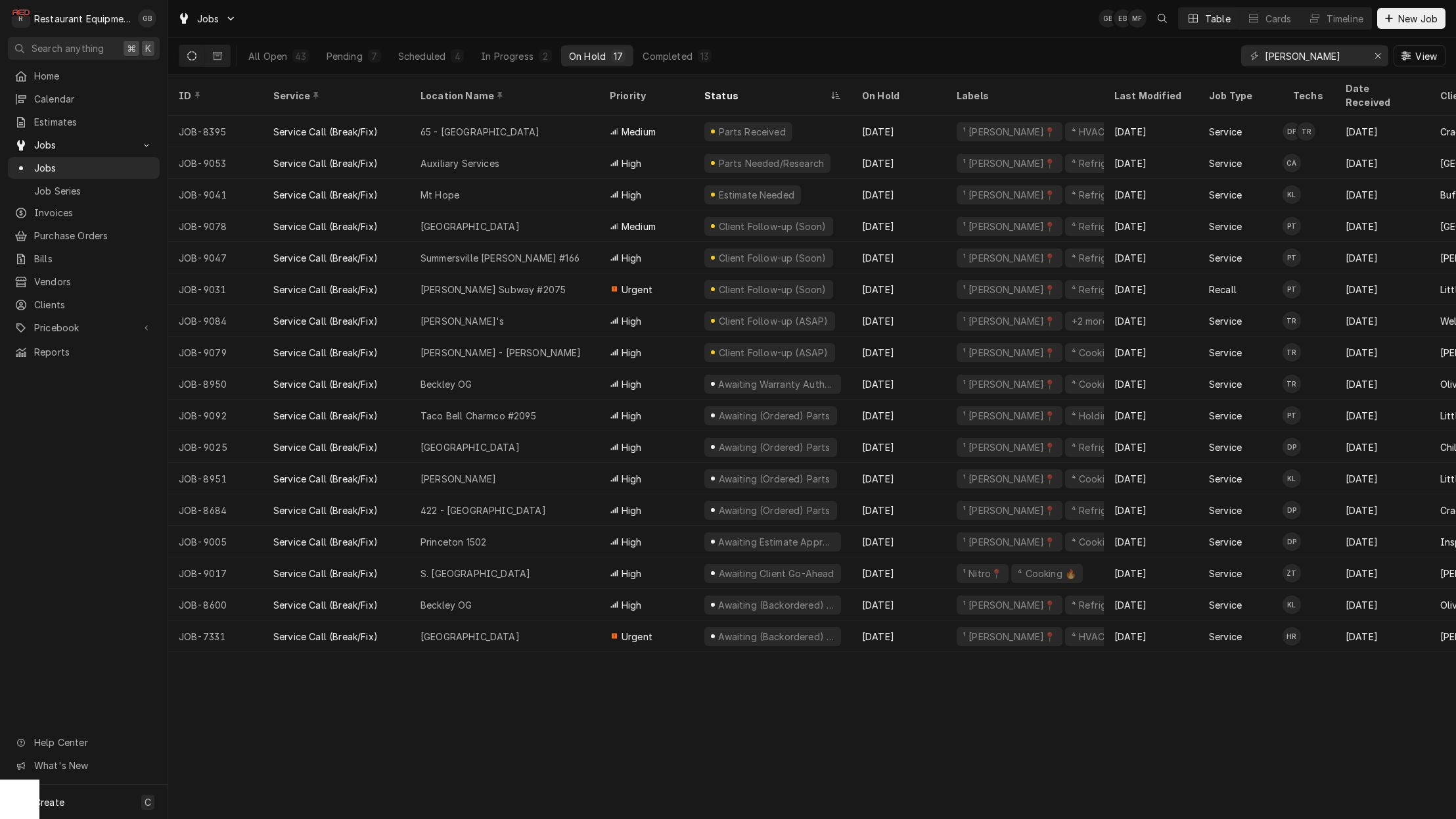
scroll to position [0, 1]
click at [351, 56] on div "Pending" at bounding box center [345, 56] width 36 height 14
